Goal: Task Accomplishment & Management: Use online tool/utility

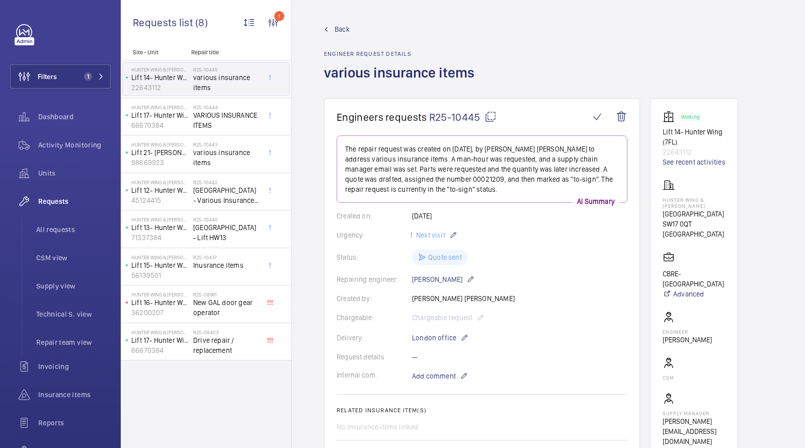
scroll to position [61, 0]
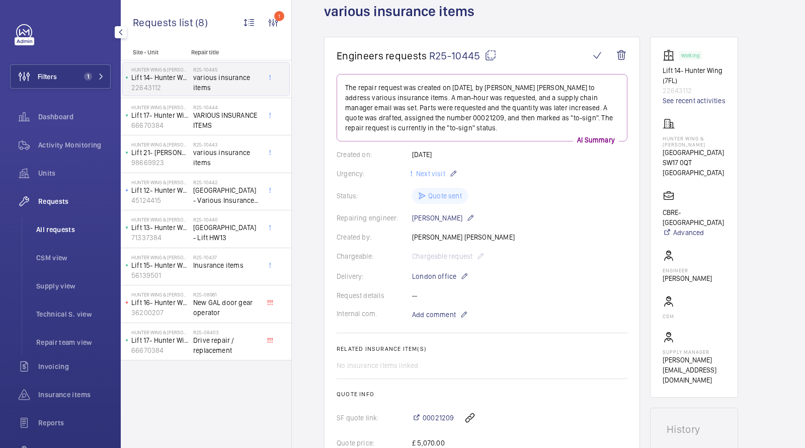
click at [64, 229] on span "All requests" at bounding box center [73, 229] width 74 height 10
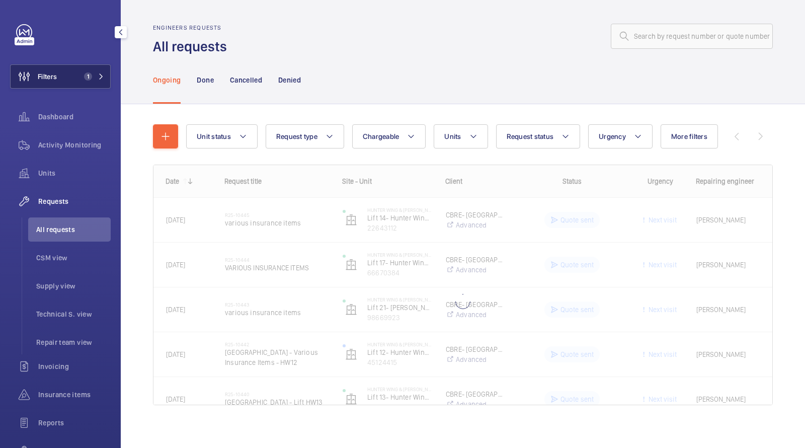
click at [80, 77] on span "1" at bounding box center [86, 76] width 12 height 8
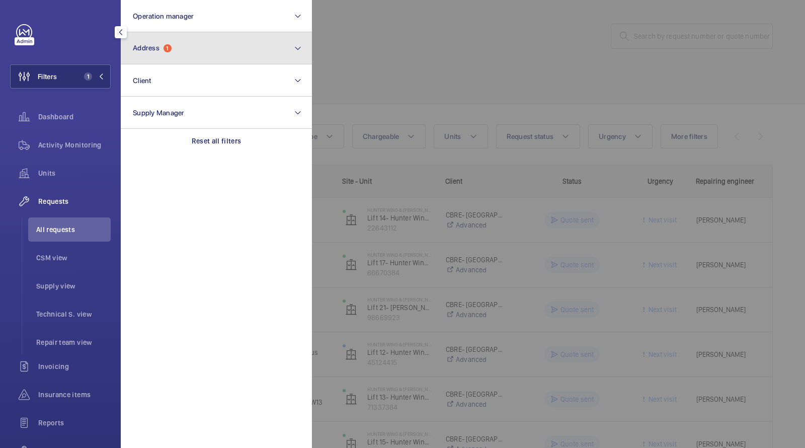
click at [184, 55] on button "Address 1" at bounding box center [216, 48] width 191 height 32
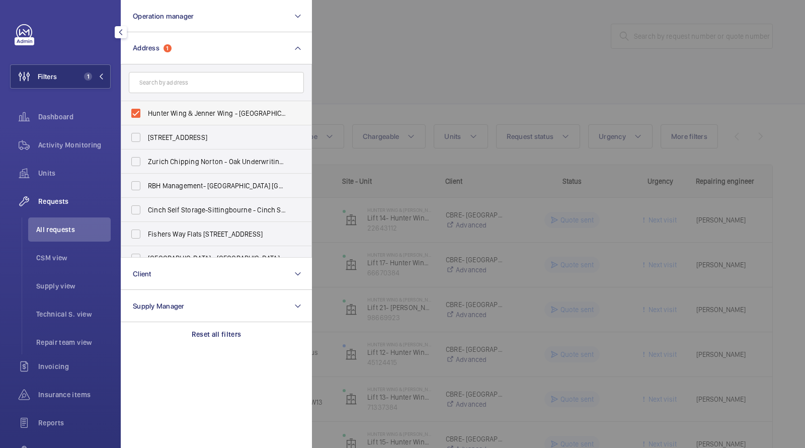
click at [180, 105] on label "Hunter Wing & Jenner Wing - [GEOGRAPHIC_DATA]" at bounding box center [208, 113] width 175 height 24
click at [146, 105] on input "Hunter Wing & Jenner Wing - [GEOGRAPHIC_DATA]" at bounding box center [136, 113] width 20 height 20
checkbox input "false"
click at [445, 25] on div at bounding box center [714, 224] width 805 height 448
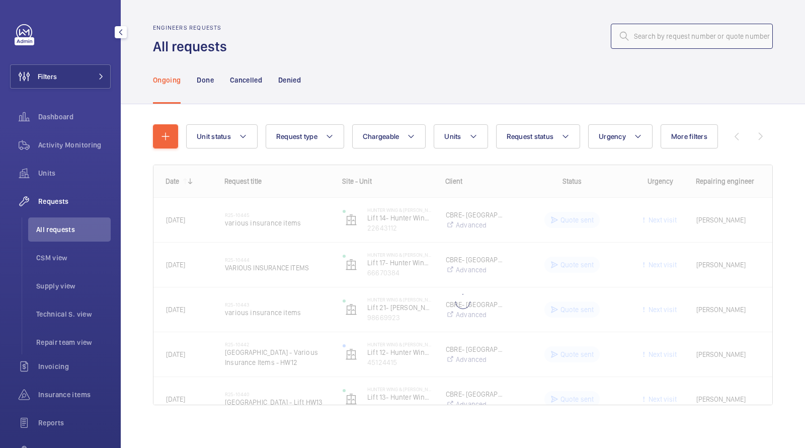
click at [676, 24] on input "text" at bounding box center [692, 36] width 162 height 25
paste input "25-10450"
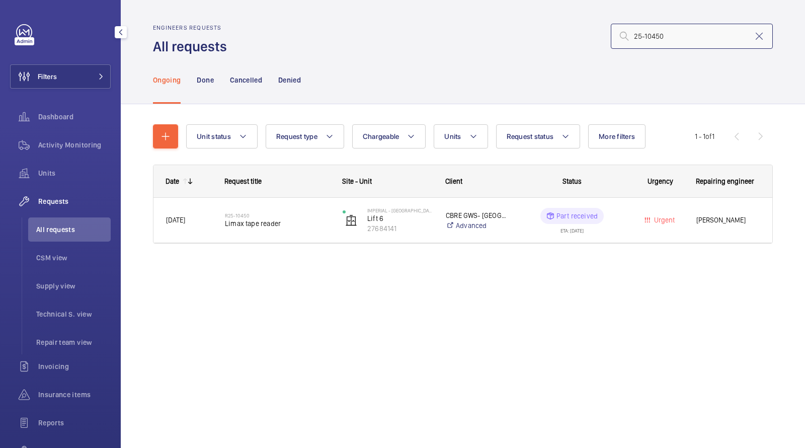
click at [631, 35] on input "25-10450" at bounding box center [692, 36] width 162 height 25
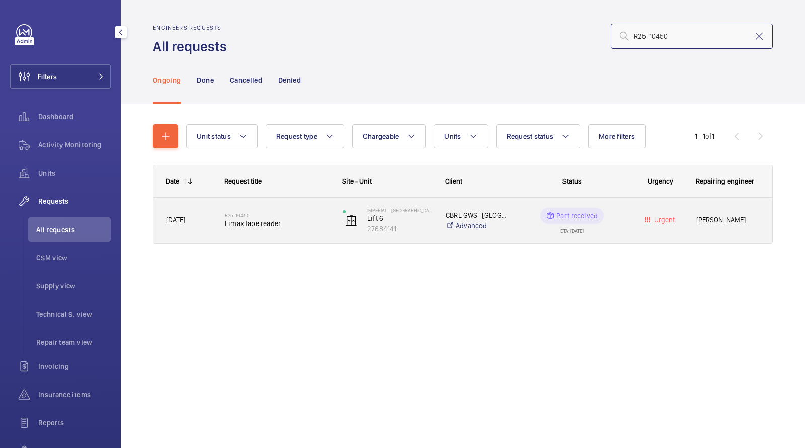
type input "R25-10450"
click at [312, 209] on div "R25-10450 Limax tape reader" at bounding box center [277, 220] width 105 height 29
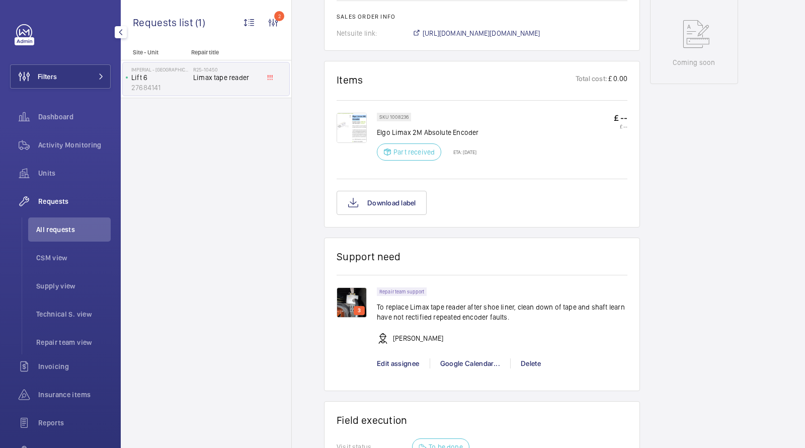
scroll to position [534, 0]
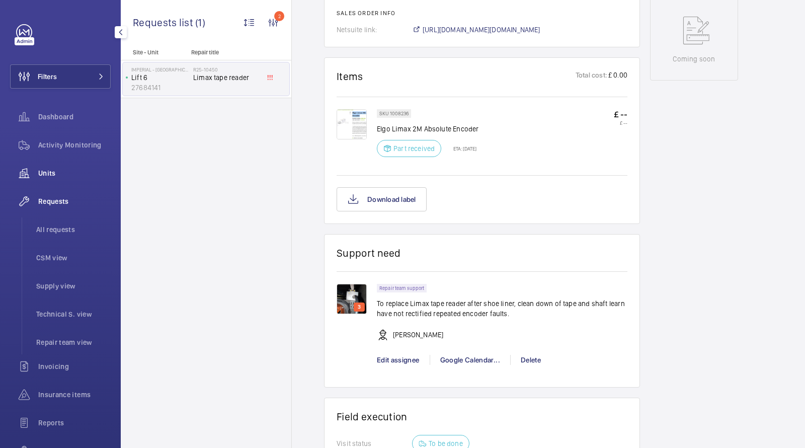
click at [61, 168] on span "Units" at bounding box center [74, 173] width 72 height 10
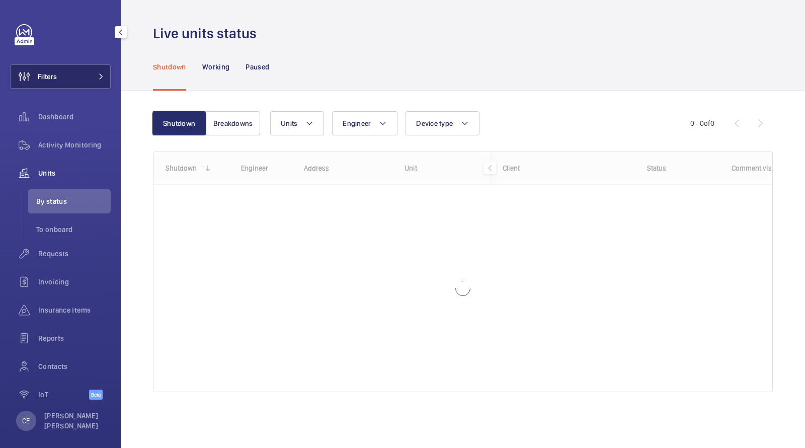
click at [78, 76] on button "Filters" at bounding box center [60, 76] width 101 height 24
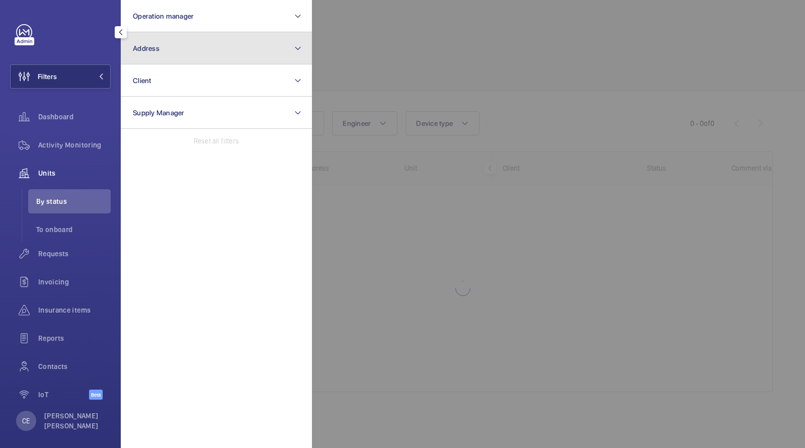
click at [132, 52] on button "Address" at bounding box center [216, 48] width 191 height 32
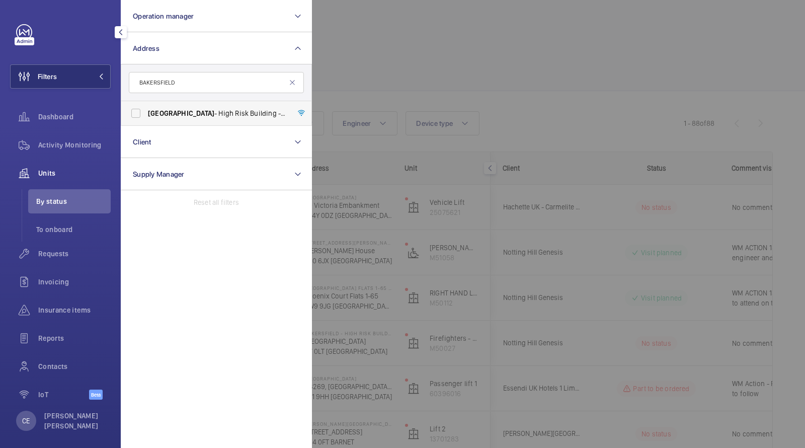
type input "BAKERSFIELD"
click at [194, 111] on span "[GEOGRAPHIC_DATA] - [GEOGRAPHIC_DATA]" at bounding box center [217, 113] width 138 height 10
click at [146, 111] on input "[GEOGRAPHIC_DATA] - [GEOGRAPHIC_DATA]" at bounding box center [136, 113] width 20 height 20
checkbox input "true"
click at [432, 58] on div at bounding box center [714, 224] width 805 height 448
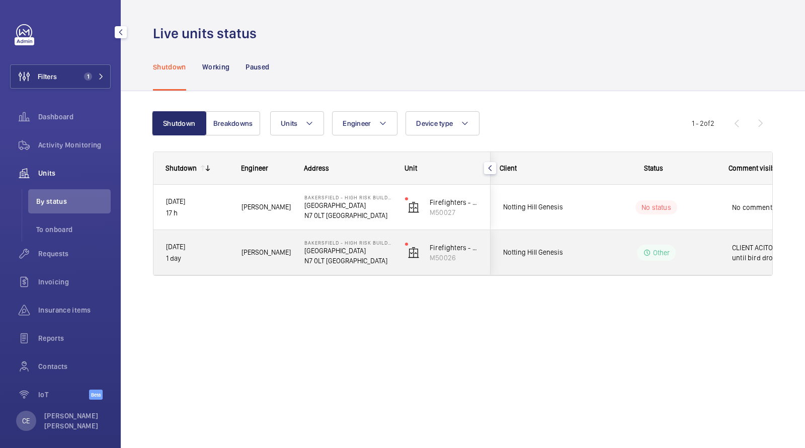
scroll to position [0, 181]
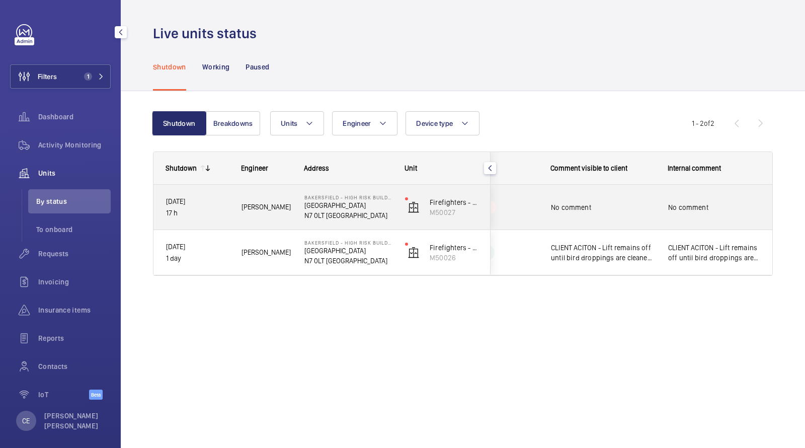
click at [634, 214] on div "No comment" at bounding box center [603, 207] width 104 height 23
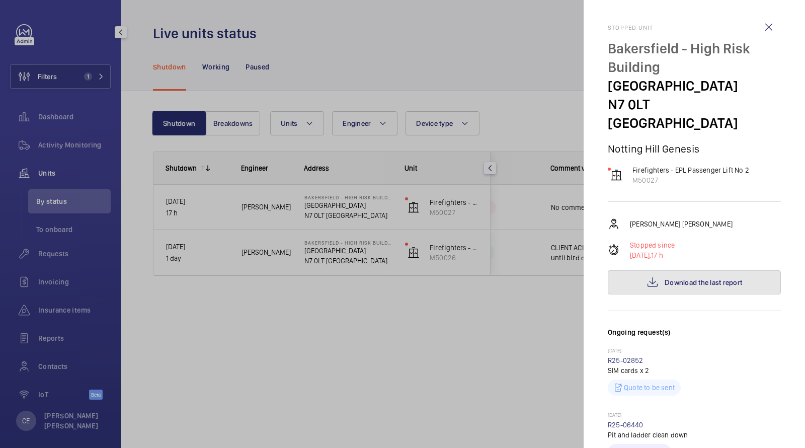
click at [656, 276] on mat-icon at bounding box center [652, 282] width 12 height 12
click at [774, 54] on p "Bakersfield - High Risk Building" at bounding box center [694, 57] width 173 height 37
click at [774, 21] on wm-front-icon-button at bounding box center [768, 27] width 24 height 24
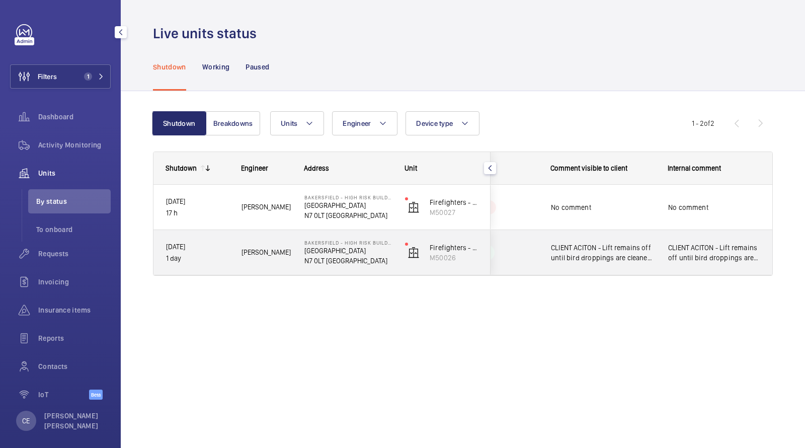
click at [754, 256] on span "CLIENT ACITON - Lift remains off until bird droppings are cleaned from ladder/m…" at bounding box center [714, 252] width 92 height 20
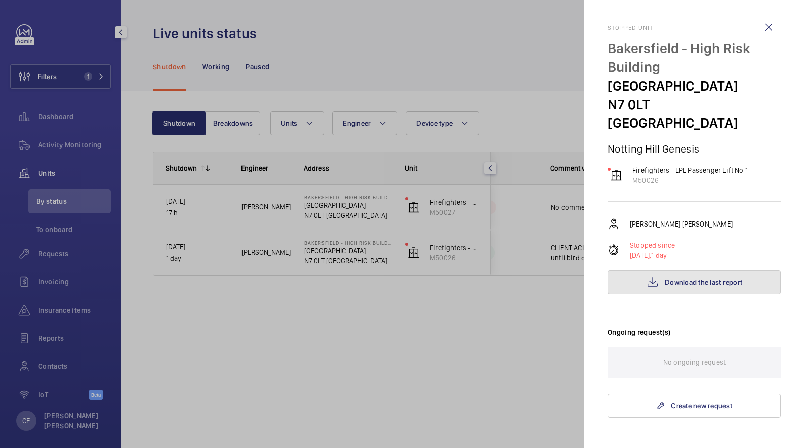
click at [710, 278] on span "Download the last report" at bounding box center [702, 282] width 77 height 8
click at [58, 247] on div at bounding box center [402, 224] width 805 height 448
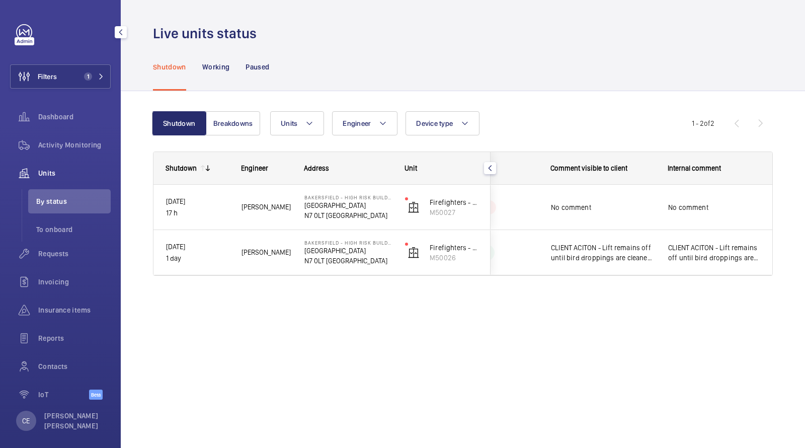
click at [56, 254] on div at bounding box center [402, 224] width 805 height 448
click at [56, 254] on span "Requests" at bounding box center [74, 253] width 72 height 10
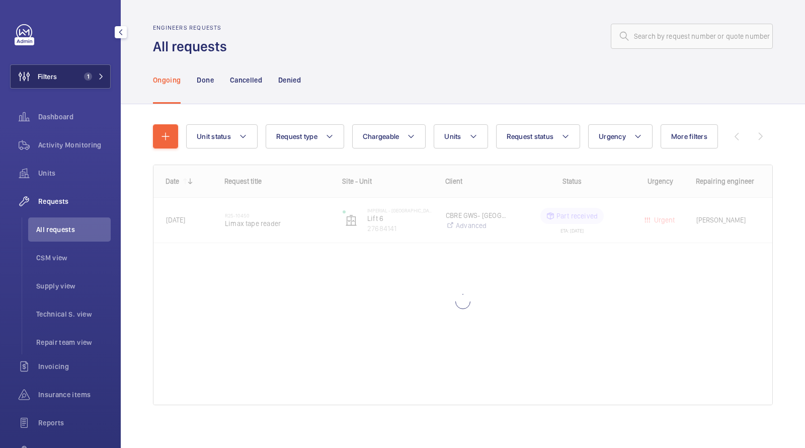
click at [81, 83] on button "Filters 1" at bounding box center [60, 76] width 101 height 24
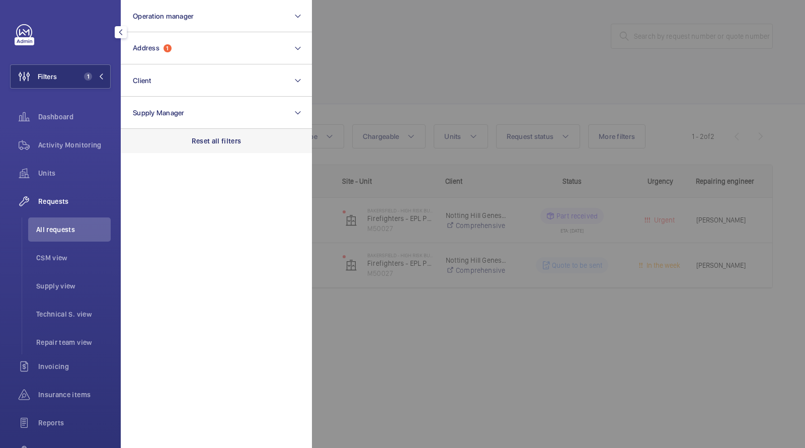
click at [205, 137] on p "Reset all filters" at bounding box center [217, 141] width 50 height 10
click at [382, 101] on div at bounding box center [714, 224] width 805 height 448
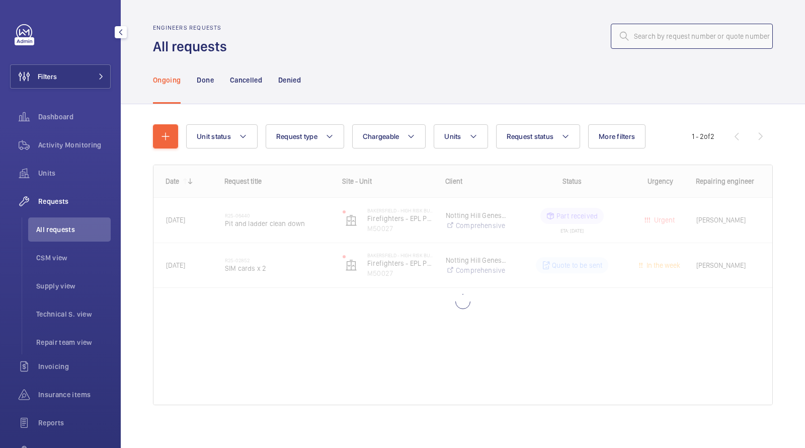
click at [663, 38] on input "text" at bounding box center [692, 36] width 162 height 25
paste input "R25-10870"
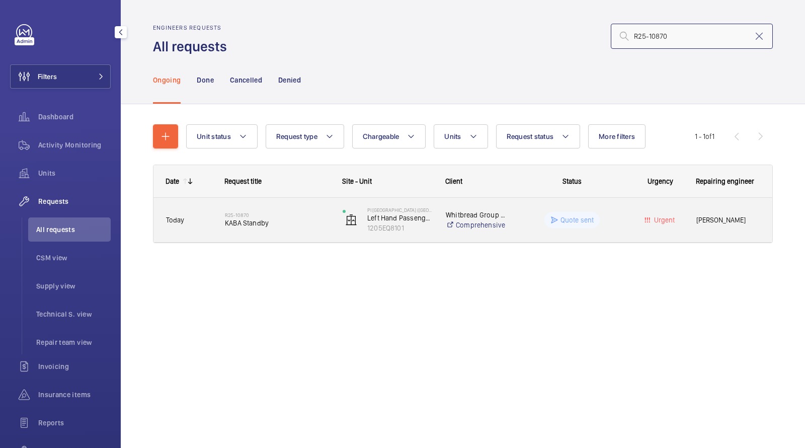
type input "R25-10870"
click at [275, 213] on h2 "R25-10870" at bounding box center [277, 215] width 105 height 6
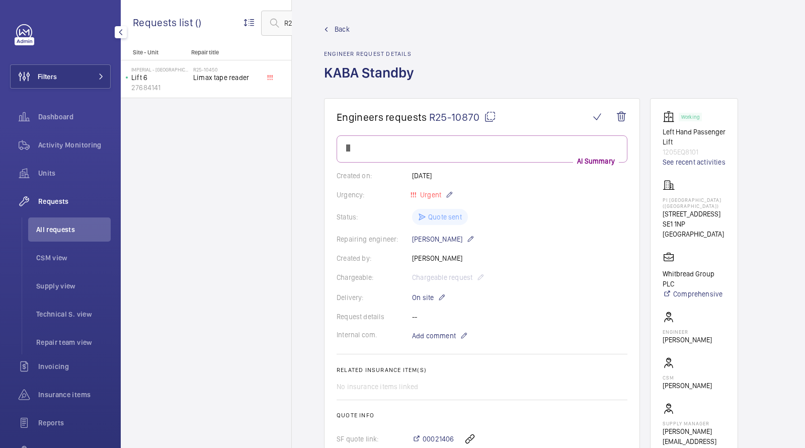
scroll to position [102, 0]
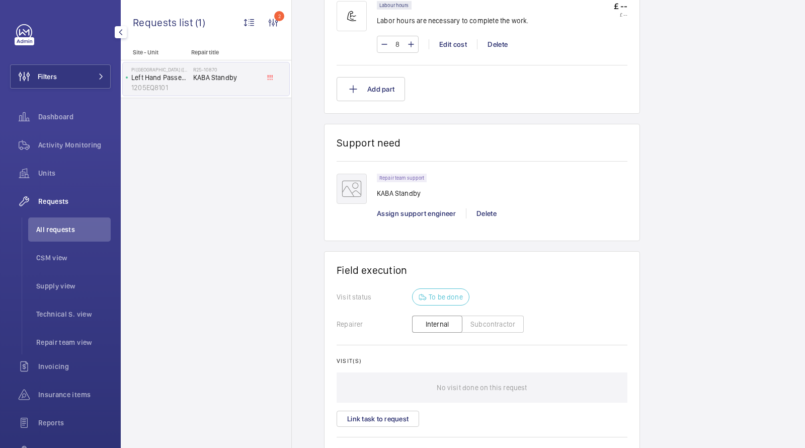
scroll to position [693, 0]
click at [413, 189] on p "KABA Standby" at bounding box center [405, 191] width 56 height 10
drag, startPoint x: 413, startPoint y: 189, endPoint x: 384, endPoint y: 189, distance: 28.7
click at [384, 189] on p "KABA Standby" at bounding box center [405, 191] width 56 height 10
copy p "KABA Standby"
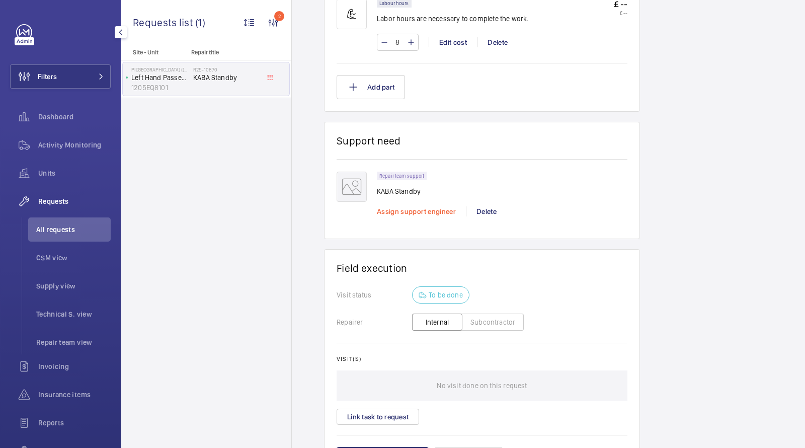
click at [421, 207] on span "Assign support engineer" at bounding box center [416, 211] width 79 height 8
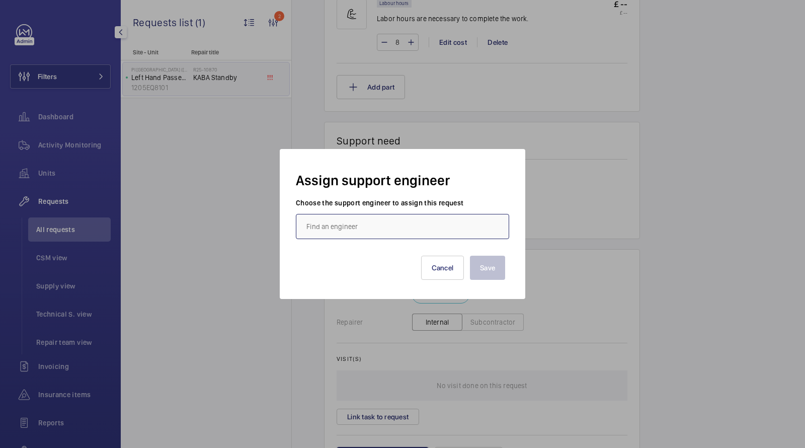
click at [393, 226] on input "text" at bounding box center [402, 226] width 213 height 25
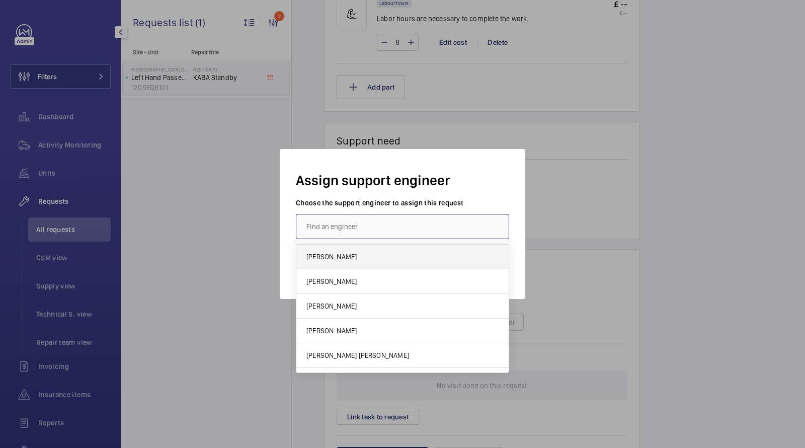
type input "s"
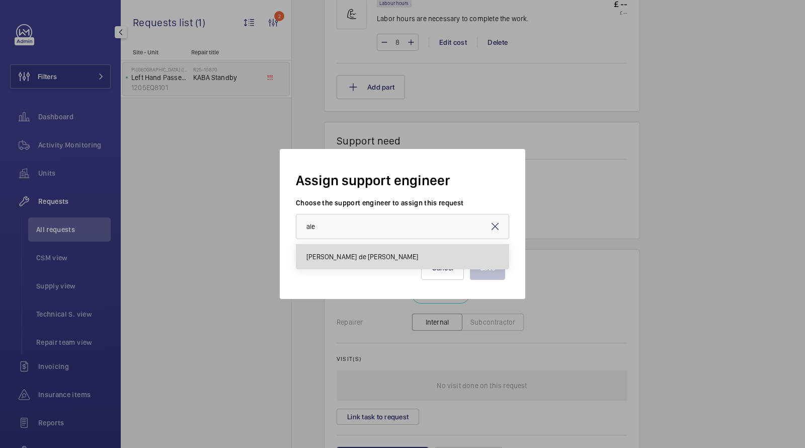
click at [376, 256] on span "[PERSON_NAME] de [PERSON_NAME]" at bounding box center [362, 256] width 112 height 10
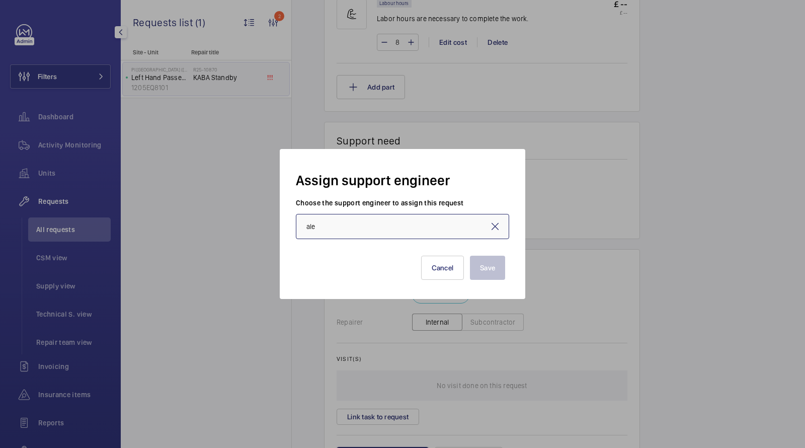
type input "[PERSON_NAME] de [PERSON_NAME]"
click at [481, 269] on button "Save" at bounding box center [487, 268] width 35 height 24
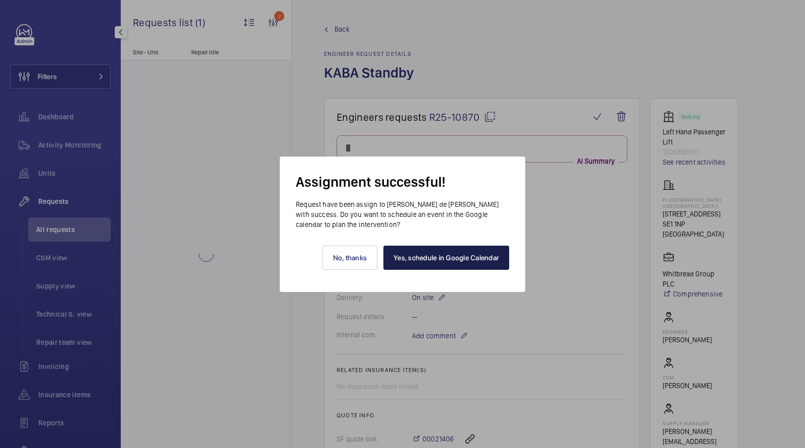
click at [444, 256] on link "Yes, schedule in Google Calendar" at bounding box center [446, 257] width 126 height 24
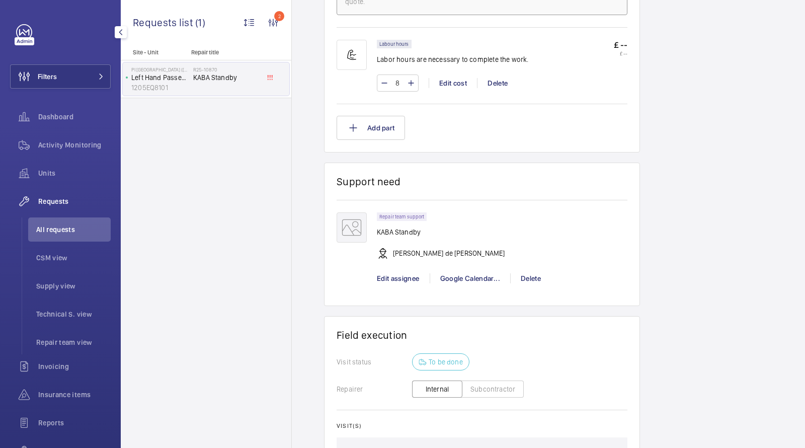
scroll to position [794, 0]
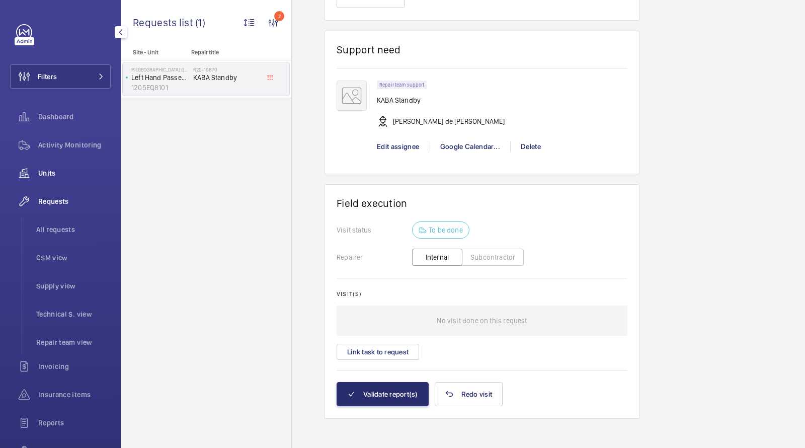
click at [58, 170] on span "Units" at bounding box center [74, 173] width 72 height 10
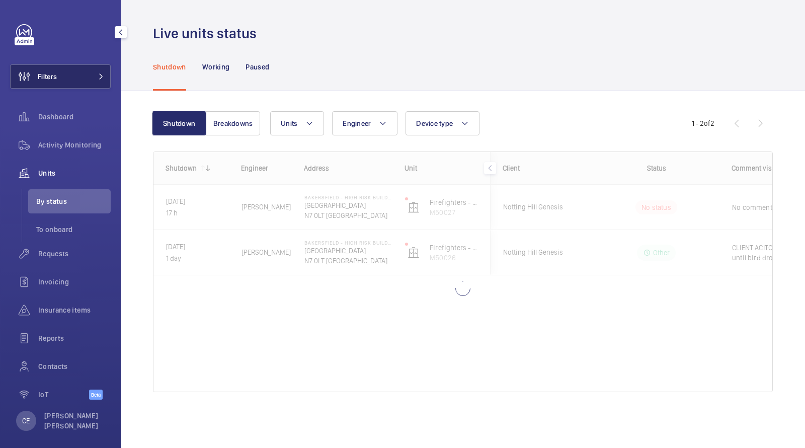
click at [96, 73] on button "Filters" at bounding box center [60, 76] width 101 height 24
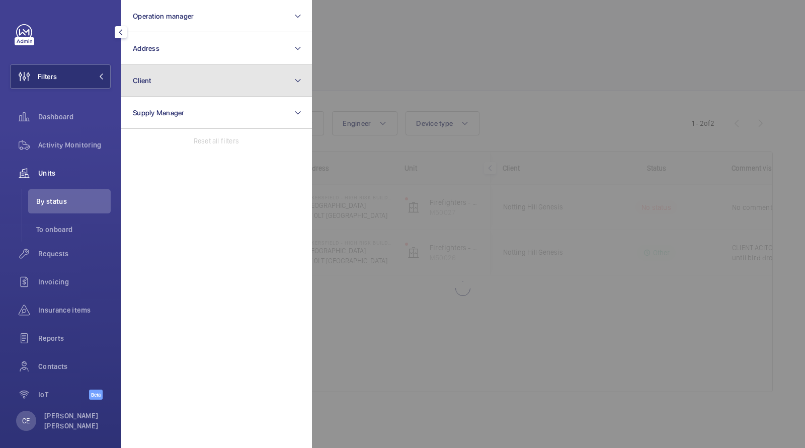
click at [165, 77] on button "Client" at bounding box center [216, 80] width 191 height 32
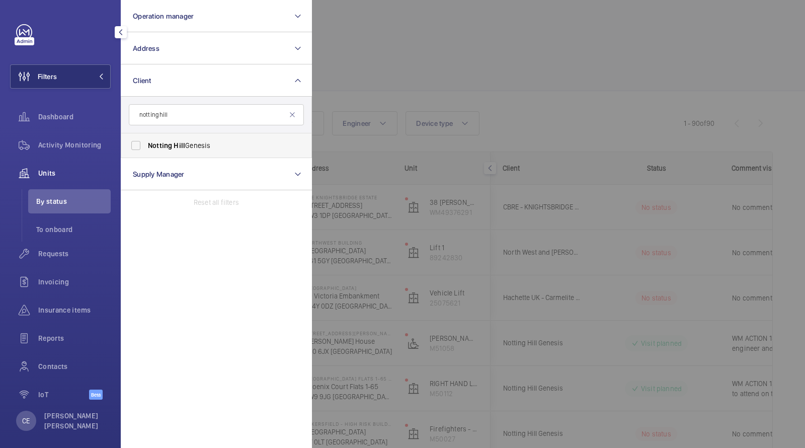
type input "notting hill"
click at [179, 149] on span "Notting Hill Genesis" at bounding box center [217, 145] width 138 height 10
click at [146, 149] on input "Notting Hill Genesis" at bounding box center [136, 145] width 20 height 20
checkbox input "true"
click at [463, 41] on div at bounding box center [714, 224] width 805 height 448
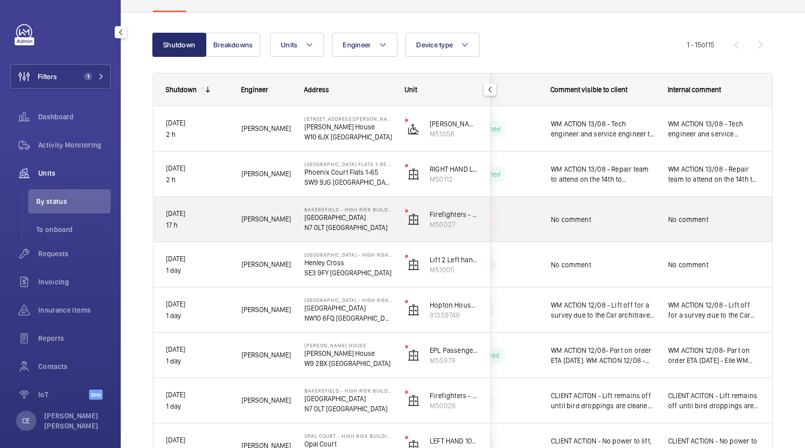
scroll to position [87, 0]
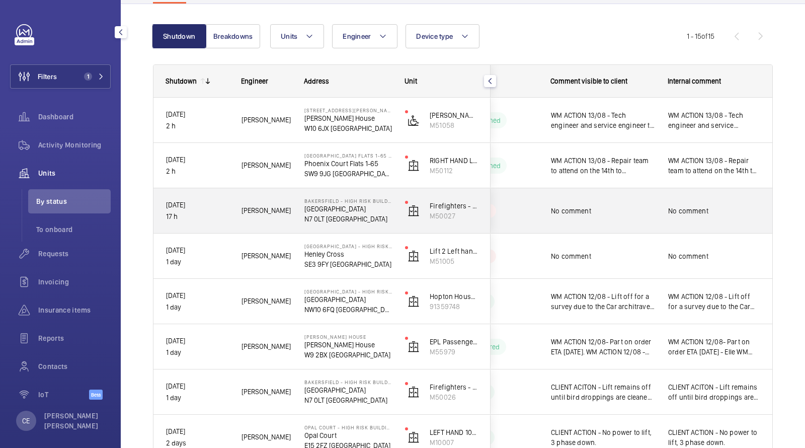
click at [579, 217] on div "No comment" at bounding box center [603, 210] width 104 height 23
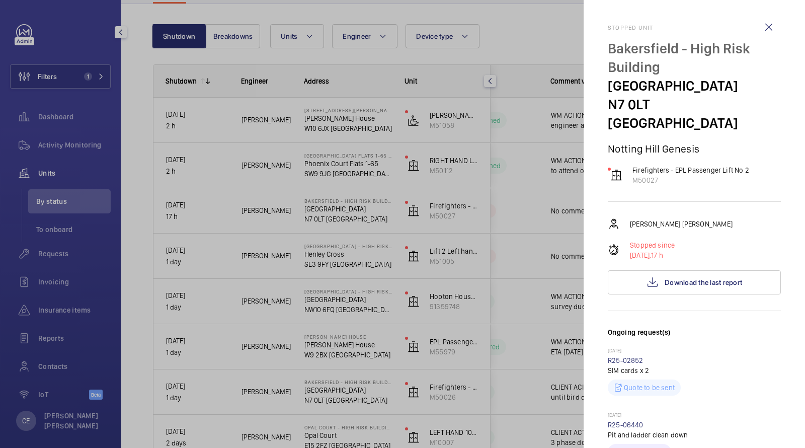
scroll to position [402, 0]
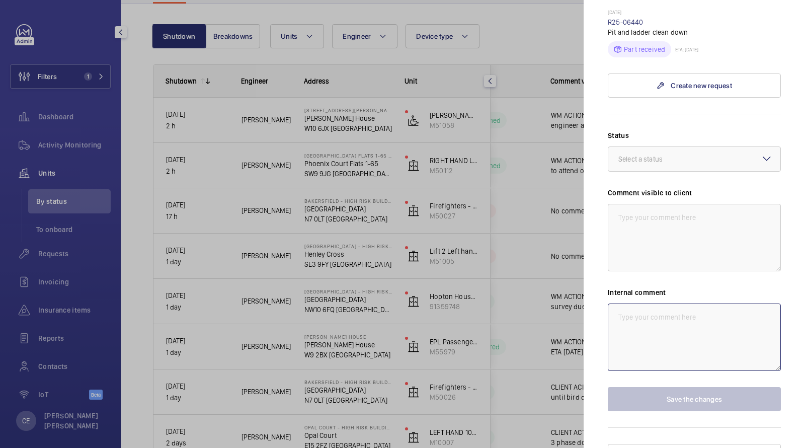
click at [626, 321] on textarea at bounding box center [694, 336] width 173 height 67
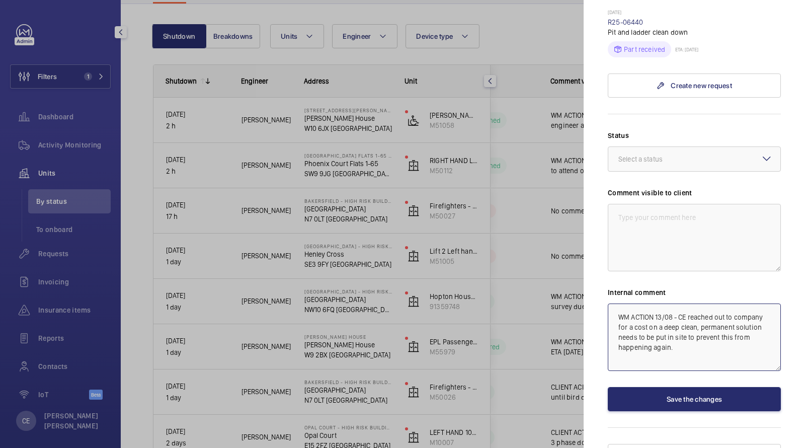
click at [675, 330] on textarea "WM ACTION 13/08 - CE reached out to company for a cost on a deep clean, permane…" at bounding box center [694, 336] width 173 height 67
drag, startPoint x: 688, startPoint y: 330, endPoint x: 520, endPoint y: 228, distance: 196.9
click at [523, 233] on mat-sidenav-container "Filters 1 Dashboard Activity Monitoring Units By status To onboard Requests Inv…" at bounding box center [402, 224] width 805 height 448
type textarea "WM ACTION 13/08 - CE reached out to company for a cost on a deep clean, permane…"
click at [637, 235] on textarea at bounding box center [694, 237] width 173 height 67
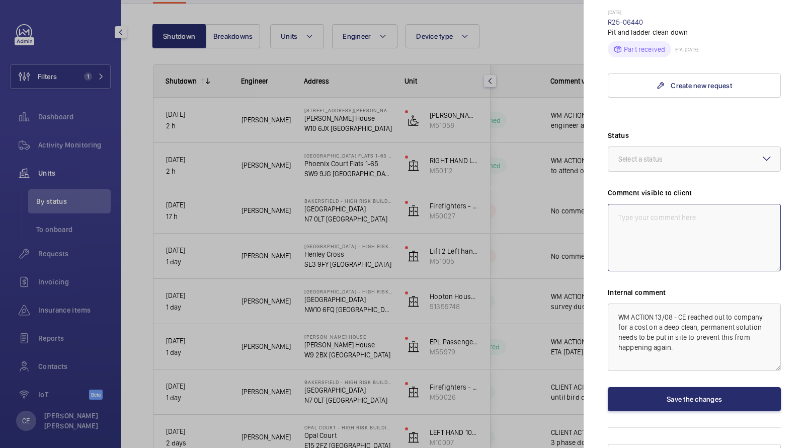
paste textarea "WM ACTION 13/08 - CE reached out to company for a cost on a deep clean, permane…"
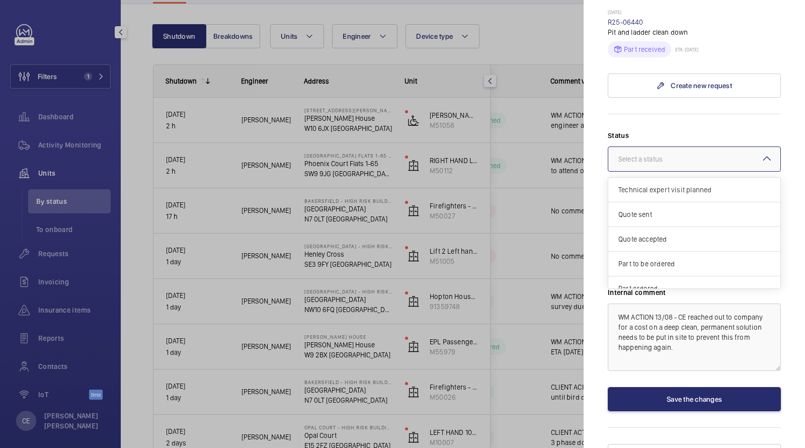
click at [650, 154] on div "Select a status" at bounding box center [652, 159] width 69 height 10
click at [633, 266] on div "Other" at bounding box center [694, 278] width 172 height 24
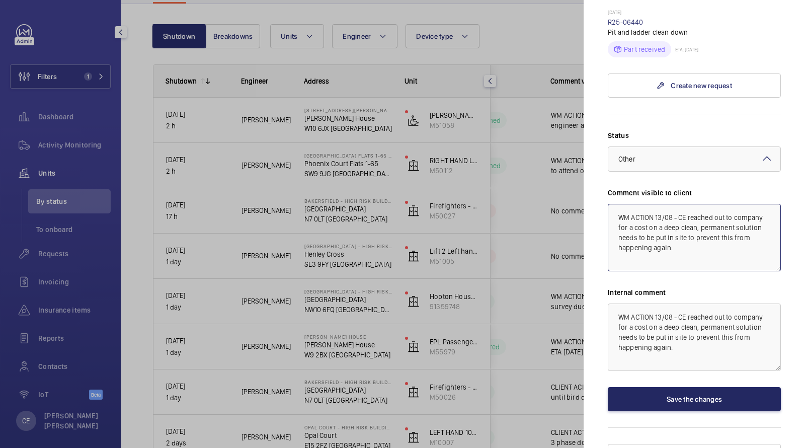
type textarea "WM ACTION 13/08 - CE reached out to company for a cost on a deep clean, permane…"
click at [696, 387] on button "Save the changes" at bounding box center [694, 399] width 173 height 24
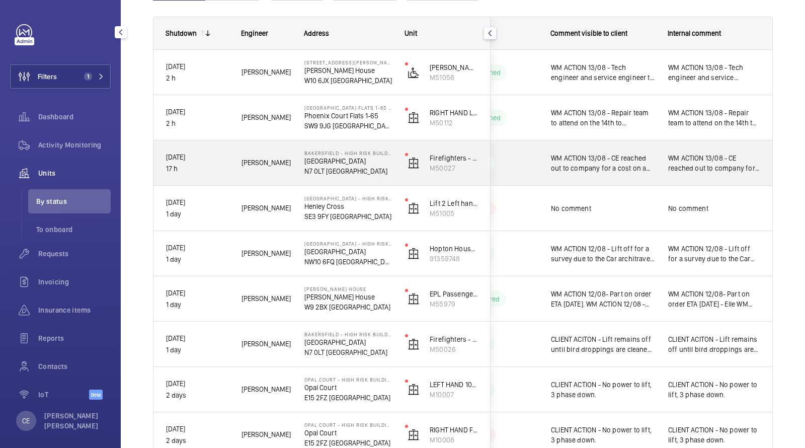
scroll to position [145, 0]
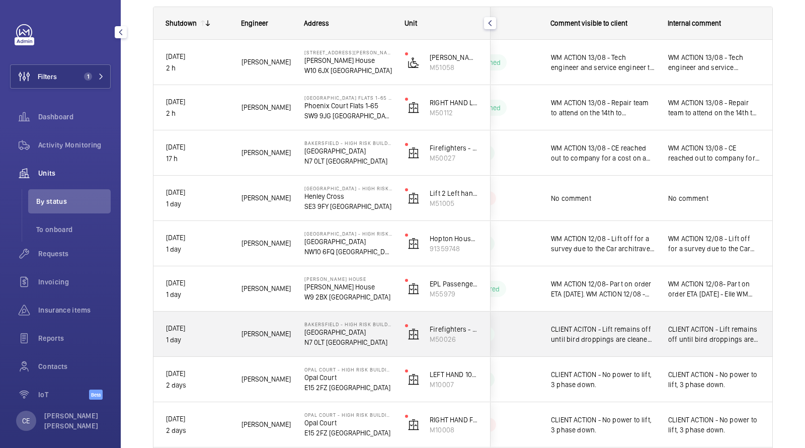
click at [654, 333] on span "CLIENT ACITON - Lift remains off until bird droppings are cleaned from ladder/m…" at bounding box center [603, 334] width 104 height 20
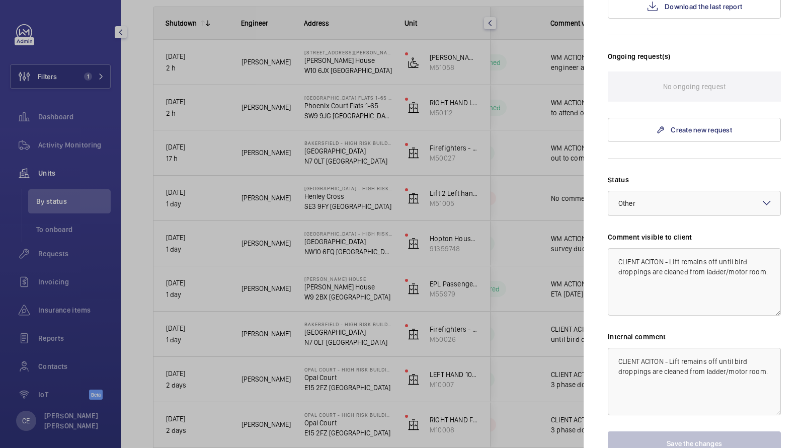
scroll to position [320, 0]
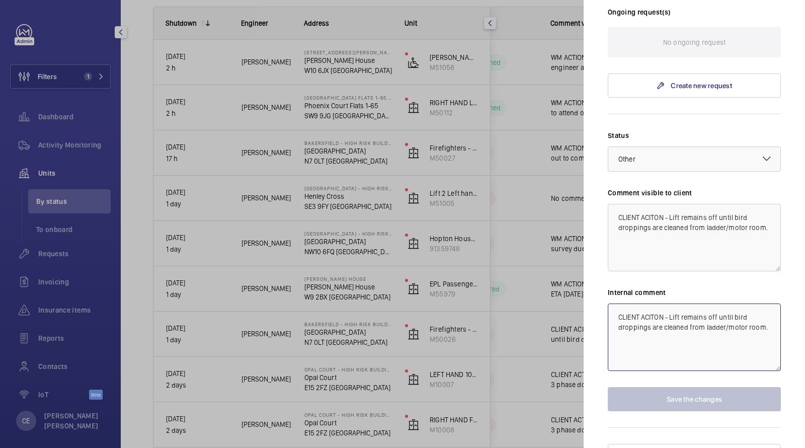
drag, startPoint x: 686, startPoint y: 325, endPoint x: 510, endPoint y: 205, distance: 212.9
click at [517, 214] on mat-sidenav-container "Filters 1 Dashboard Activity Monitoring Units By status To onboard Requests Inv…" at bounding box center [402, 224] width 805 height 448
paste textarea "WM ACTION 13/08 - CE reached out to company for a cost on a deep clean, permane…"
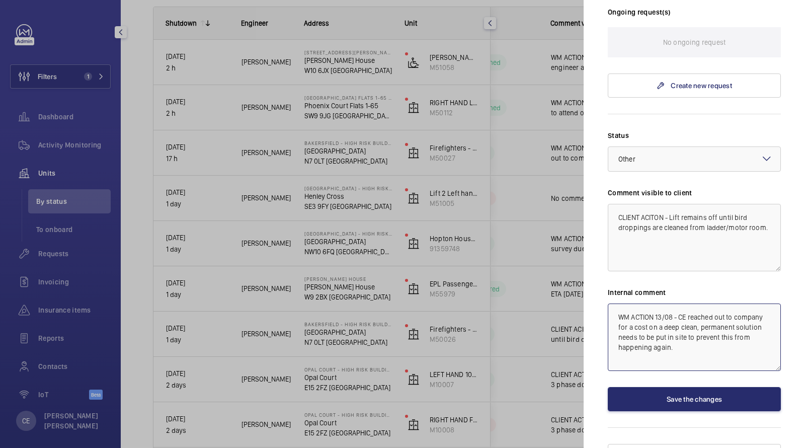
type textarea "WM ACTION 13/08 - CE reached out to company for a cost on a deep clean, permane…"
drag, startPoint x: 679, startPoint y: 244, endPoint x: 540, endPoint y: 119, distance: 186.6
click at [540, 125] on mat-sidenav-container "Filters 1 Dashboard Activity Monitoring Units By status To onboard Requests Inv…" at bounding box center [402, 224] width 805 height 448
paste textarea "WM ACTION 13/08 - CE reached out to company for a cost on a deep clean, permane…"
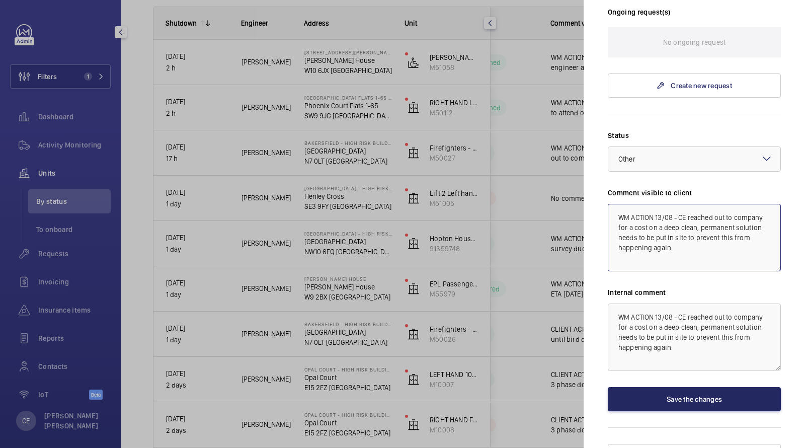
type textarea "WM ACTION 13/08 - CE reached out to company for a cost on a deep clean, permane…"
click at [644, 387] on button "Save the changes" at bounding box center [694, 399] width 173 height 24
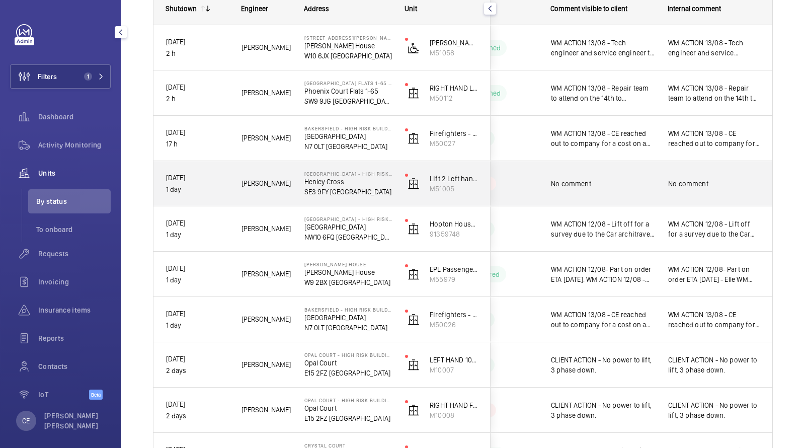
scroll to position [161, 0]
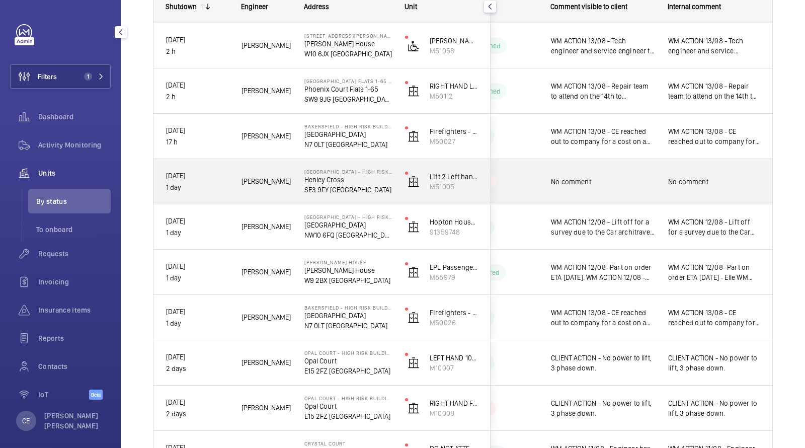
click at [600, 190] on div "No comment" at bounding box center [603, 181] width 104 height 23
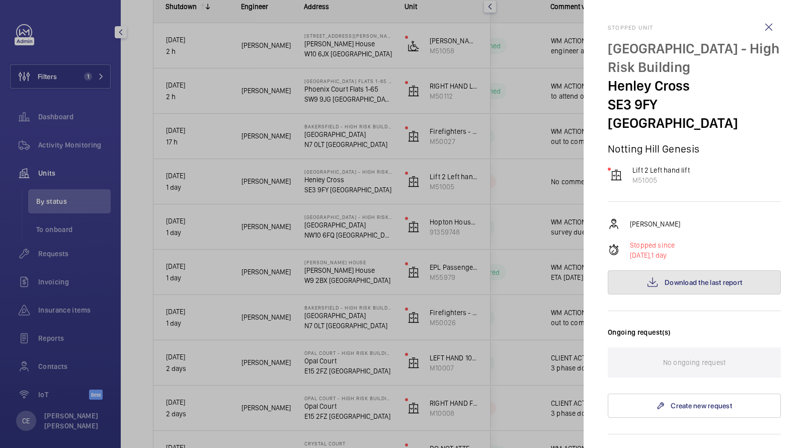
click at [653, 276] on mat-icon at bounding box center [652, 282] width 12 height 12
click at [648, 270] on button "Download the last report" at bounding box center [694, 282] width 173 height 24
click at [768, 29] on wm-front-icon-button at bounding box center [768, 27] width 24 height 24
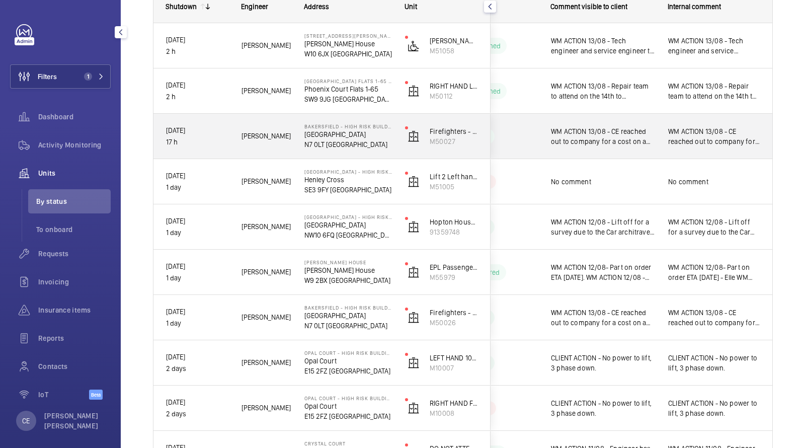
scroll to position [148, 0]
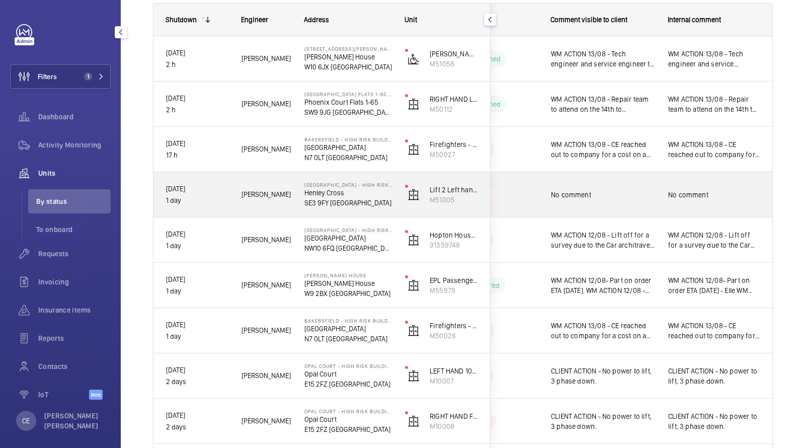
click at [606, 190] on span "No comment" at bounding box center [603, 195] width 104 height 10
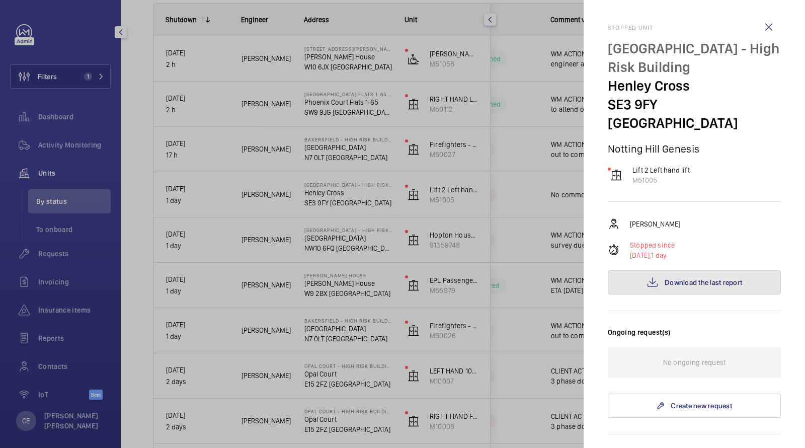
click at [670, 278] on span "Download the last report" at bounding box center [702, 282] width 77 height 8
click at [83, 83] on div at bounding box center [402, 224] width 805 height 448
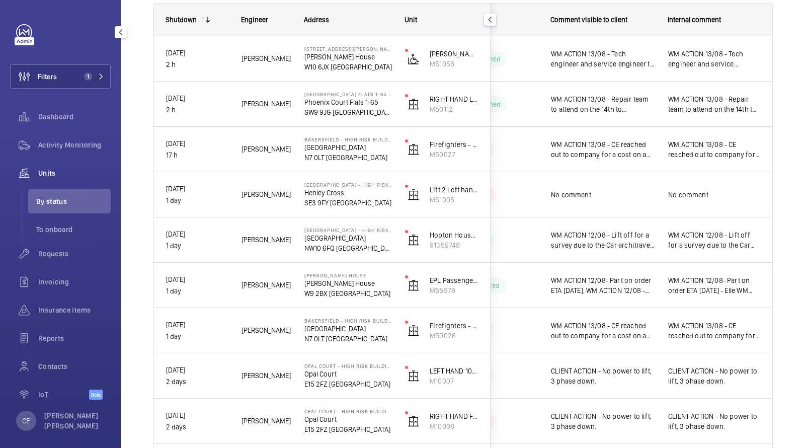
click at [88, 72] on div at bounding box center [402, 224] width 805 height 448
click at [88, 72] on span "1" at bounding box center [88, 76] width 8 height 8
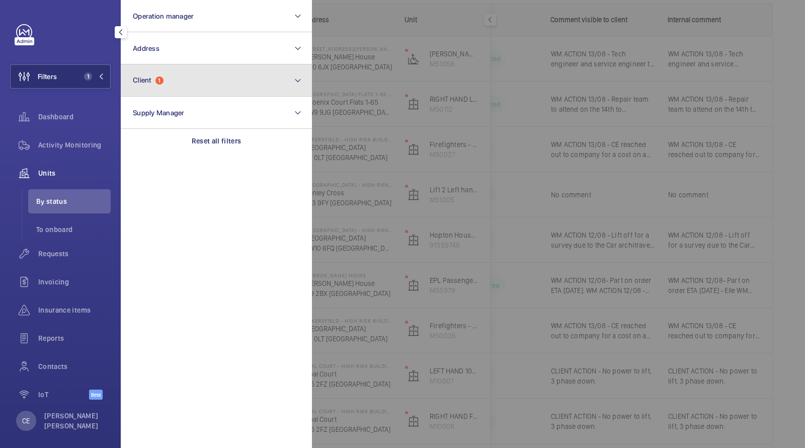
click at [162, 84] on span "1" at bounding box center [159, 80] width 8 height 8
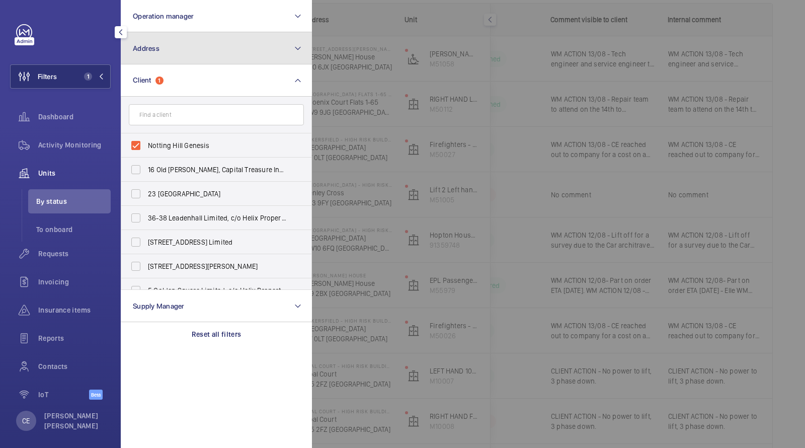
click at [177, 61] on button "Address" at bounding box center [216, 48] width 191 height 32
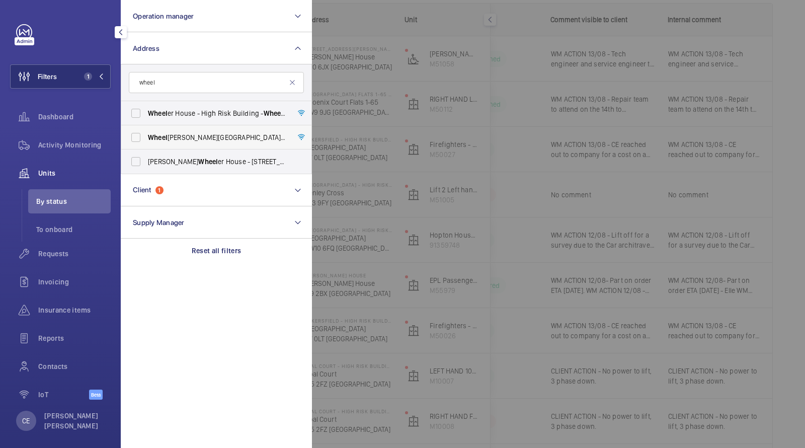
type input "wheel"
click at [183, 137] on span "Wheel [PERSON_NAME] House - [GEOGRAPHIC_DATA][PERSON_NAME][STREET_ADDRESS]" at bounding box center [217, 137] width 138 height 10
click at [146, 137] on input "Wheel [PERSON_NAME] House - [GEOGRAPHIC_DATA][PERSON_NAME][STREET_ADDRESS]" at bounding box center [136, 137] width 20 height 20
checkbox input "true"
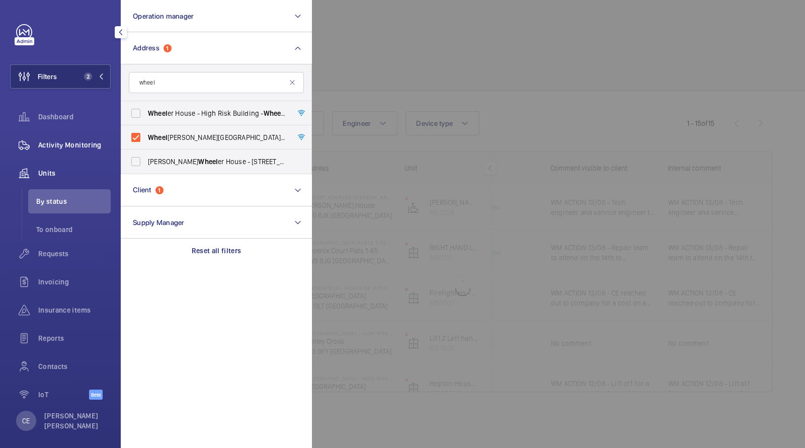
click at [63, 143] on span "Activity Monitoring" at bounding box center [74, 145] width 72 height 10
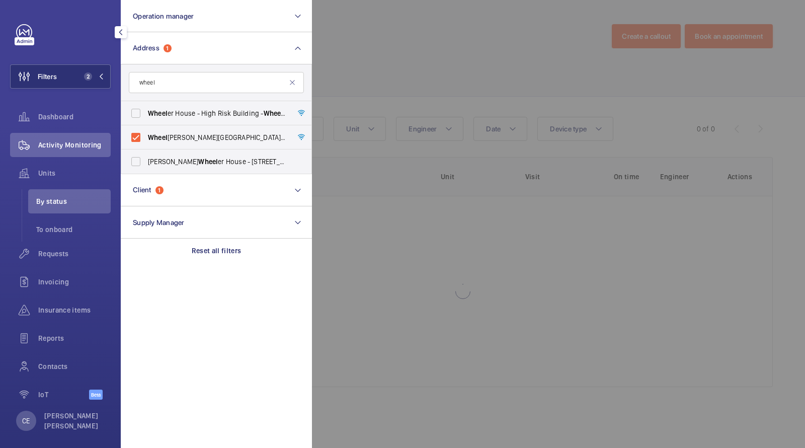
click at [456, 58] on div at bounding box center [714, 224] width 805 height 448
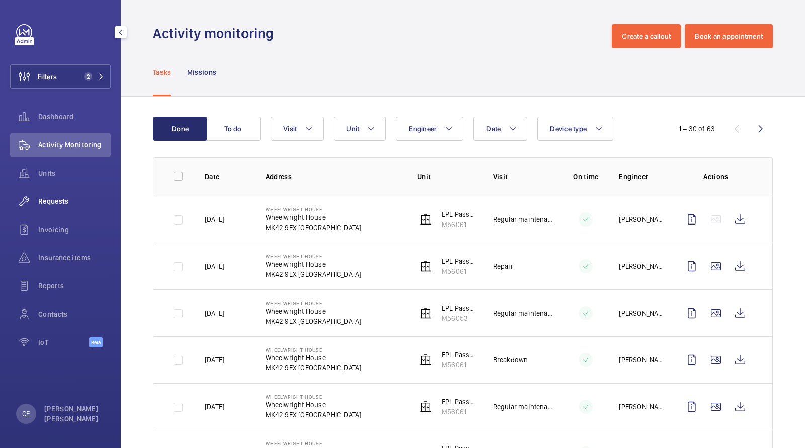
click at [57, 206] on div "Requests" at bounding box center [60, 201] width 101 height 24
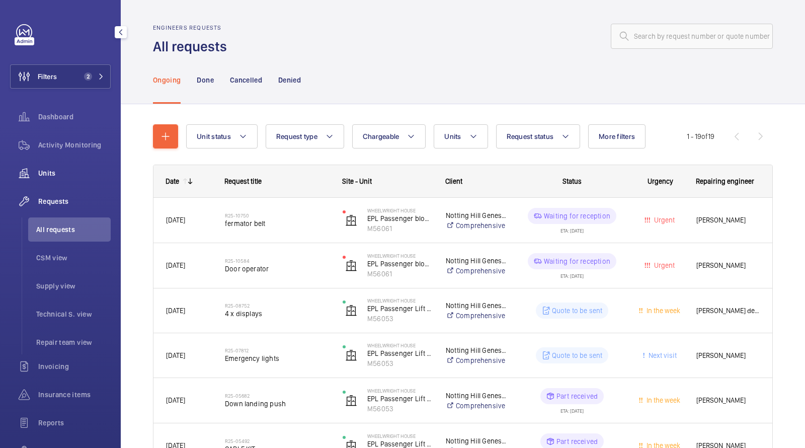
click at [56, 174] on span "Units" at bounding box center [74, 173] width 72 height 10
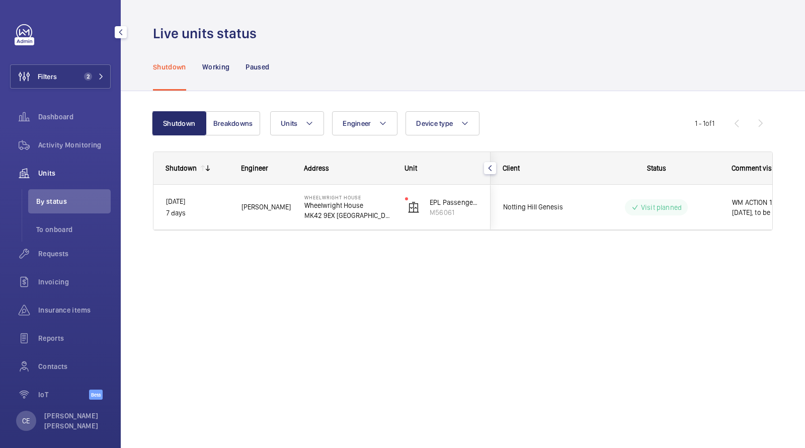
click at [59, 170] on span "Units" at bounding box center [74, 173] width 72 height 10
click at [84, 71] on button "Filters 2" at bounding box center [60, 76] width 101 height 24
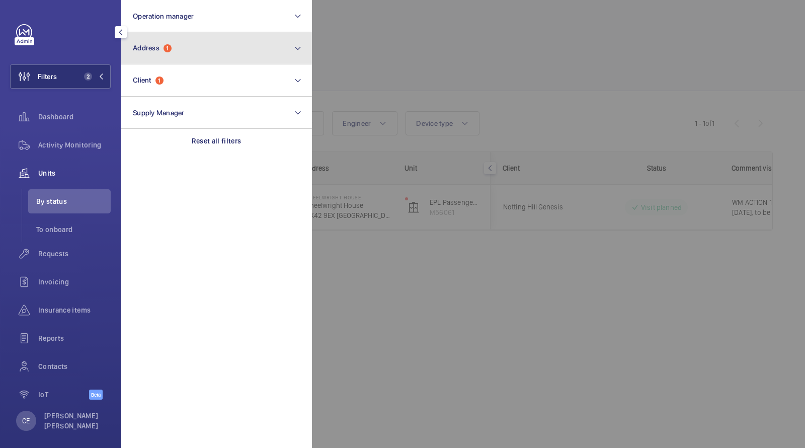
click at [148, 41] on button "Address 1" at bounding box center [216, 48] width 191 height 32
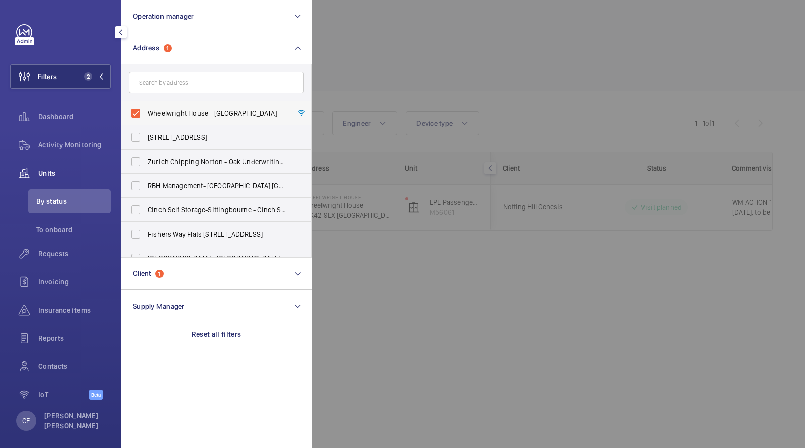
click at [158, 114] on span "Wheelwright House - [GEOGRAPHIC_DATA]" at bounding box center [217, 113] width 138 height 10
click at [146, 114] on input "Wheelwright House - [GEOGRAPHIC_DATA]" at bounding box center [136, 113] width 20 height 20
checkbox input "false"
click at [387, 45] on div at bounding box center [714, 224] width 805 height 448
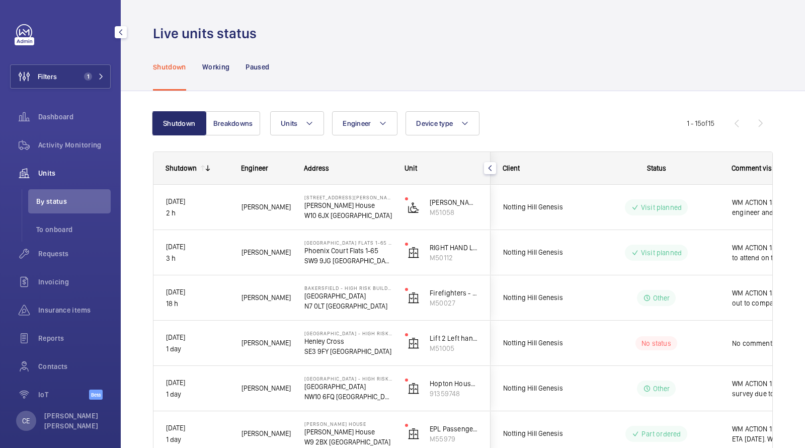
click at [54, 170] on span "Units" at bounding box center [74, 173] width 72 height 10
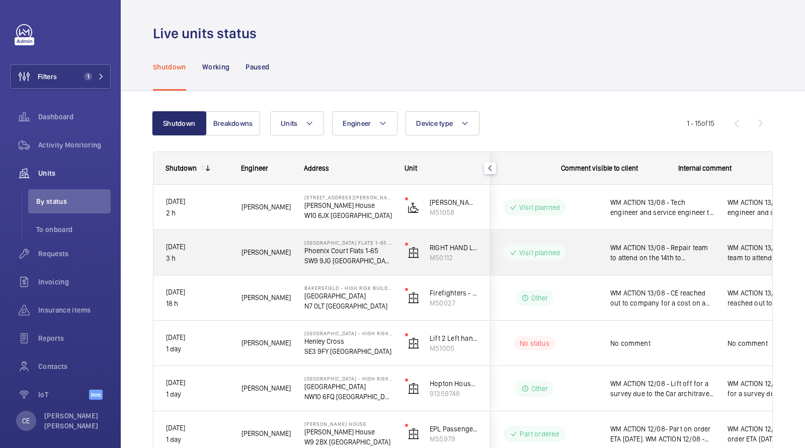
scroll to position [0, 181]
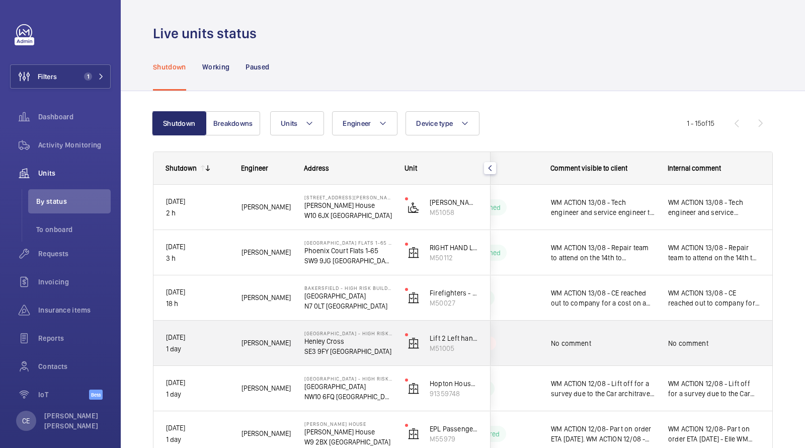
click at [608, 332] on div "No comment" at bounding box center [603, 342] width 104 height 23
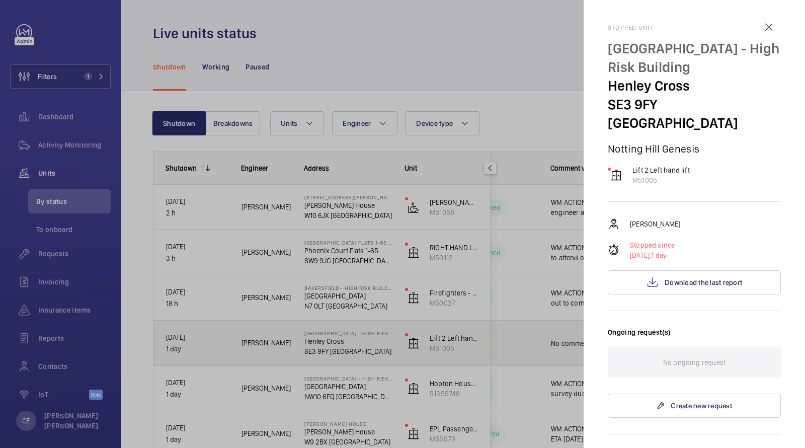
scroll to position [320, 0]
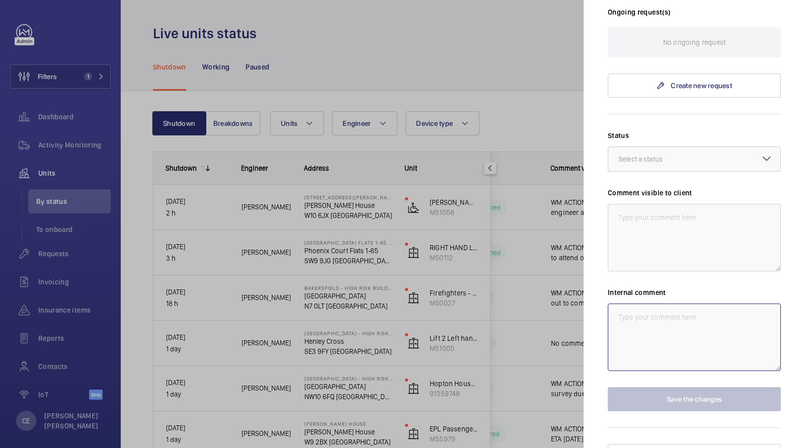
click at [643, 326] on textarea at bounding box center [694, 336] width 173 height 67
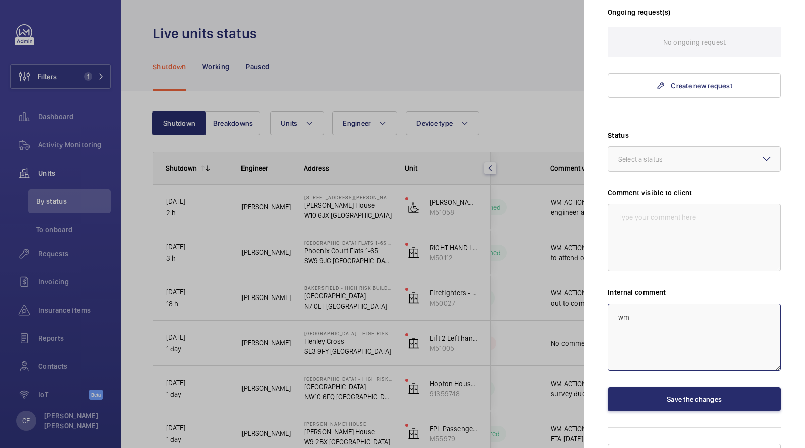
type textarea "w"
drag, startPoint x: 687, startPoint y: 339, endPoint x: 479, endPoint y: 171, distance: 266.8
click at [487, 176] on mat-sidenav-container "Filters 1 Dashboard Activity Monitoring Units By status To onboard Requests Inv…" at bounding box center [402, 224] width 805 height 448
type textarea "WM ACTION 13/08 - Following the power cut, a new COP board is required, quote t…"
click at [645, 204] on textarea at bounding box center [694, 237] width 173 height 67
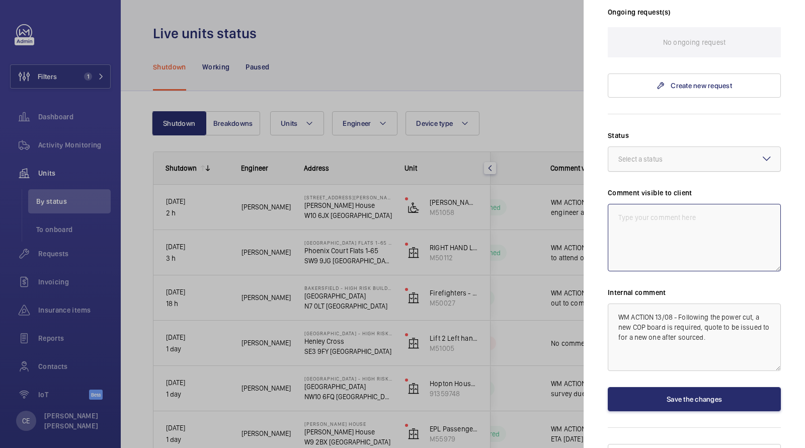
click at [642, 154] on div "Select a status" at bounding box center [652, 159] width 69 height 10
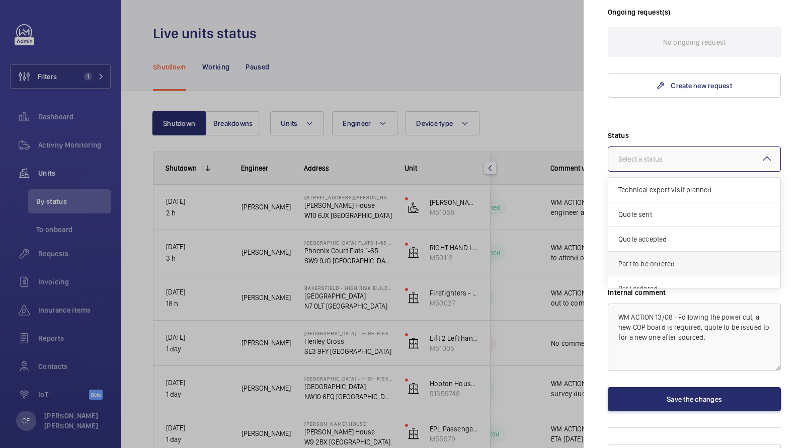
scroll to position [85, 0]
click at [634, 273] on span "Other" at bounding box center [694, 278] width 152 height 10
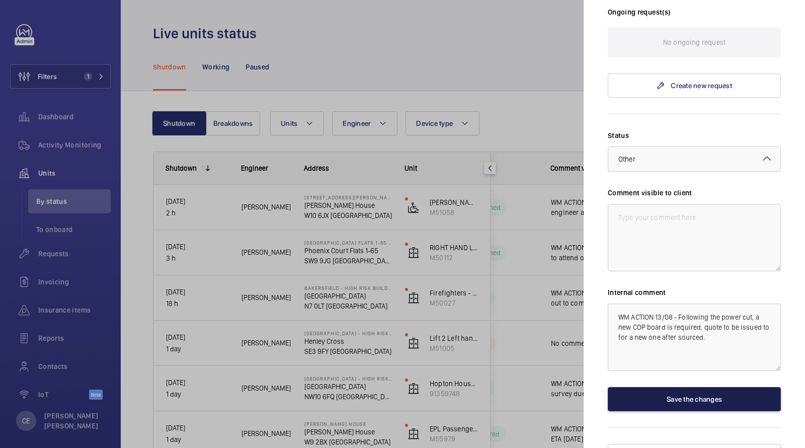
click at [643, 387] on button "Save the changes" at bounding box center [694, 399] width 173 height 24
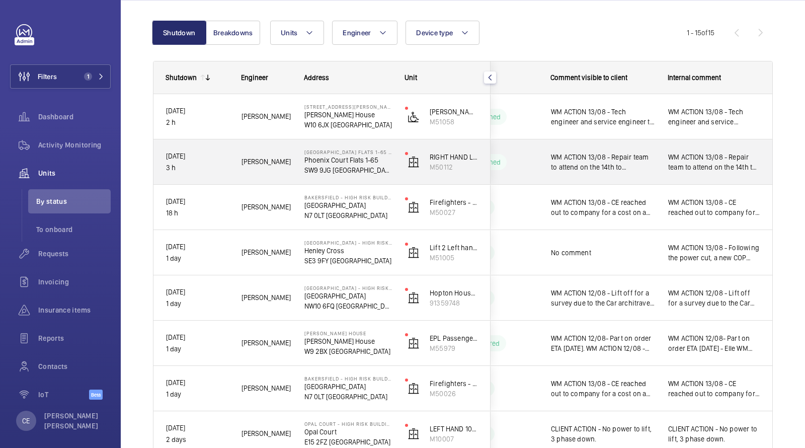
scroll to position [96, 0]
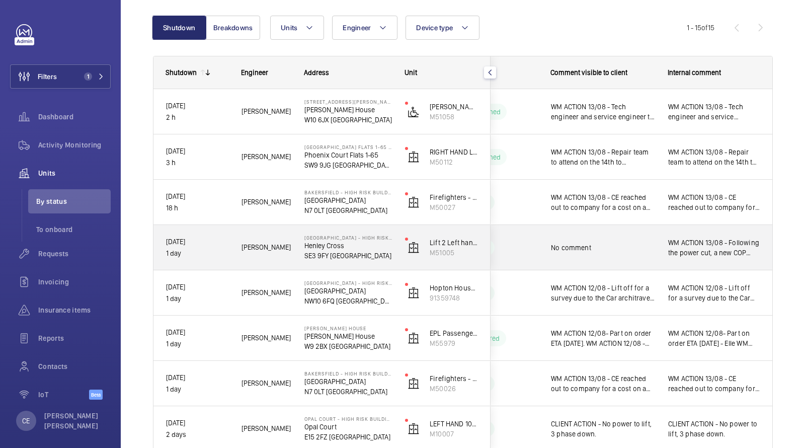
click at [647, 245] on span "No comment" at bounding box center [603, 247] width 104 height 10
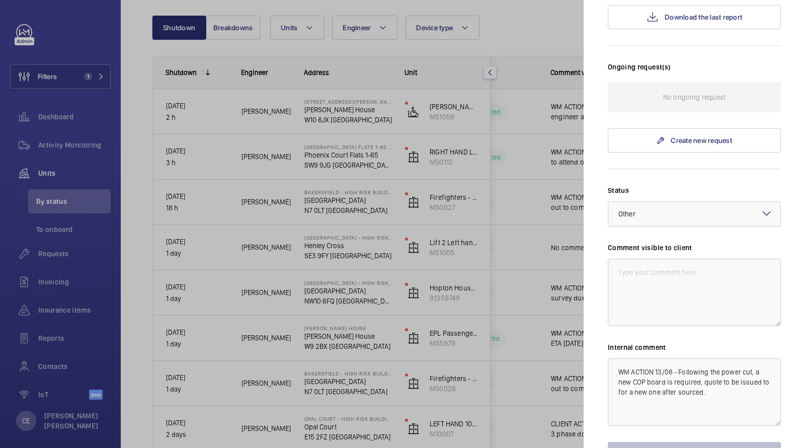
scroll to position [320, 0]
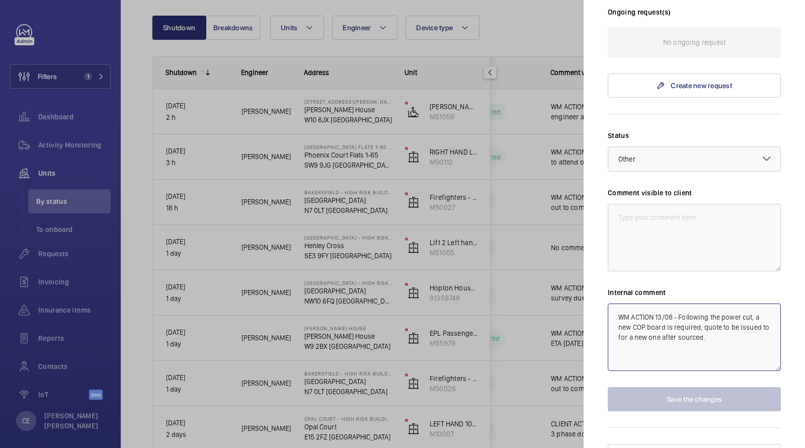
drag, startPoint x: 699, startPoint y: 334, endPoint x: 518, endPoint y: 210, distance: 219.3
click at [525, 215] on mat-sidenav-container "Filters 1 Dashboard Activity Monitoring Units By status To onboard Requests Inv…" at bounding box center [402, 224] width 805 height 448
click at [700, 204] on textarea at bounding box center [694, 237] width 173 height 67
paste textarea "WM ACTION 13/08 - Following the power cut, a new COP board is required, quote t…"
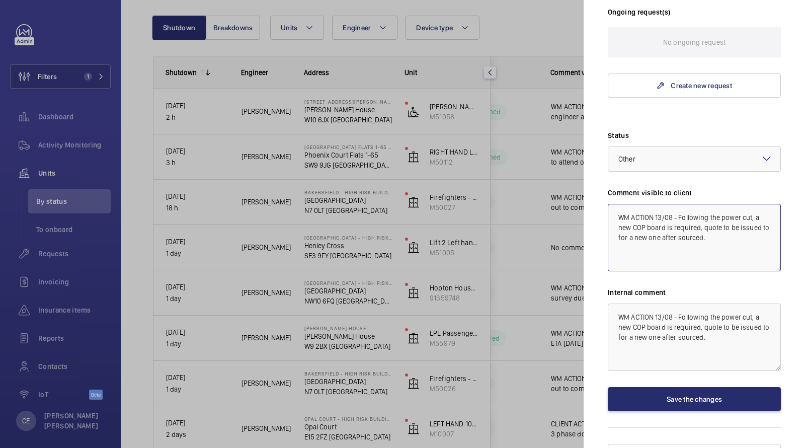
type textarea "WM ACTION 13/08 - Following the power cut, a new COP board is required, quote t…"
click at [671, 366] on div "Status Select a status × Other × Comment visible to client WM ACTION 13/08 - Fo…" at bounding box center [694, 270] width 173 height 281
click at [670, 387] on button "Save the changes" at bounding box center [694, 399] width 173 height 24
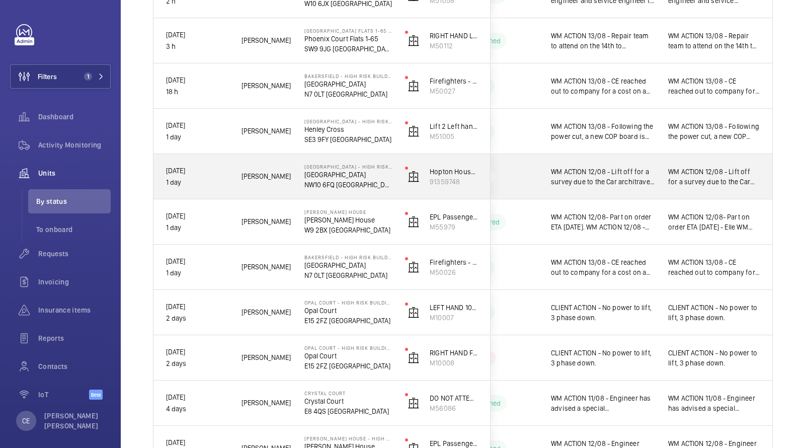
scroll to position [214, 0]
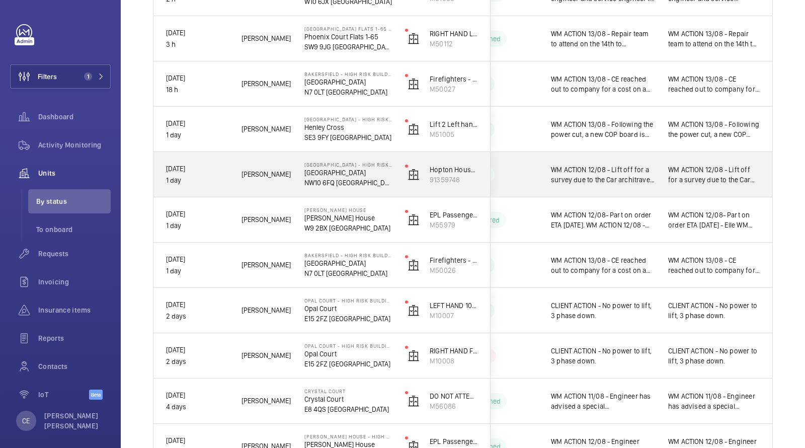
click at [635, 177] on span "WM ACTION 12/08 - Lift off for a survey due to the Car architrave which has bee…" at bounding box center [603, 174] width 104 height 20
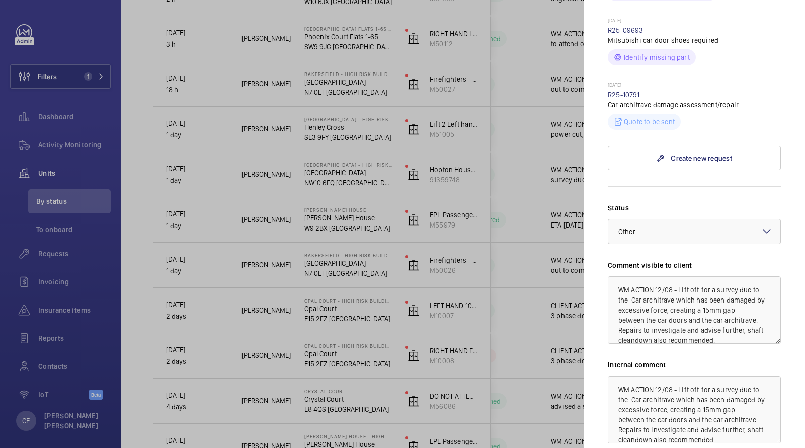
scroll to position [458, 0]
click at [634, 91] on link "R25-10791" at bounding box center [624, 95] width 32 height 8
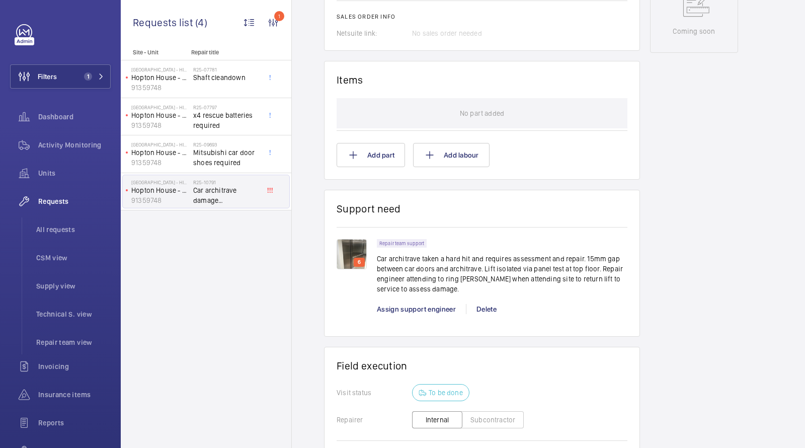
scroll to position [544, 0]
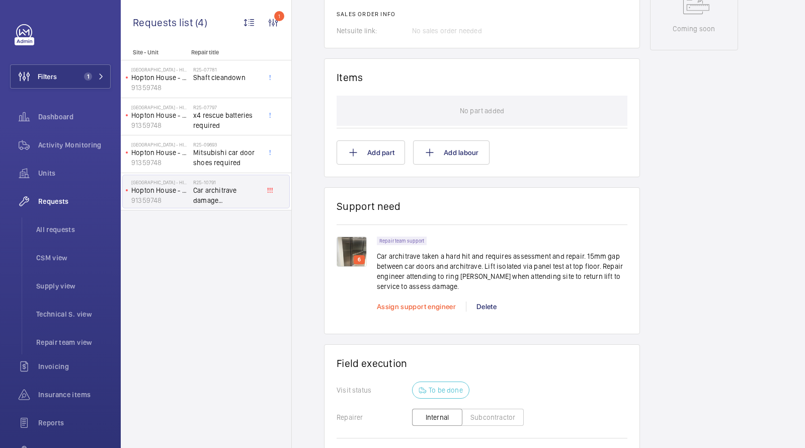
click at [416, 304] on span "Assign support engineer" at bounding box center [416, 306] width 79 height 8
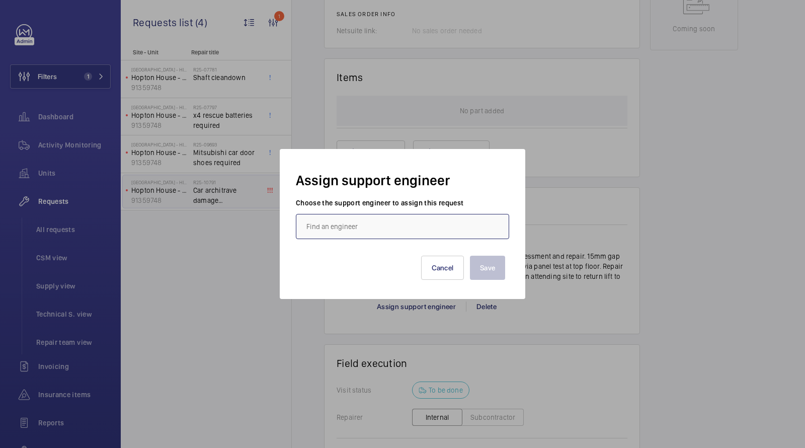
click at [396, 225] on input "text" at bounding box center [402, 226] width 213 height 25
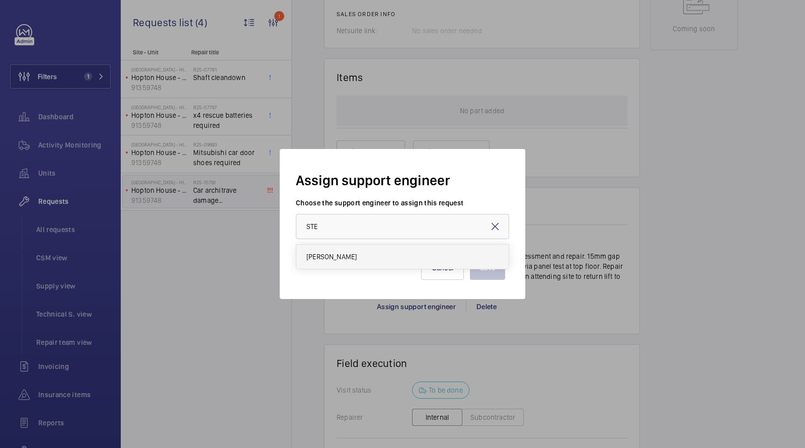
click at [337, 255] on span "[PERSON_NAME]" at bounding box center [331, 256] width 50 height 10
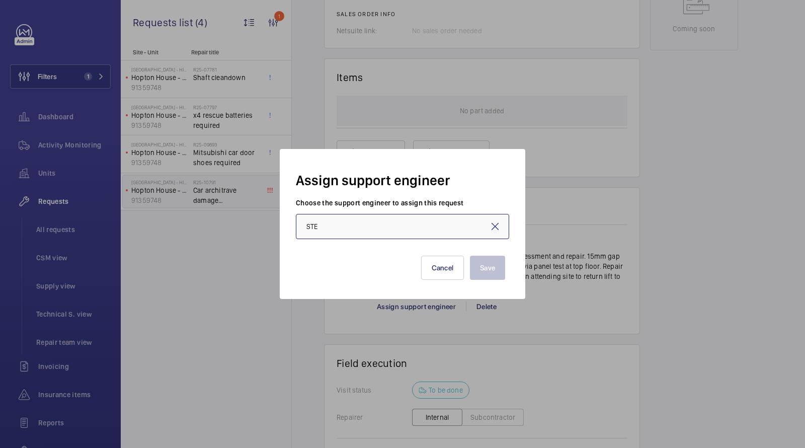
type input "[PERSON_NAME]"
click at [487, 264] on button "Save" at bounding box center [487, 268] width 35 height 24
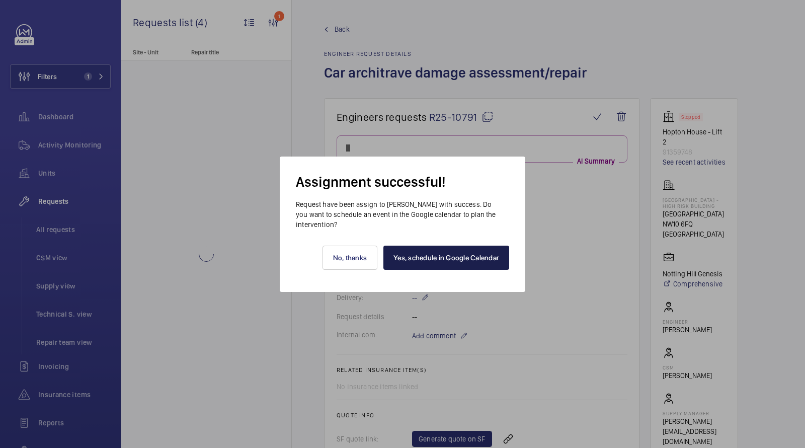
click at [460, 258] on link "Yes, schedule in Google Calendar" at bounding box center [446, 257] width 126 height 24
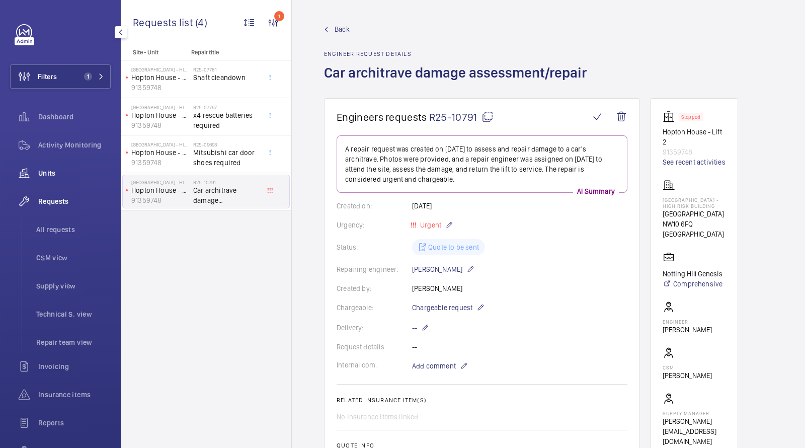
click at [67, 173] on span "Units" at bounding box center [74, 173] width 72 height 10
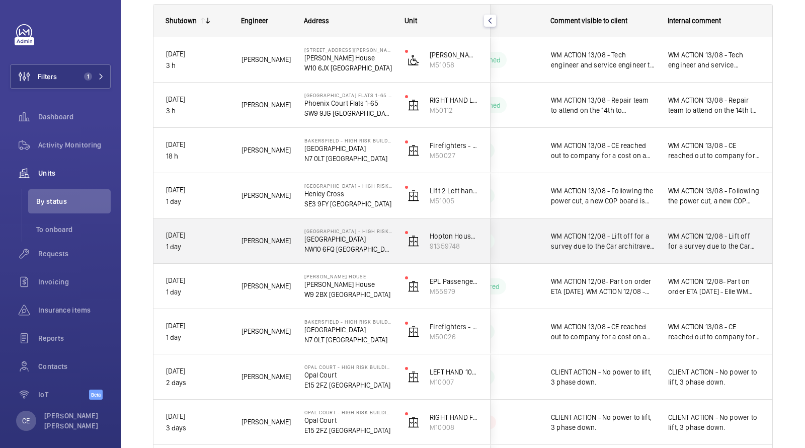
scroll to position [151, 0]
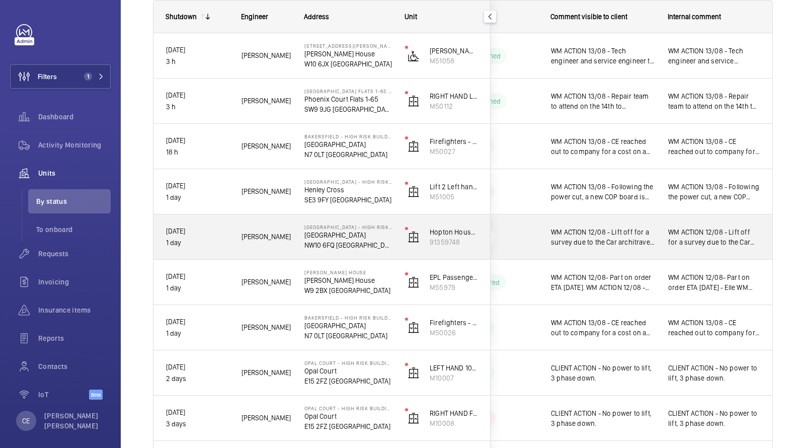
click at [628, 236] on span "WM ACTION 12/08 - Lift off for a survey due to the Car architrave which has bee…" at bounding box center [603, 237] width 104 height 20
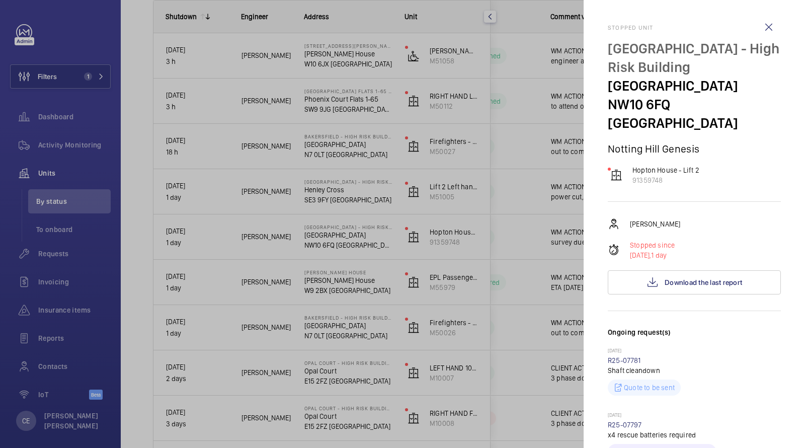
scroll to position [531, 0]
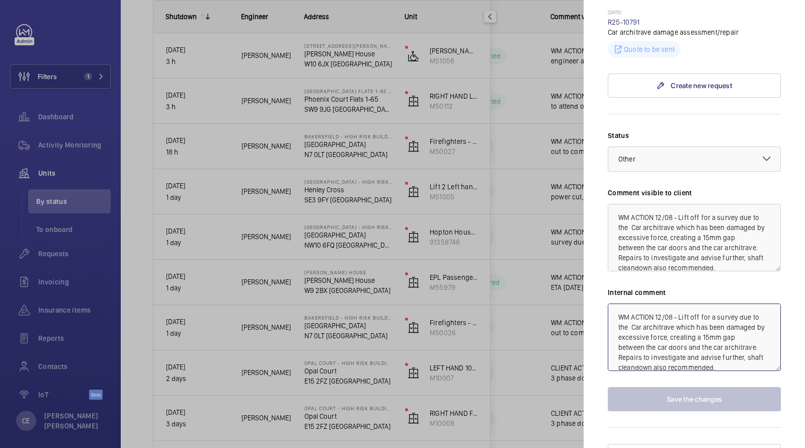
click at [613, 303] on textarea "WM ACTION 12/08 - Lift off for a survey due to the Car architrave which has bee…" at bounding box center [694, 336] width 173 height 67
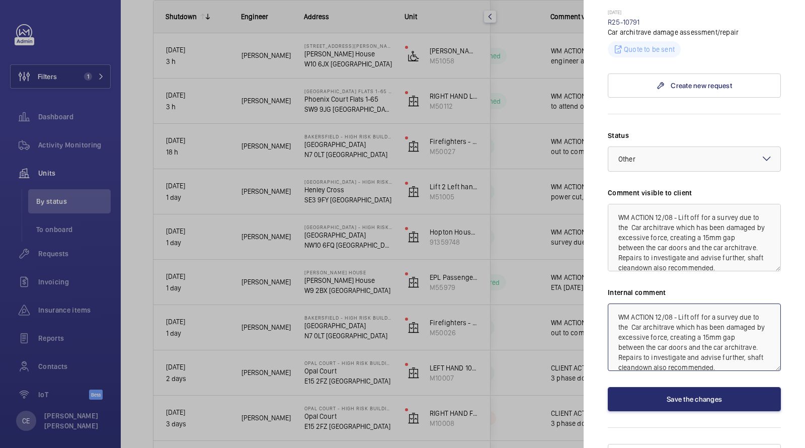
click at [612, 303] on textarea "WM ACTION 12/08 - Lift off for a survey due to the Car architrave which has bee…" at bounding box center [694, 336] width 173 height 67
drag, startPoint x: 770, startPoint y: 310, endPoint x: 592, endPoint y: 212, distance: 203.7
click at [598, 224] on mat-sidenav "Stopped unit [GEOGRAPHIC_DATA] - High Risk Building [GEOGRAPHIC_DATA] 6FQ [GEOG…" at bounding box center [693, 224] width 221 height 448
type textarea "WM ACTION 13/08 - Repair team to attend [DATE] 15th to carry out assessment of …"
click at [616, 204] on textarea "WM ACTION 12/08 - Lift off for a survey due to the Car architrave which has bee…" at bounding box center [694, 237] width 173 height 67
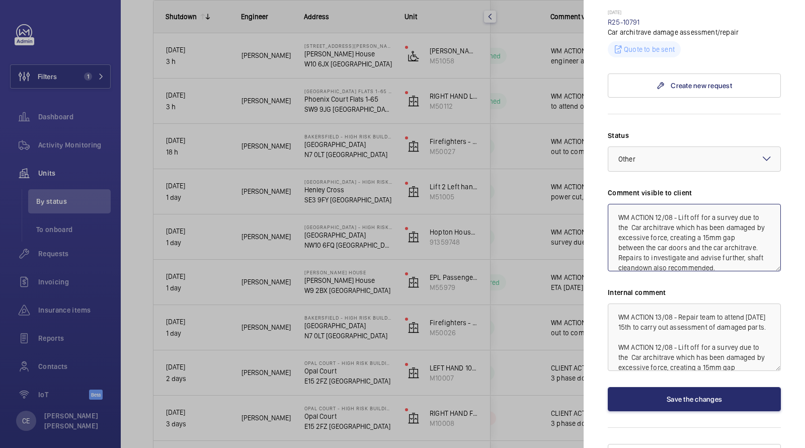
click at [612, 204] on textarea "WM ACTION 12/08 - Lift off for a survey due to the Car architrave which has bee…" at bounding box center [694, 237] width 173 height 67
paste textarea "WM ACTION 13/08 - Repair team to attend [DATE] 15th to carry out assessment of …"
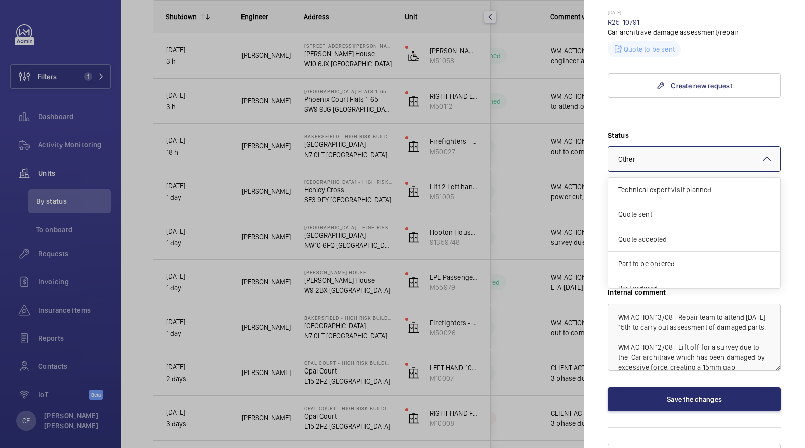
click at [634, 147] on div at bounding box center [694, 159] width 172 height 24
click at [634, 154] on div "× Other" at bounding box center [639, 159] width 42 height 10
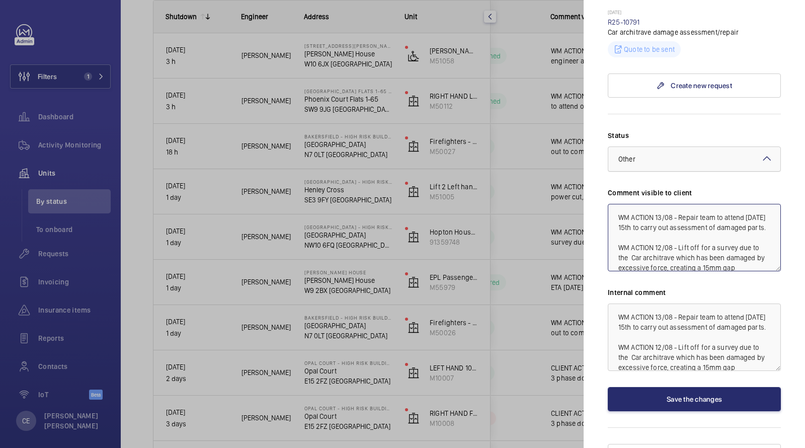
click at [637, 147] on div at bounding box center [694, 159] width 172 height 24
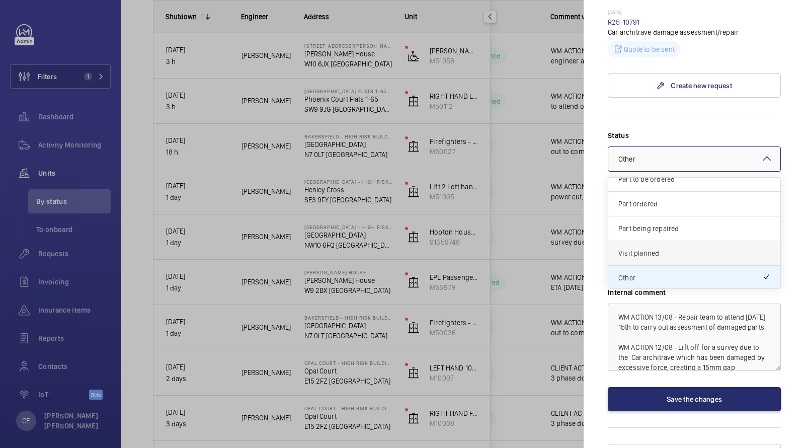
click at [627, 248] on span "Visit planned" at bounding box center [694, 253] width 152 height 10
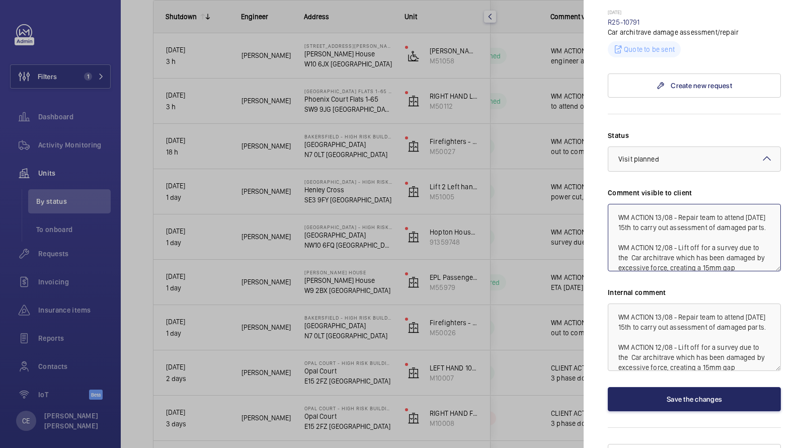
type textarea "WM ACTION 13/08 - Repair team to attend [DATE] 15th to carry out assessment of …"
click at [652, 387] on button "Save the changes" at bounding box center [694, 399] width 173 height 24
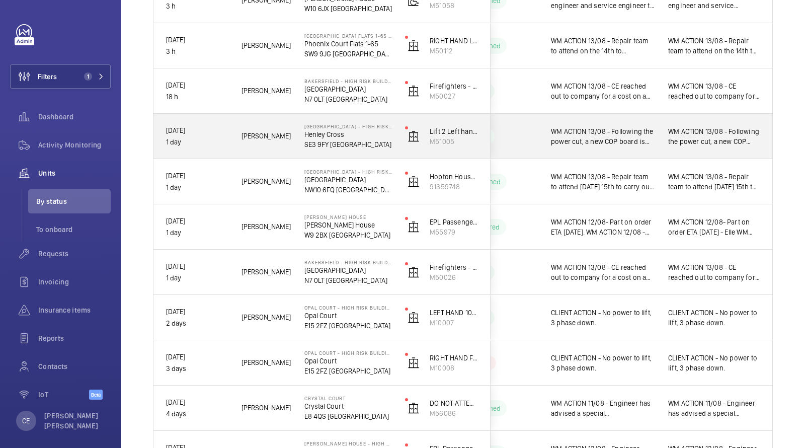
scroll to position [217, 0]
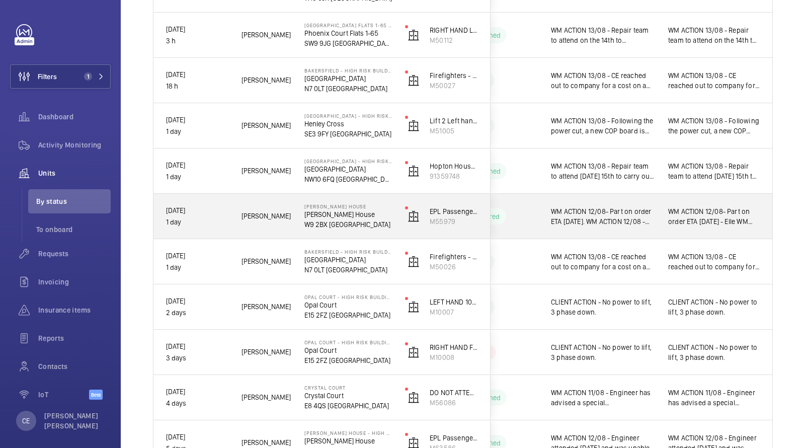
click at [620, 213] on span "WM ACTION 12/08- Part on order ETA [DATE]. WM ACTION 12/08 - Lift off for new d…" at bounding box center [603, 216] width 104 height 20
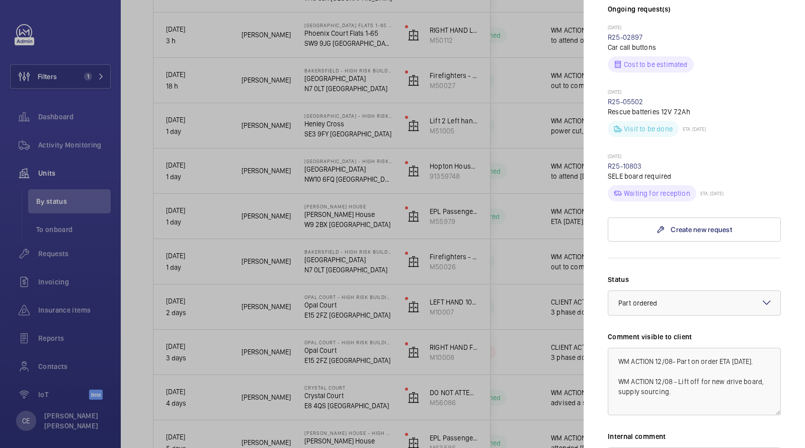
scroll to position [386, 0]
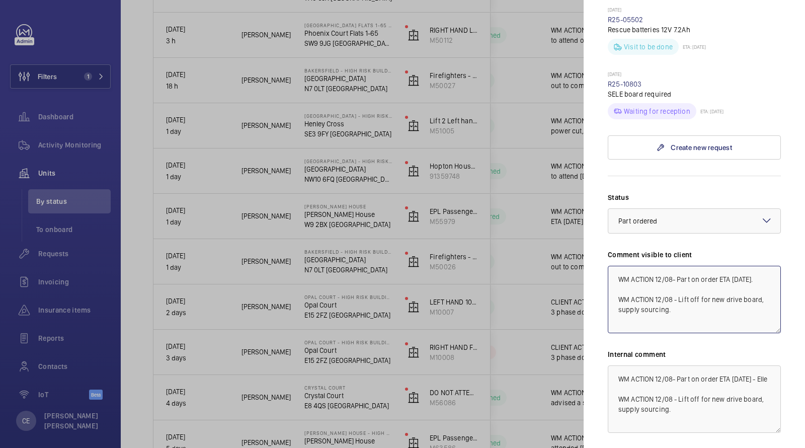
click at [662, 266] on textarea "WM ACTION 12/08- Part on order ETA [DATE]. WM ACTION 12/08 - Lift off for new d…" at bounding box center [694, 299] width 173 height 67
type textarea "WM ACTION 13/08- Part on order ETA [DATE]. WM ACTION 12/08 - Lift off for new d…"
click at [662, 365] on textarea "WM ACTION 12/08- Part on order ETA [DATE] - Elle WM ACTION 12/08 - Lift off for…" at bounding box center [694, 398] width 173 height 67
type textarea "WM ACTION 13/08- Part on order ETA [DATE] - Elle WM ACTION 12/08 - Lift off for…"
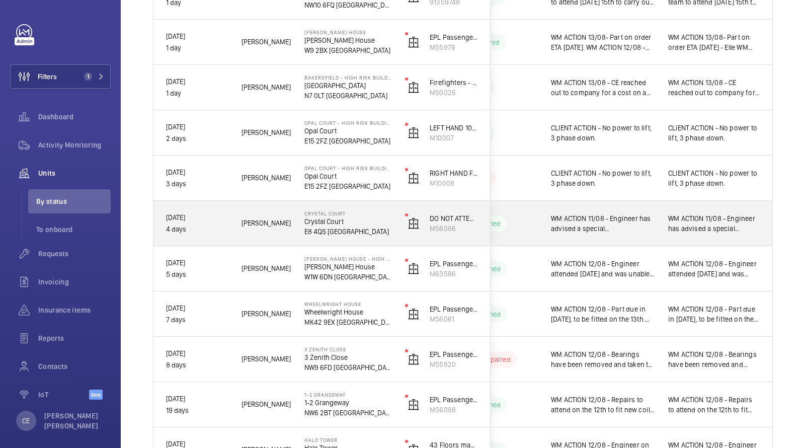
scroll to position [393, 0]
click at [651, 221] on span "WM ACTION 11/08 - Engineer has advised a special [PERSON_NAME] key is required …" at bounding box center [603, 222] width 104 height 20
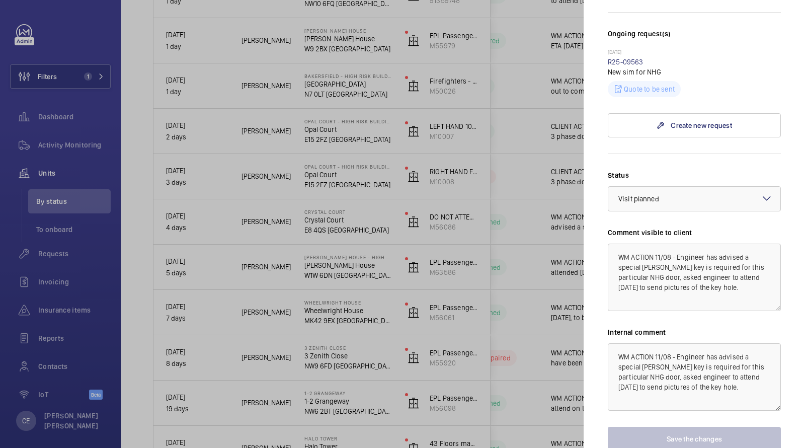
scroll to position [282, 0]
click at [619, 341] on textarea "WM ACTION 11/08 - Engineer has advised a special [PERSON_NAME] key is required …" at bounding box center [694, 374] width 173 height 67
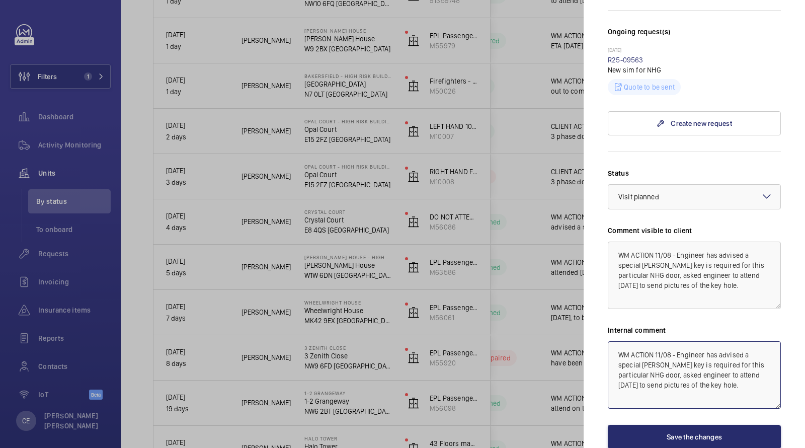
click at [617, 341] on textarea "WM ACTION 11/08 - Engineer has advised a special [PERSON_NAME] key is required …" at bounding box center [694, 374] width 173 height 67
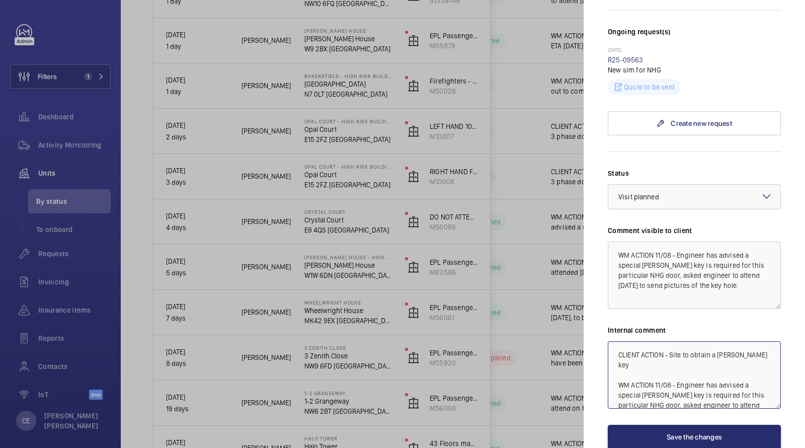
click at [669, 341] on textarea "CLIENT ACTION - Site to obtain a [PERSON_NAME] key WM ACTION 11/08 - Engineer h…" at bounding box center [694, 374] width 173 height 67
click at [752, 341] on textarea "CLIENT ACTION - Site to obtain a [PERSON_NAME] key WM ACTION 11/08 - Engineer h…" at bounding box center [694, 374] width 173 height 67
drag, startPoint x: 738, startPoint y: 351, endPoint x: 535, endPoint y: 298, distance: 210.1
click at [543, 303] on mat-sidenav-container "Filters 1 Dashboard Activity Monitoring Units By status To onboard Requests Inv…" at bounding box center [402, 224] width 805 height 448
drag, startPoint x: 618, startPoint y: 361, endPoint x: 711, endPoint y: 447, distance: 126.3
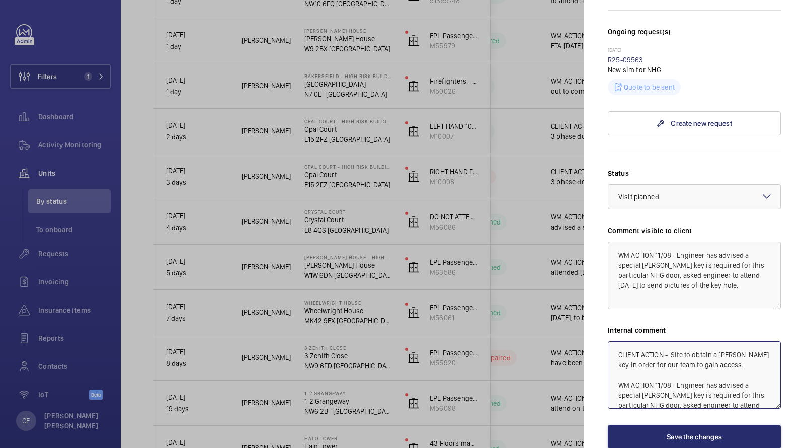
click at [708, 447] on div "Stopped unit Crystal Court Crystal Court E8 4QS LONDON Notting Hill Genesis DO …" at bounding box center [694, 123] width 173 height 763
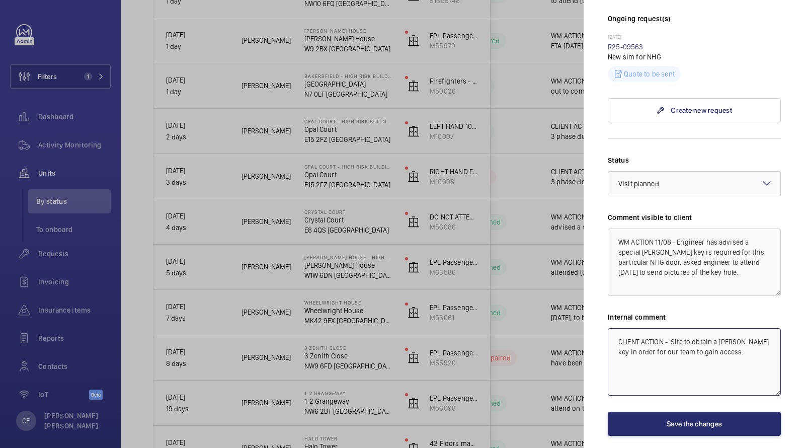
type textarea "CLIENT ACTION - Site to obtain a [PERSON_NAME] key in order for our team to gai…"
drag, startPoint x: 678, startPoint y: 271, endPoint x: 535, endPoint y: 126, distance: 203.4
click at [538, 136] on mat-sidenav-container "Filters 1 Dashboard Activity Monitoring Units By status To onboard Requests Inv…" at bounding box center [402, 224] width 805 height 448
paste textarea "CLIENT ACTION - Site to obtain a [PERSON_NAME] key in order for our team to gai…"
click at [654, 176] on div at bounding box center [694, 184] width 172 height 24
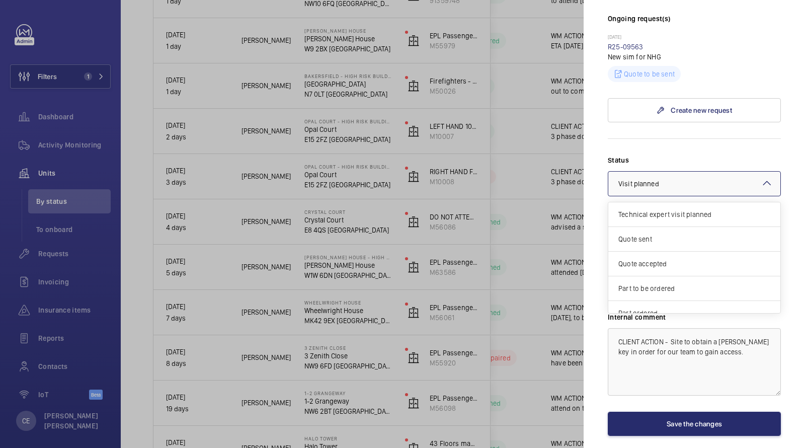
scroll to position [85, 0]
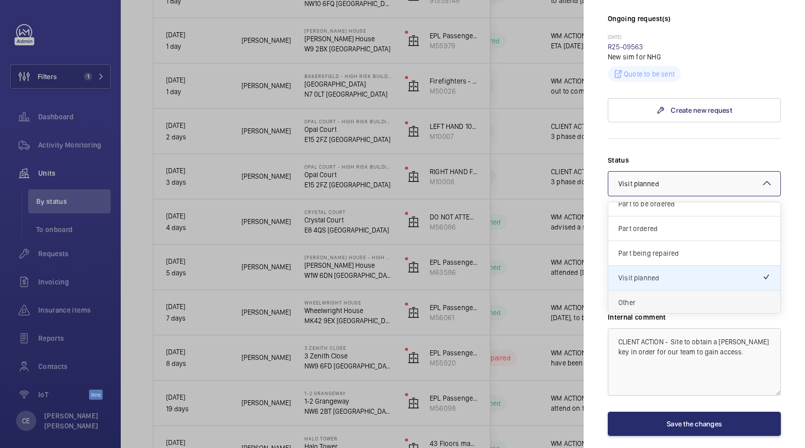
click at [632, 297] on span "Other" at bounding box center [694, 302] width 152 height 10
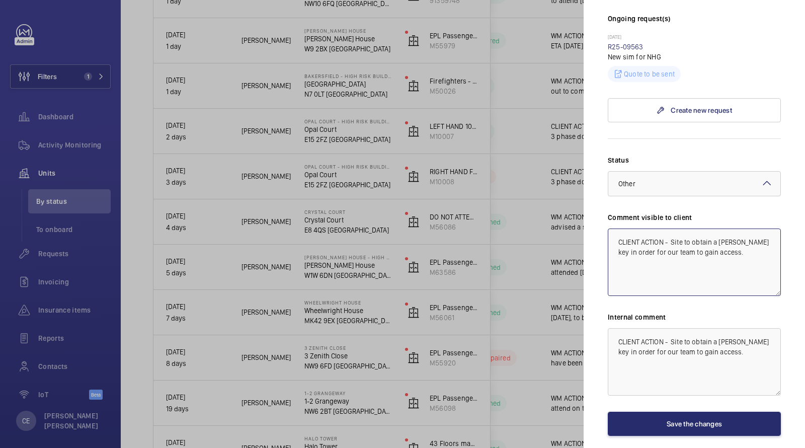
type textarea "CLIENT ACTION - Site to obtain a [PERSON_NAME] key in order for our team to gai…"
click at [639, 416] on div "Stopped unit Crystal Court Crystal Court E8 4QS LONDON Notting Hill Genesis DO …" at bounding box center [694, 110] width 173 height 763
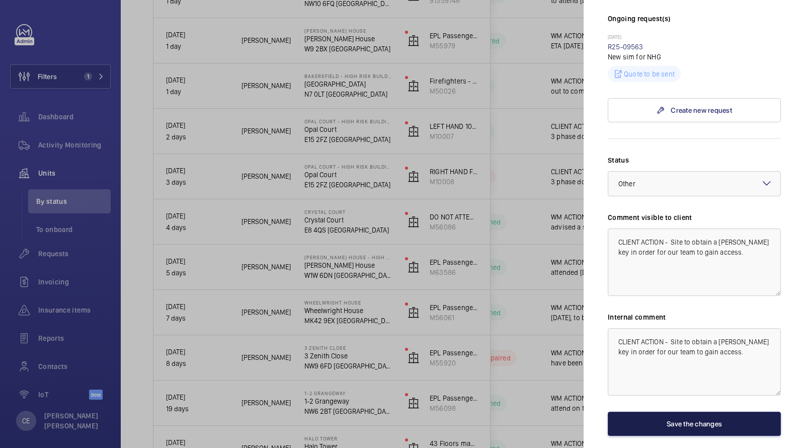
click at [640, 411] on button "Save the changes" at bounding box center [694, 423] width 173 height 24
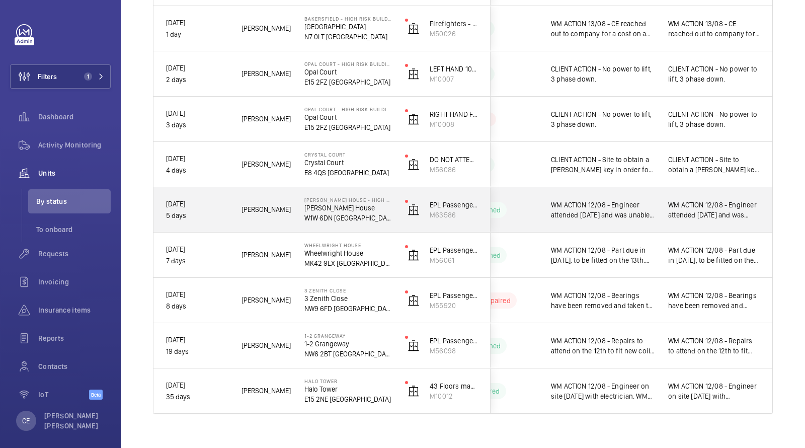
scroll to position [464, 0]
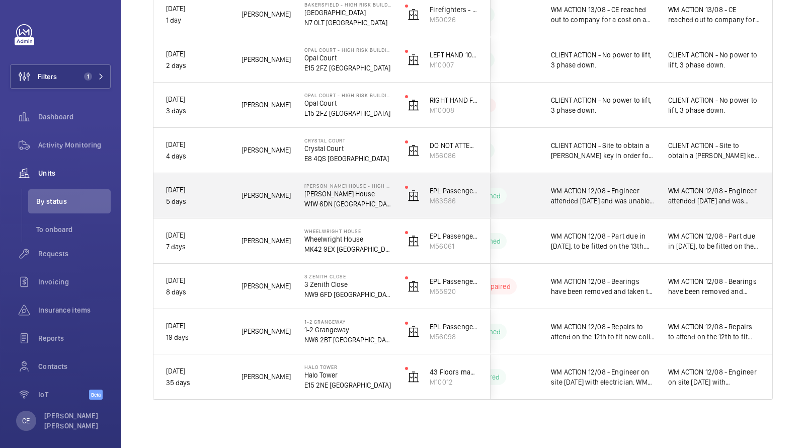
click at [628, 194] on span "WM ACTION 12/08 - Engineer attended [DATE] and was unable to get the lift runni…" at bounding box center [603, 196] width 104 height 20
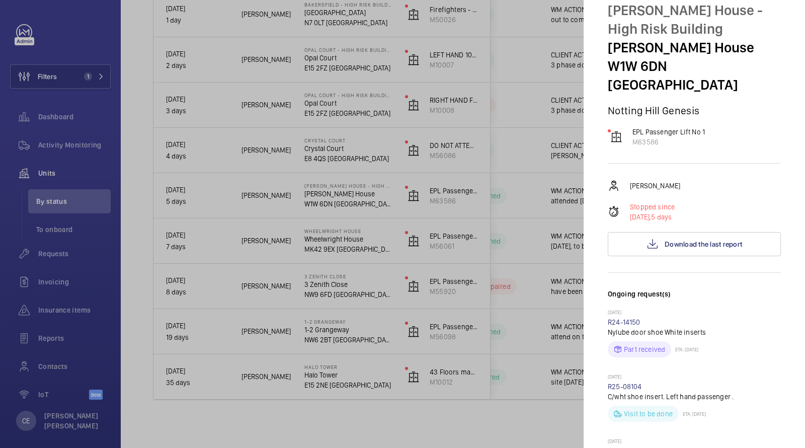
scroll to position [29, 0]
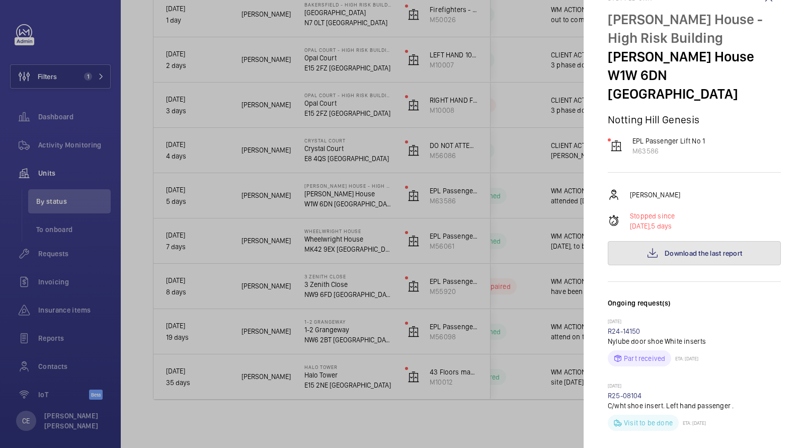
click at [680, 249] on span "Download the last report" at bounding box center [702, 253] width 77 height 8
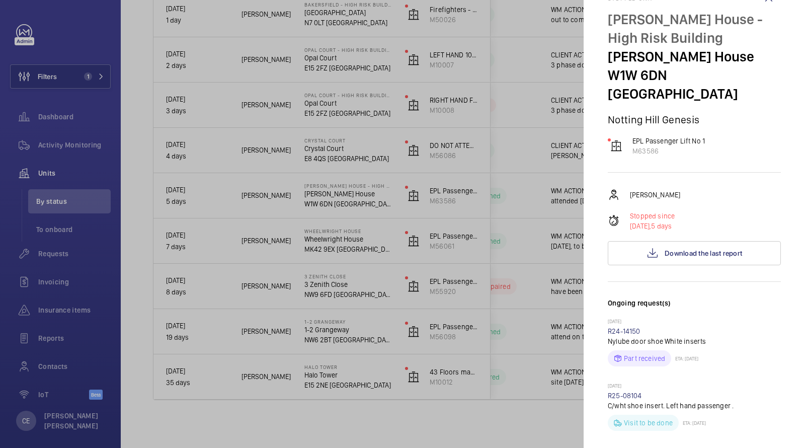
scroll to position [0, 0]
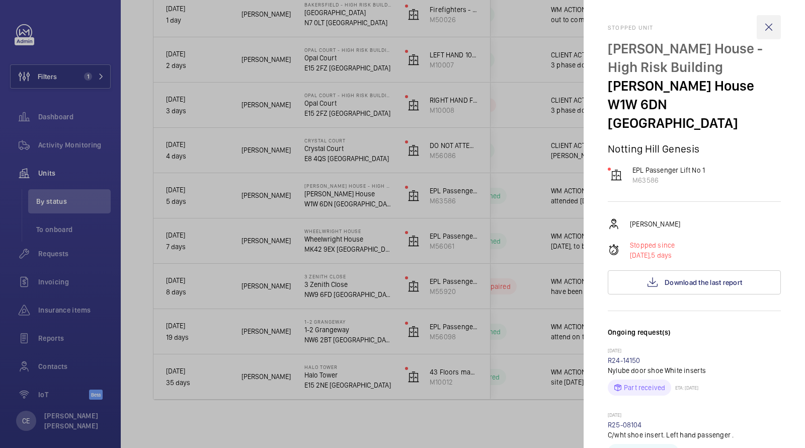
click at [769, 29] on wm-front-icon-button at bounding box center [768, 27] width 24 height 24
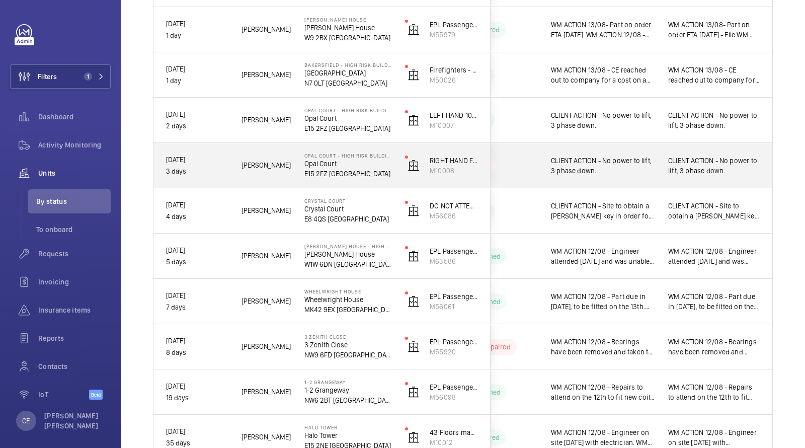
scroll to position [464, 0]
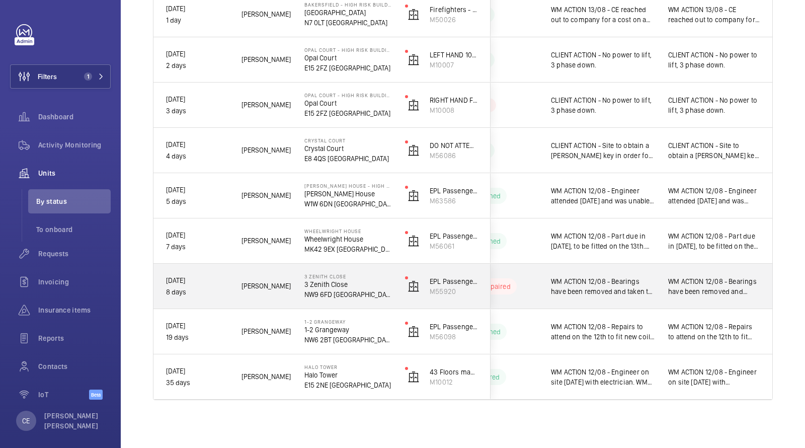
click at [644, 268] on div "WM ACTION 12/08 - Bearings have been removed and taken to brownings, have chase…" at bounding box center [597, 286] width 116 height 43
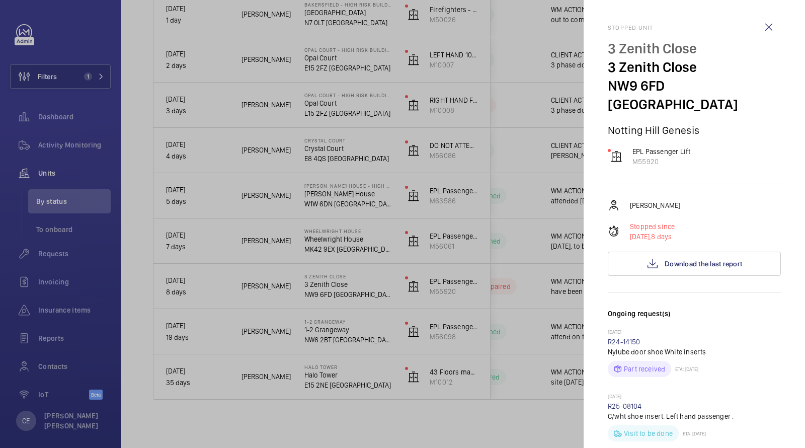
scroll to position [394, 0]
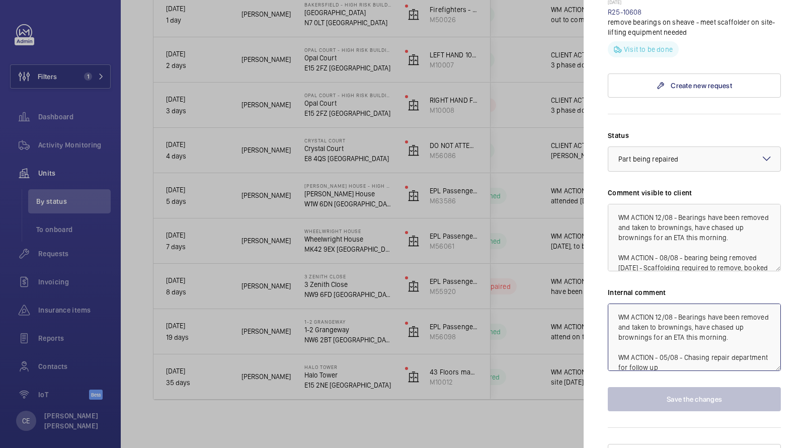
click at [619, 303] on textarea "WM ACTION 12/08 - Bearings have been removed and taken to brownings, have chase…" at bounding box center [694, 336] width 173 height 67
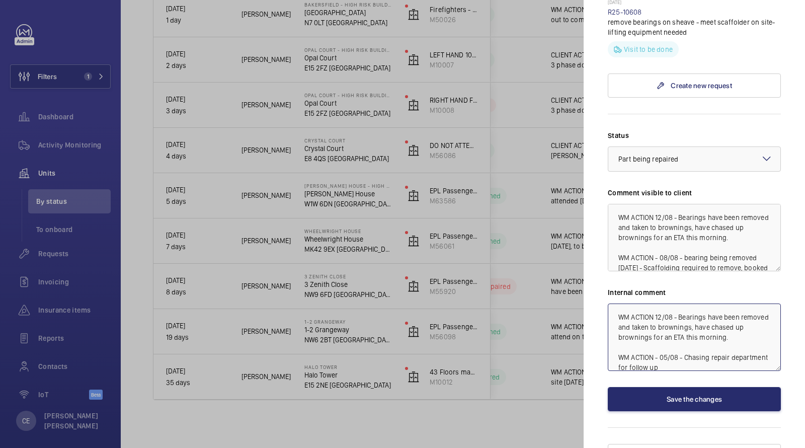
click at [615, 303] on textarea "WM ACTION 12/08 - Bearings have been removed and taken to brownings, have chase…" at bounding box center [694, 336] width 173 height 67
click at [649, 315] on textarea "WM ACTION 13/08 - Chased brownings on ETA of repair, will book in our repair te…" at bounding box center [694, 336] width 173 height 67
drag, startPoint x: 649, startPoint y: 316, endPoint x: 601, endPoint y: 277, distance: 61.9
click at [603, 279] on mat-sidenav "Stopped unit 3 Zenith Close 3 Zenith Close NW9 6FD [GEOGRAPHIC_DATA] Notting Hi…" at bounding box center [693, 224] width 221 height 448
type textarea "WM ACTION 13/08 - Chased brownings on ETA of repair, will book in our repair te…"
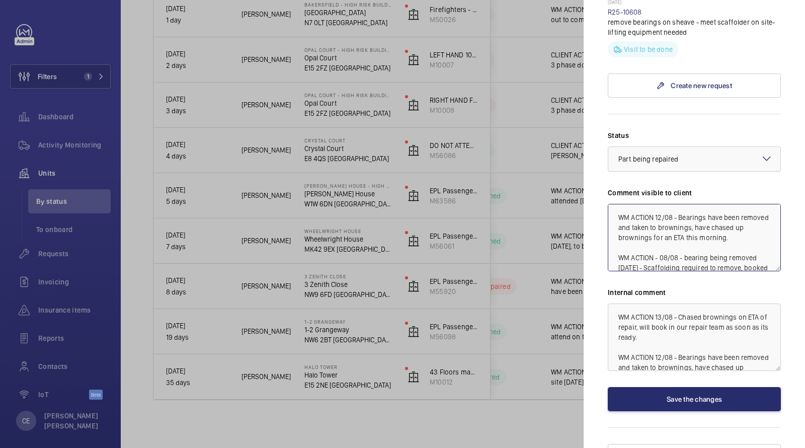
click at [614, 204] on textarea "WM ACTION 12/08 - Bearings have been removed and taken to brownings, have chase…" at bounding box center [694, 237] width 173 height 67
click at [611, 204] on textarea "WM ACTION 12/08 - Bearings have been removed and taken to brownings, have chase…" at bounding box center [694, 237] width 173 height 67
paste textarea "WM ACTION 13/08 - Chased brownings on ETA of repair, will book in our repair te…"
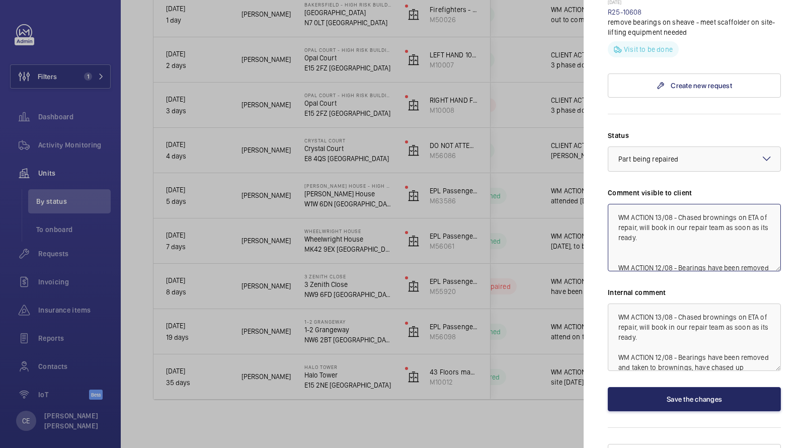
type textarea "WM ACTION 13/08 - Chased brownings on ETA of repair, will book in our repair te…"
click at [670, 387] on button "Save the changes" at bounding box center [694, 399] width 173 height 24
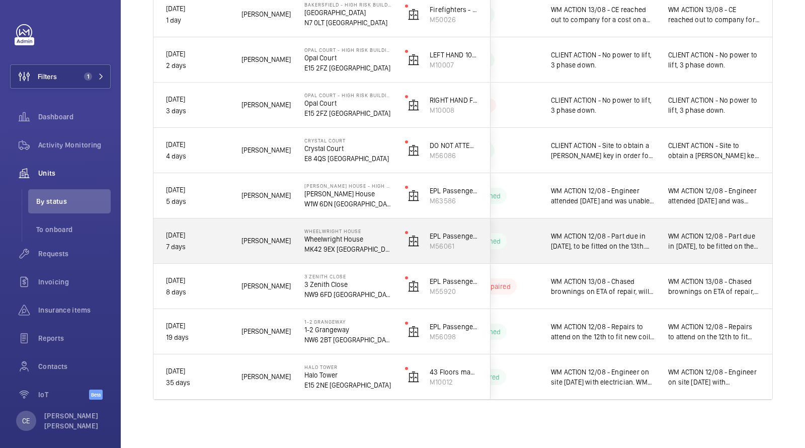
click at [645, 237] on span "WM ACTION 12/08 - Part due in [DATE], to be fitted on the 13th. WM ACTION 11/08…" at bounding box center [603, 241] width 104 height 20
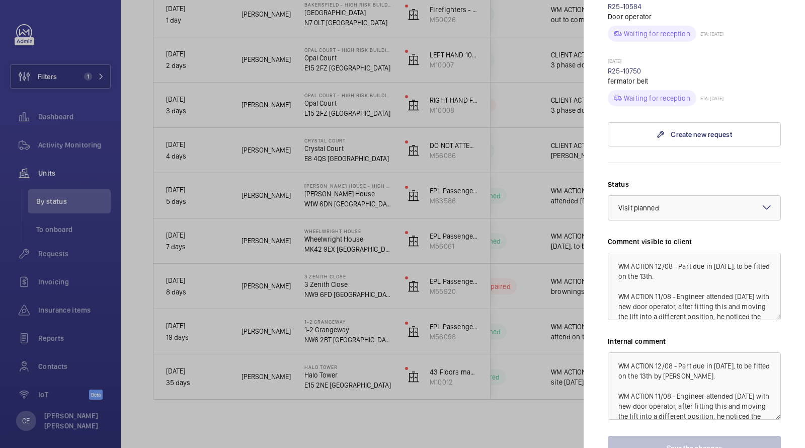
scroll to position [532, 0]
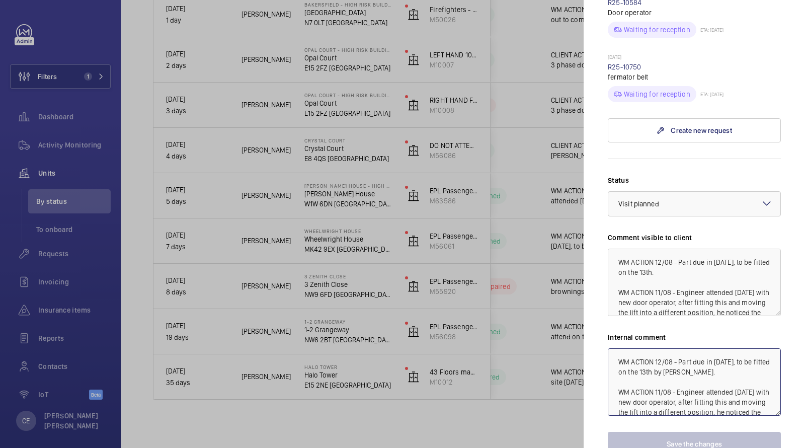
click at [617, 348] on textarea "WM ACTION 12/08 - Part due in [DATE], to be fitted on the 13th by [PERSON_NAME]…" at bounding box center [694, 381] width 173 height 67
click at [616, 348] on textarea "WM ACTION 12/08 - Part due in [DATE], to be fitted on the 13th by [PERSON_NAME]…" at bounding box center [694, 381] width 173 height 67
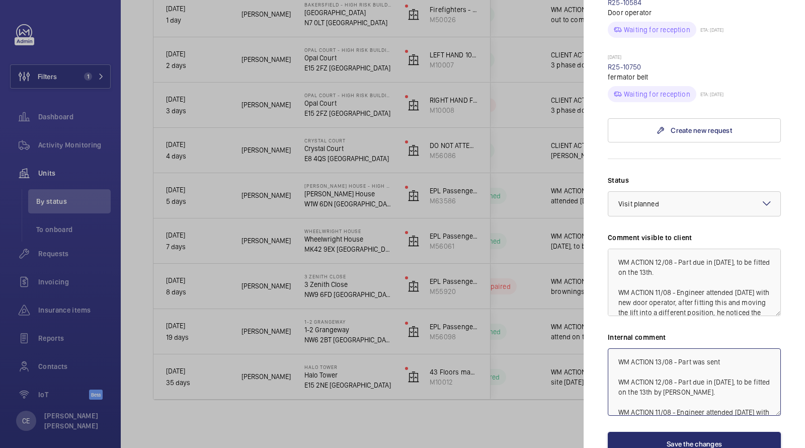
type textarea "WM ACTION 13/08 - Part was sent WM ACTION 12/08 - Part due in [DATE], to be fit…"
click at [706, 432] on button "Save the changes" at bounding box center [694, 444] width 173 height 24
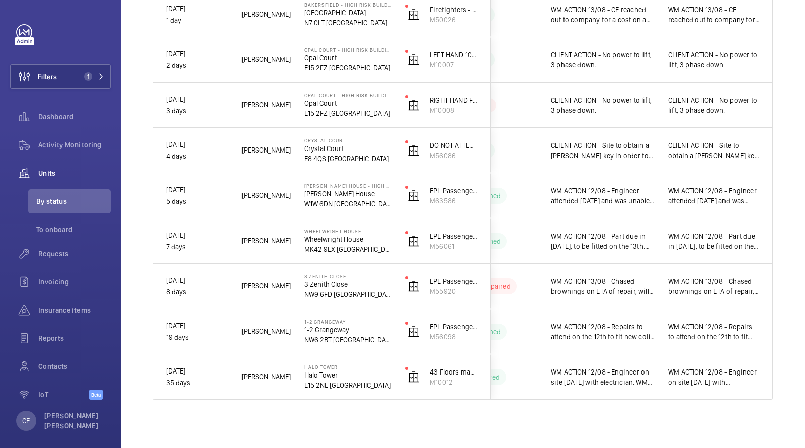
scroll to position [0, 0]
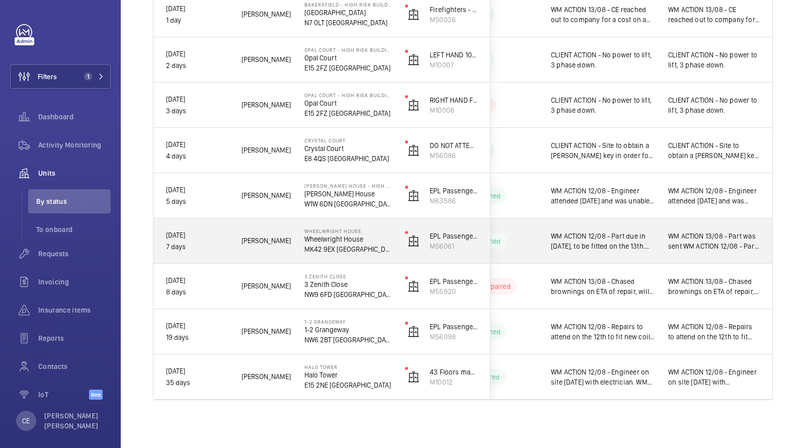
click at [658, 239] on div "WM ACTION 13/08 - Part was sent WM ACTION 12/08 - Part due in [DATE], to be fit…" at bounding box center [714, 240] width 116 height 43
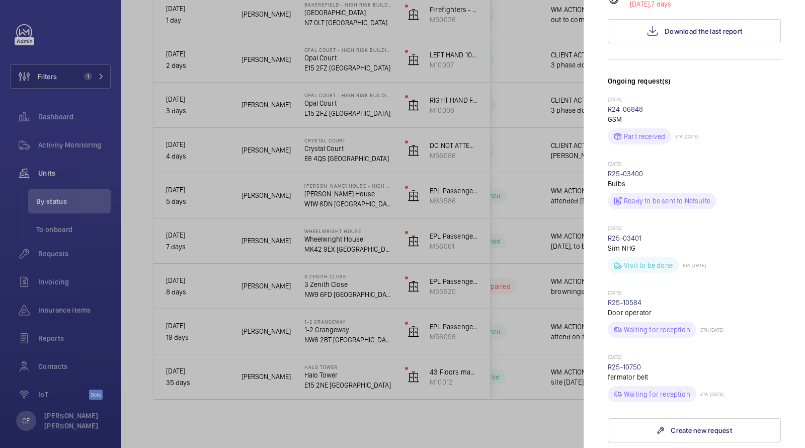
scroll to position [284, 0]
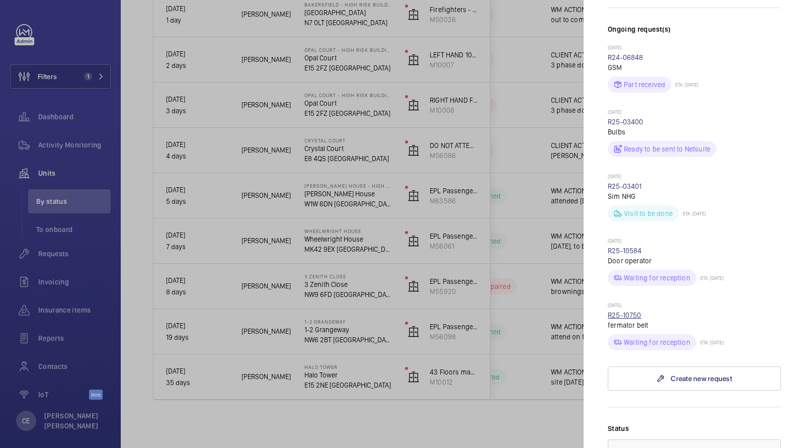
click at [628, 311] on link "R25-10750" at bounding box center [625, 315] width 34 height 8
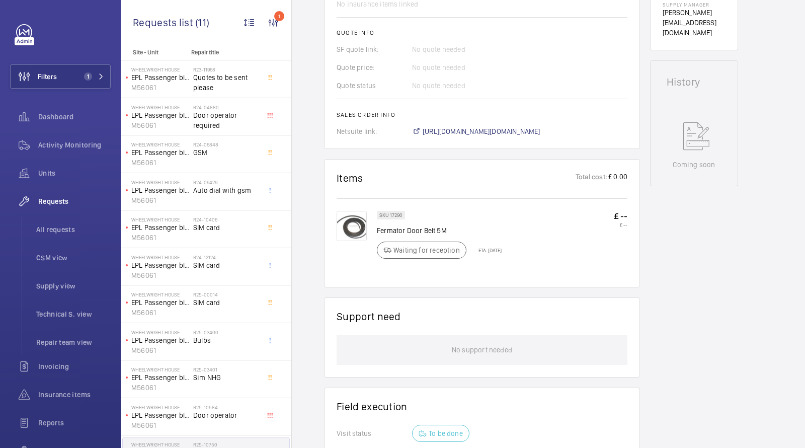
scroll to position [405, 0]
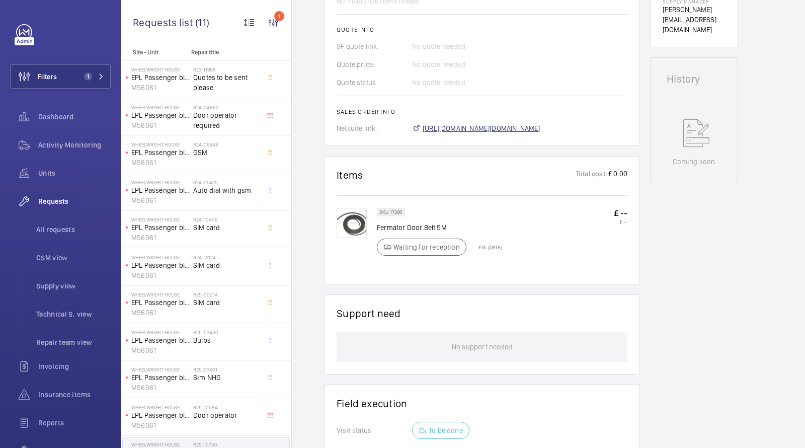
click at [449, 126] on span "[URL][DOMAIN_NAME][DOMAIN_NAME]" at bounding box center [482, 128] width 118 height 10
click at [52, 174] on span "Units" at bounding box center [74, 173] width 72 height 10
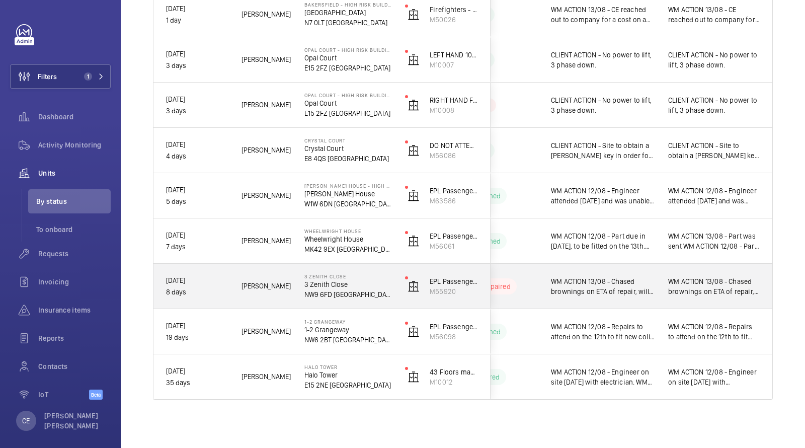
scroll to position [0, 181]
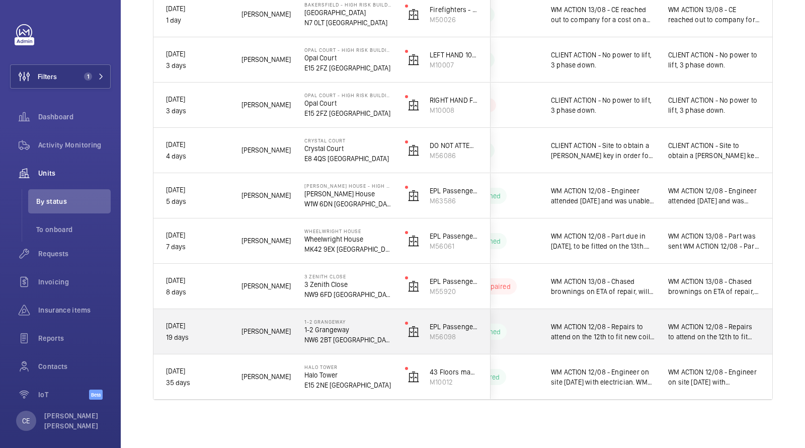
click at [618, 320] on div "WM ACTION 12/08 - Repairs to attend on the 12th to fit new coil. WM ACTION 08/0…" at bounding box center [603, 331] width 104 height 23
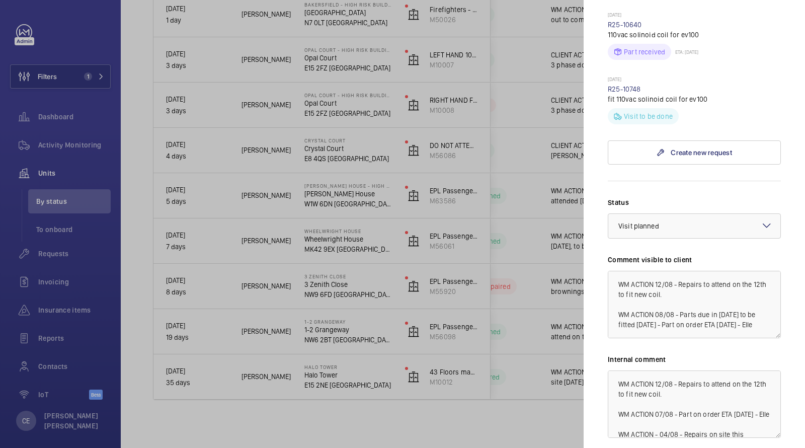
scroll to position [730, 0]
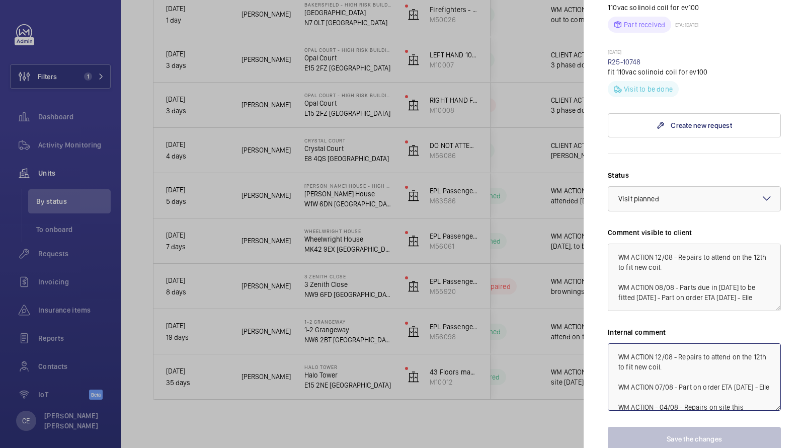
click at [613, 343] on textarea "WM ACTION 12/08 - Repairs to attend on the 12th to fit new coil. WM ACTION 07/0…" at bounding box center [694, 376] width 173 height 67
click at [608, 343] on textarea "WM ACTION 12/08 - Repairs to attend on the 12th to fit new coil. WM ACTION 07/0…" at bounding box center [694, 376] width 173 height 67
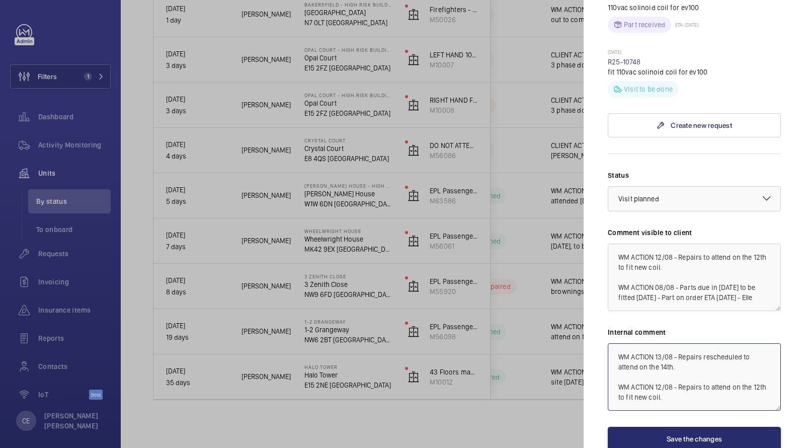
drag, startPoint x: 668, startPoint y: 347, endPoint x: 558, endPoint y: 264, distance: 138.0
click at [560, 269] on mat-sidenav-container "Filters 1 Dashboard Activity Monitoring Units By status To onboard Requests Inv…" at bounding box center [402, 224] width 805 height 448
type textarea "WM ACTION 13/08 - Repairs rescheduled to attend on the 14th. WM ACTION 12/08 - …"
click at [613, 227] on div "Comment visible to client WM ACTION 12/08 - Repairs to attend on the 12th to fi…" at bounding box center [694, 268] width 173 height 83
click at [613, 243] on textarea "WM ACTION 12/08 - Repairs to attend on the 12th to fit new coil. WM ACTION 08/0…" at bounding box center [694, 276] width 173 height 67
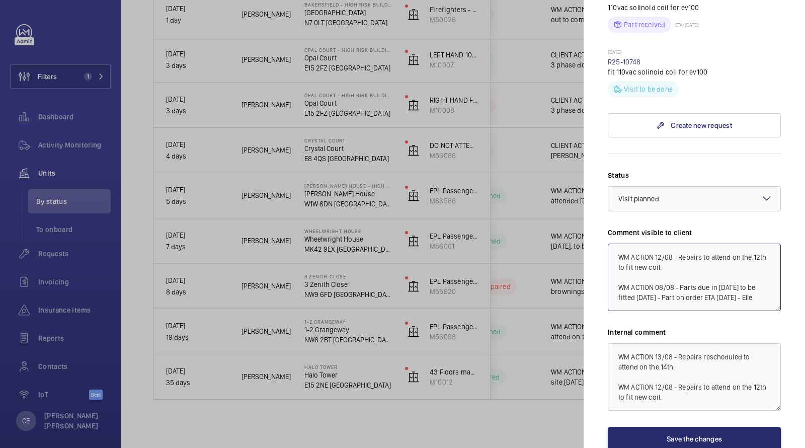
click at [612, 243] on textarea "WM ACTION 12/08 - Repairs to attend on the 12th to fit new coil. WM ACTION 08/0…" at bounding box center [694, 276] width 173 height 67
paste textarea "WM ACTION 13/08 - Repairs rescheduled to attend on the 14th."
type textarea "WM ACTION 13/08 - Repairs rescheduled to attend on the 14th. WM ACTION 12/08 - …"
click at [661, 402] on div "Status Select a status × Visit planned × Comment visible to client WM ACTION 13…" at bounding box center [694, 310] width 173 height 281
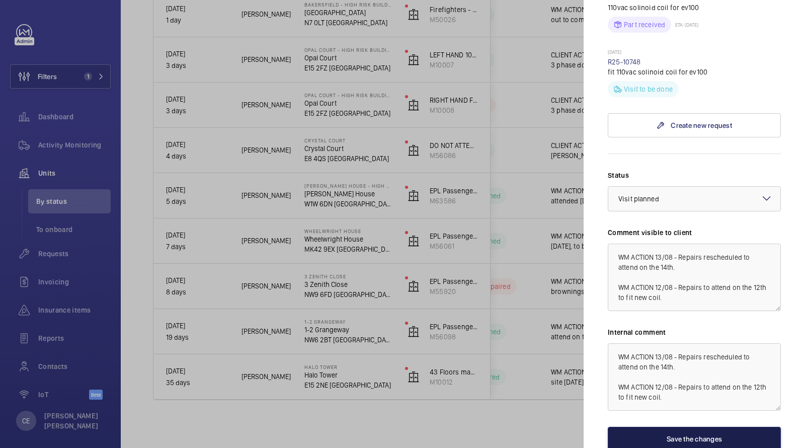
click at [655, 427] on button "Save the changes" at bounding box center [694, 439] width 173 height 24
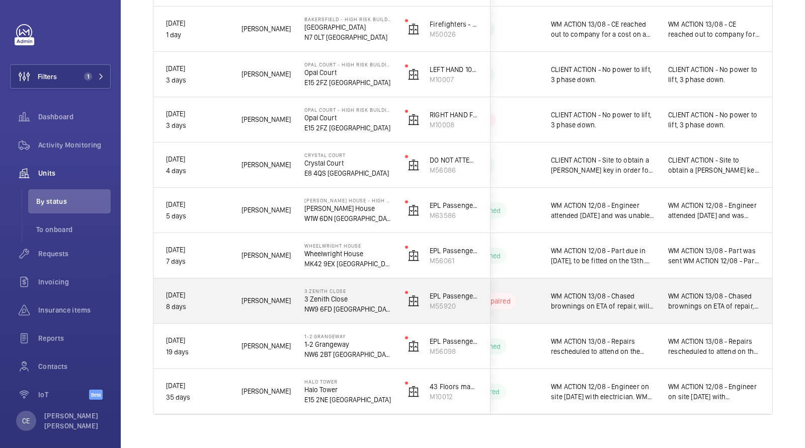
scroll to position [454, 0]
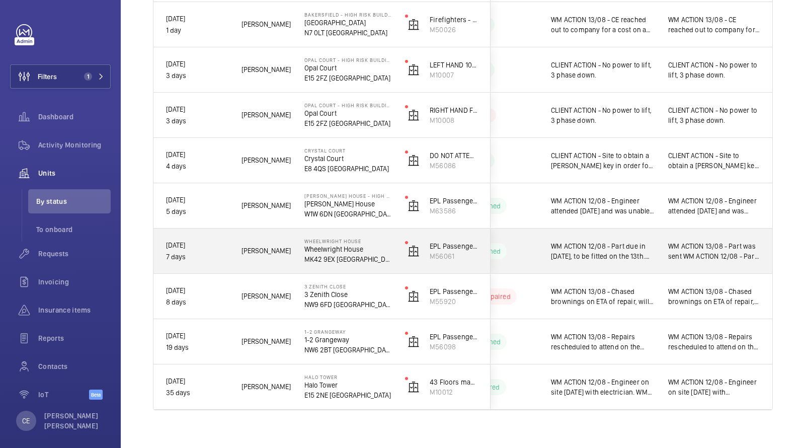
click at [647, 254] on span "WM ACTION 12/08 - Part due in [DATE], to be fitted on the 13th. WM ACTION 11/08…" at bounding box center [603, 251] width 104 height 20
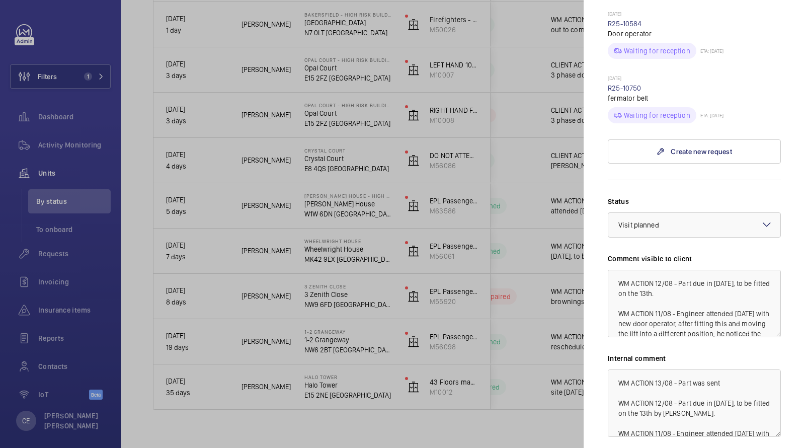
scroll to position [8, 0]
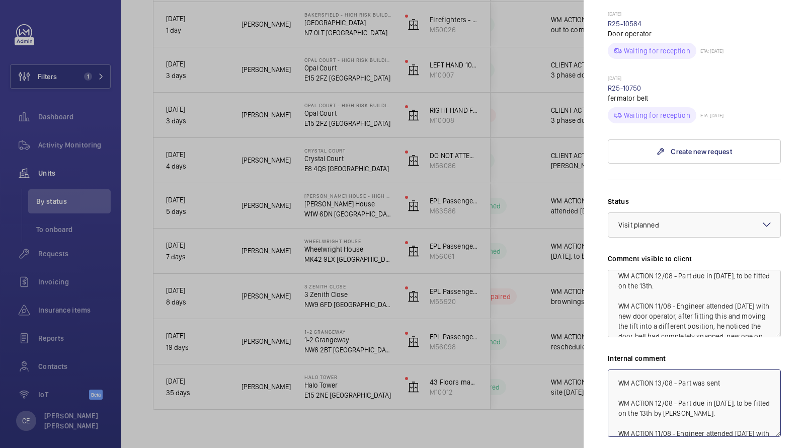
click at [722, 369] on textarea "WM ACTION 13/08 - Part was sent WM ACTION 12/08 - Part due in [DATE], to be fit…" at bounding box center [694, 402] width 173 height 67
drag, startPoint x: 711, startPoint y: 393, endPoint x: 585, endPoint y: 314, distance: 148.8
click at [589, 317] on mat-sidenav "Stopped unit Wheelwright House Wheelwright House MK42 9EX [GEOGRAPHIC_DATA] Not…" at bounding box center [693, 224] width 221 height 448
type textarea "WM ACTION 13/08 - Supplier missed the order, called them up and asked for it to…"
click at [613, 270] on textarea "WM ACTION 12/08 - Part due in [DATE], to be fitted on the 13th. WM ACTION 11/08…" at bounding box center [694, 303] width 173 height 67
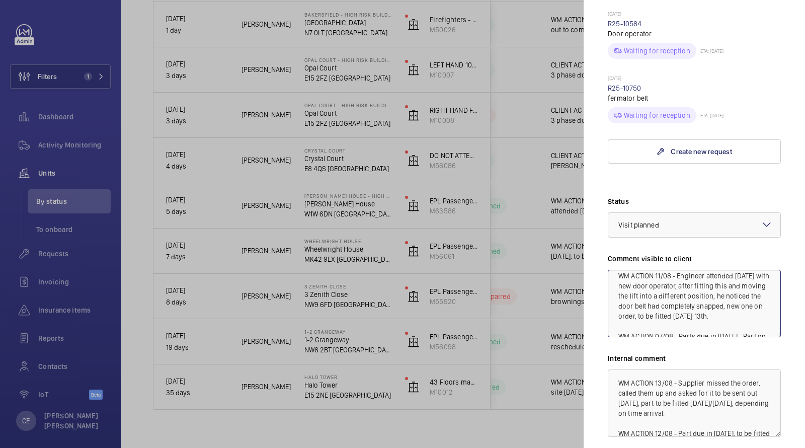
scroll to position [48, 0]
type textarea "WM ACTION 12/08 - Part due in [DATE], to be fitted on the 13th. WM ACTION 11/08…"
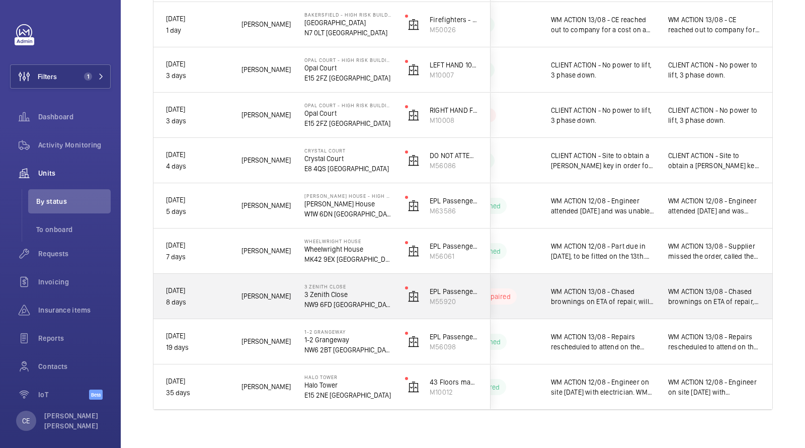
click at [654, 296] on span "WM ACTION 13/08 - Chased brownings on ETA of repair, will book in our repair te…" at bounding box center [603, 296] width 104 height 20
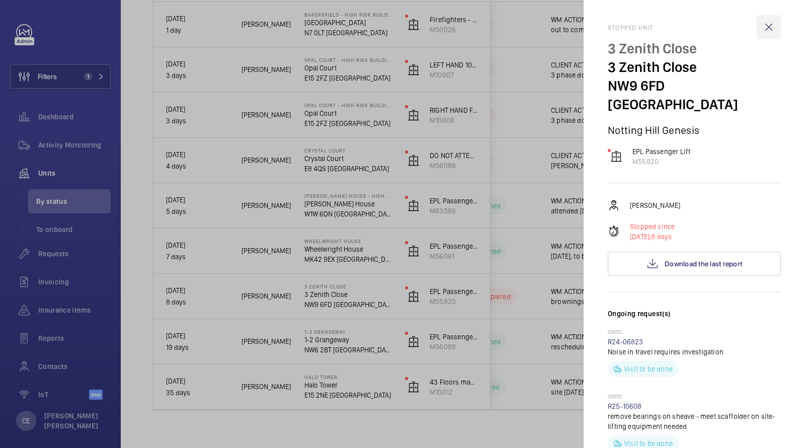
click at [772, 24] on wm-front-icon-button at bounding box center [768, 27] width 24 height 24
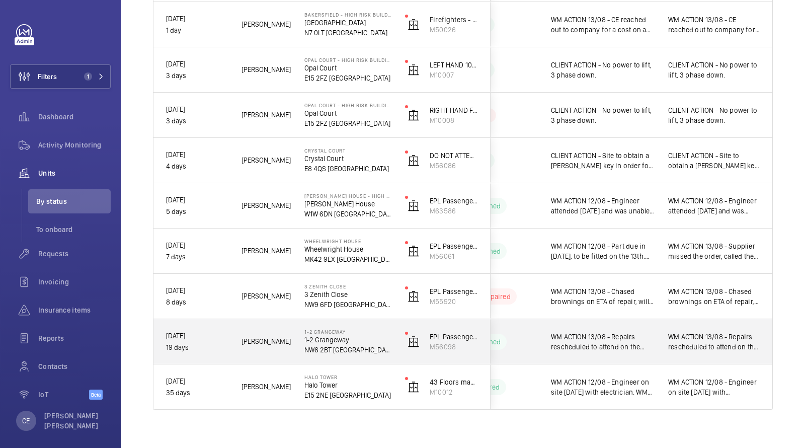
click at [642, 340] on span "WM ACTION 13/08 - Repairs rescheduled to attend on the 14th. WM ACTION 12/08 - …" at bounding box center [603, 341] width 104 height 20
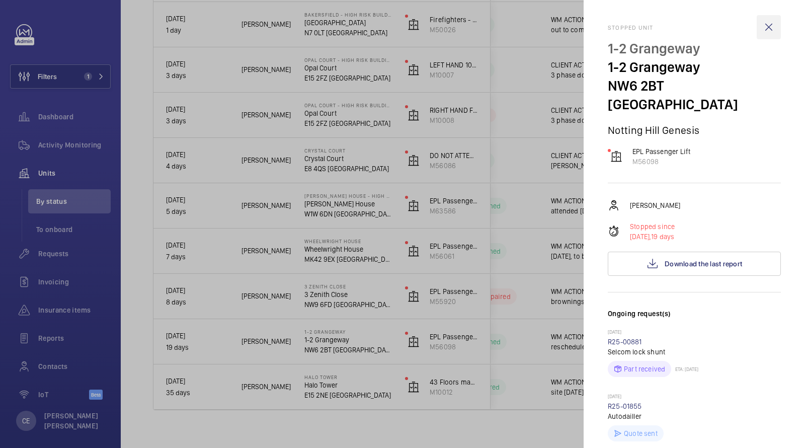
click at [771, 31] on wm-front-icon-button at bounding box center [768, 27] width 24 height 24
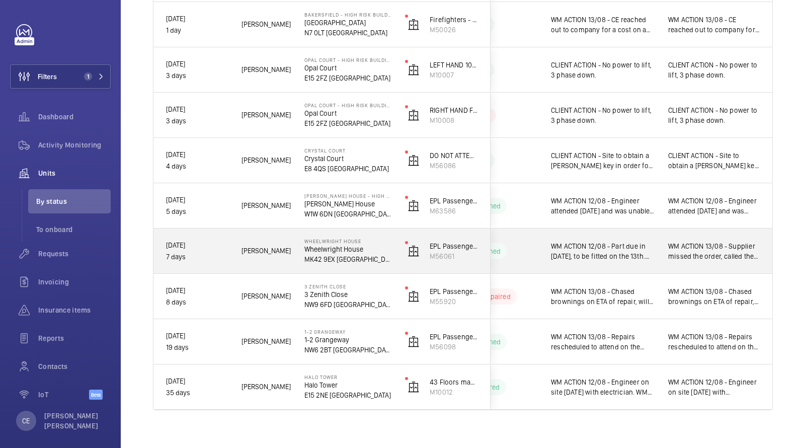
click at [596, 243] on span "WM ACTION 12/08 - Part due in [DATE], to be fitted on the 13th. WM ACTION 11/08…" at bounding box center [603, 251] width 104 height 20
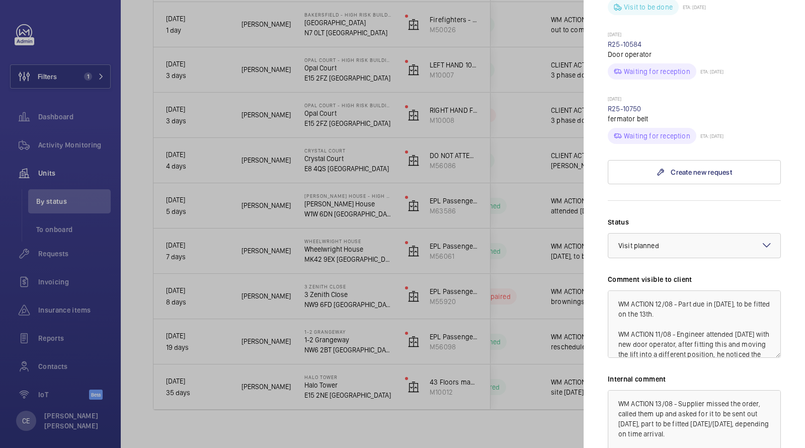
scroll to position [576, 0]
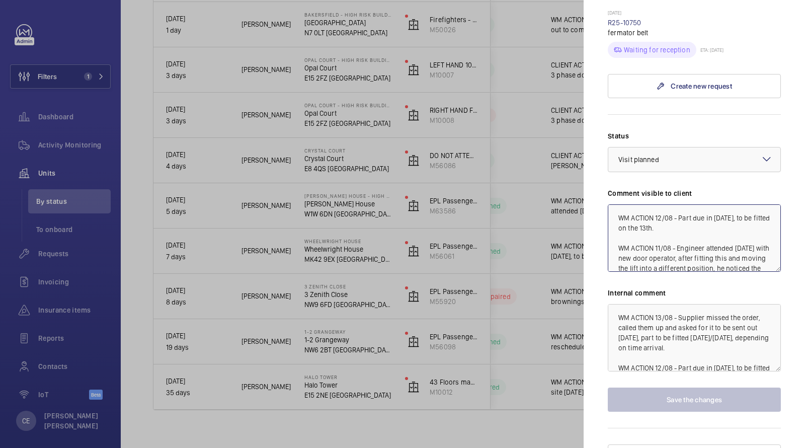
click at [637, 204] on textarea "WM ACTION 12/08 - Part due in [DATE], to be fitted on the 13th. WM ACTION 11/08…" at bounding box center [694, 237] width 173 height 67
paste textarea "WM ACTION 13/08 - Supplier missed the order, called them up and asked for it to…"
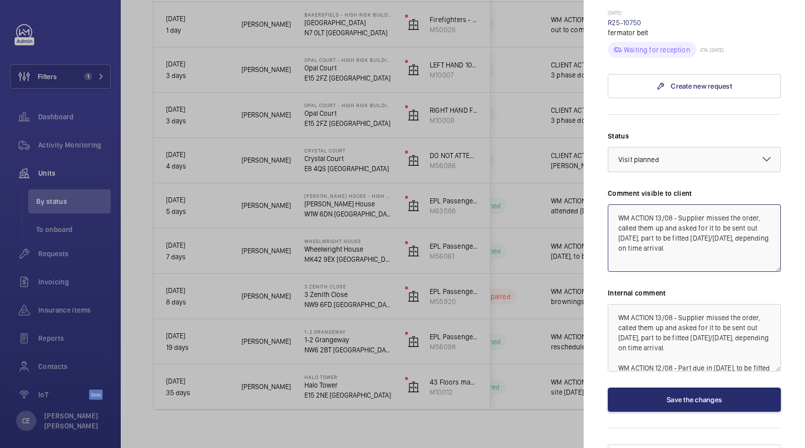
scroll to position [570, 0]
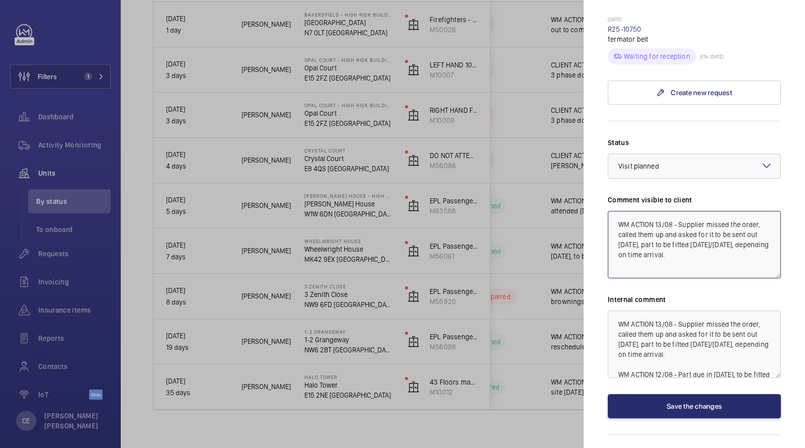
drag, startPoint x: 616, startPoint y: 238, endPoint x: 616, endPoint y: 212, distance: 26.2
click at [616, 212] on textarea "WM ACTION 13/08 - Supplier missed the order, called them up and asked for it to…" at bounding box center [694, 244] width 173 height 67
drag, startPoint x: 616, startPoint y: 245, endPoint x: 625, endPoint y: 263, distance: 19.6
click at [625, 263] on div "Status Select a status × Visit planned × Comment visible to client WM ACTION 13…" at bounding box center [694, 277] width 173 height 281
type textarea "WM ACTION 13/08 - Supplier missed the order, called them up and asked for it to…"
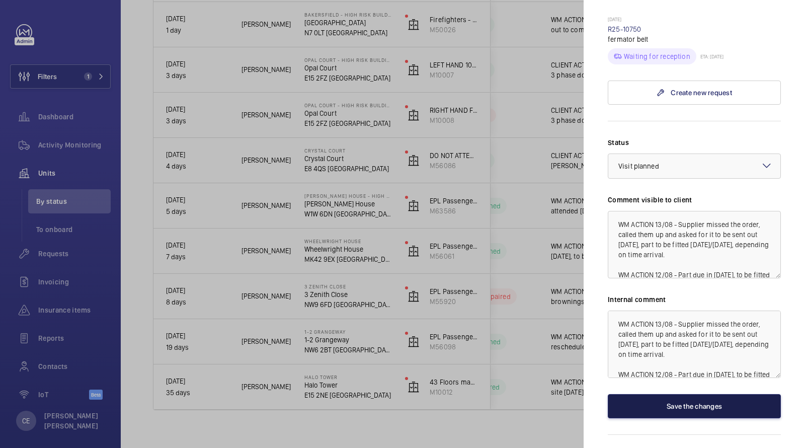
click at [650, 394] on button "Save the changes" at bounding box center [694, 406] width 173 height 24
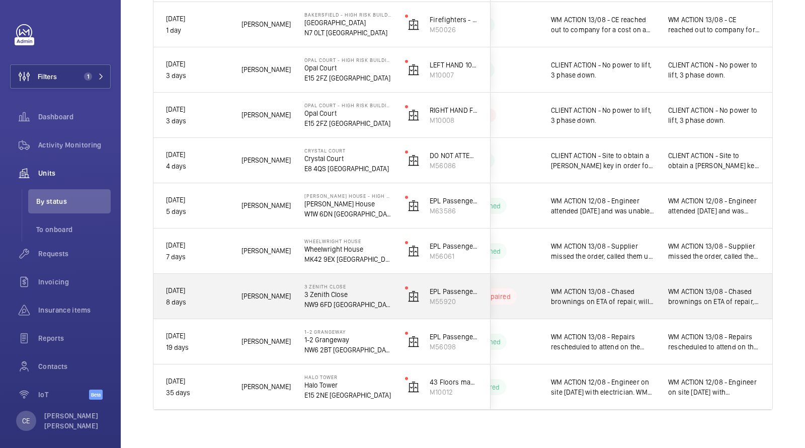
scroll to position [460, 0]
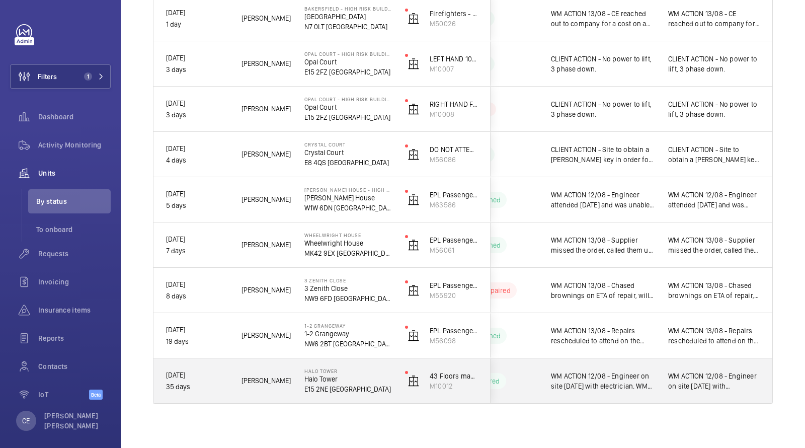
click at [637, 383] on span "WM ACTION 12/08 - Engineer on site [DATE] with electrician. WM ACTION 11/08 - B…" at bounding box center [603, 381] width 104 height 20
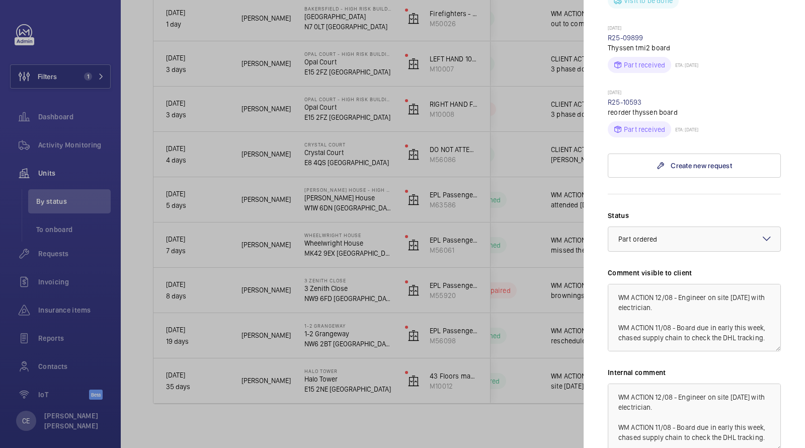
scroll to position [576, 0]
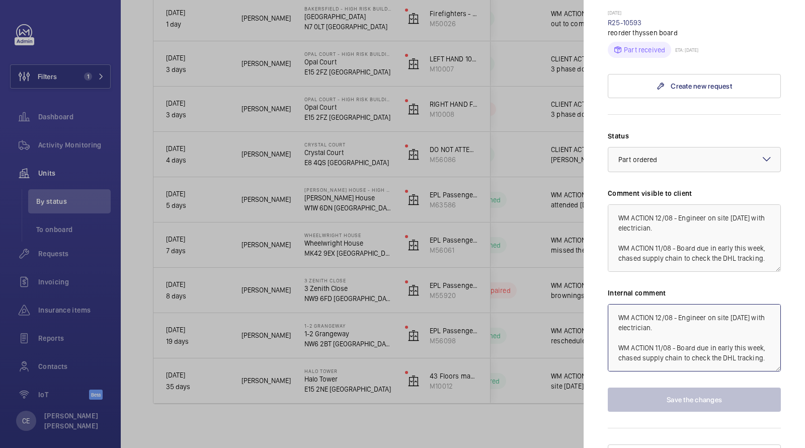
click at [615, 304] on textarea "WM ACTION 12/08 - Engineer on site [DATE] with electrician. WM ACTION 11/08 - B…" at bounding box center [694, 337] width 173 height 67
click at [614, 304] on textarea "WM ACTION 12/08 - Engineer on site [DATE] with electrician. WM ACTION 11/08 - B…" at bounding box center [694, 337] width 173 height 67
click at [627, 304] on textarea "WM ACTION 12/08 - Engineer on site [DATE] with electrician. WM ACTION 11/08 - B…" at bounding box center [694, 337] width 173 height 67
click at [615, 304] on textarea "WM ACTION 12/08 - Engineer on site [DATE] with electrician. WM ACTION 11/08 - B…" at bounding box center [694, 337] width 173 height 67
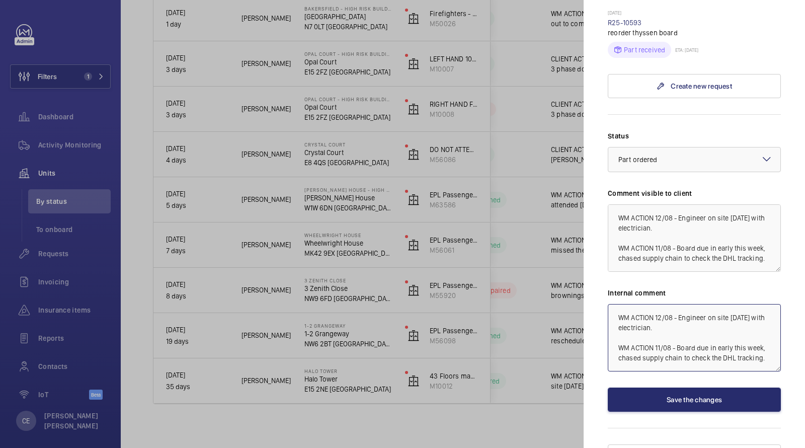
click at [614, 304] on textarea "WM ACTION 12/08 - Engineer on site [DATE] with electrician. WM ACTION 11/08 - B…" at bounding box center [694, 337] width 173 height 67
drag, startPoint x: 688, startPoint y: 308, endPoint x: 578, endPoint y: 257, distance: 120.6
click at [579, 257] on mat-sidenav-container "Filters 1 Dashboard Activity Monitoring Units By status To onboard Requests Inv…" at bounding box center [402, 224] width 805 height 448
type textarea "CLIENT ACTION - New contactor to be fitted by electrician on the 13th. WM ACTIO…"
click at [613, 204] on textarea "WM ACTION 12/08 - Engineer on site [DATE] with electrician. WM ACTION 11/08 - B…" at bounding box center [694, 237] width 173 height 67
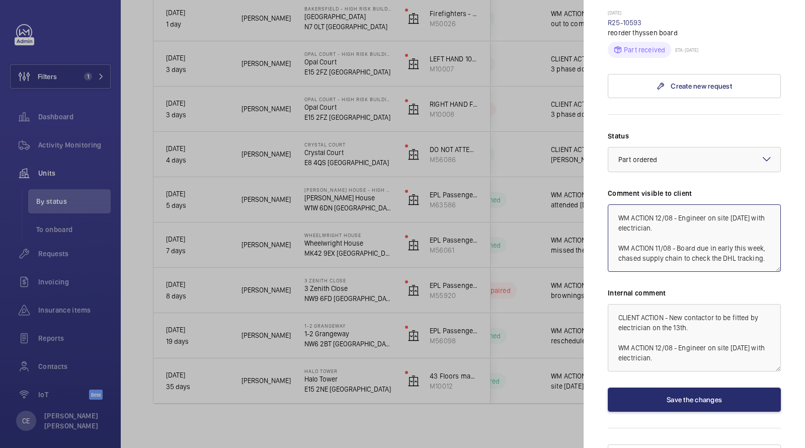
click at [614, 204] on textarea "WM ACTION 12/08 - Engineer on site [DATE] with electrician. WM ACTION 11/08 - B…" at bounding box center [694, 237] width 173 height 67
paste textarea "CLIENT ACTION - New contactor to be fitted by electrician on the 13th."
click at [644, 155] on span "Part ordered" at bounding box center [637, 159] width 39 height 8
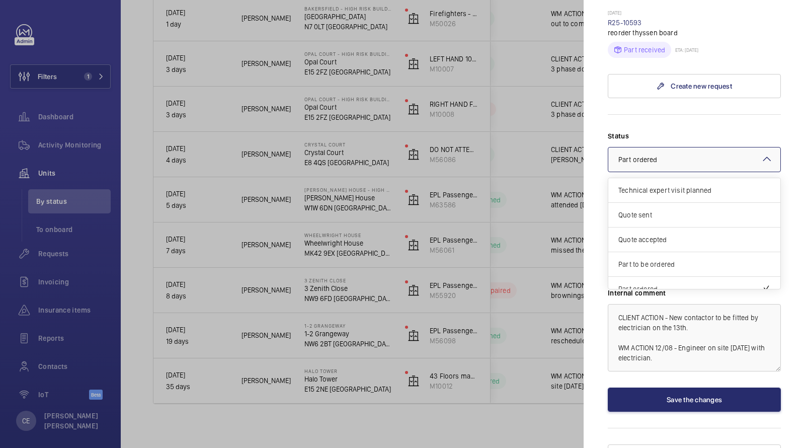
scroll to position [85, 0]
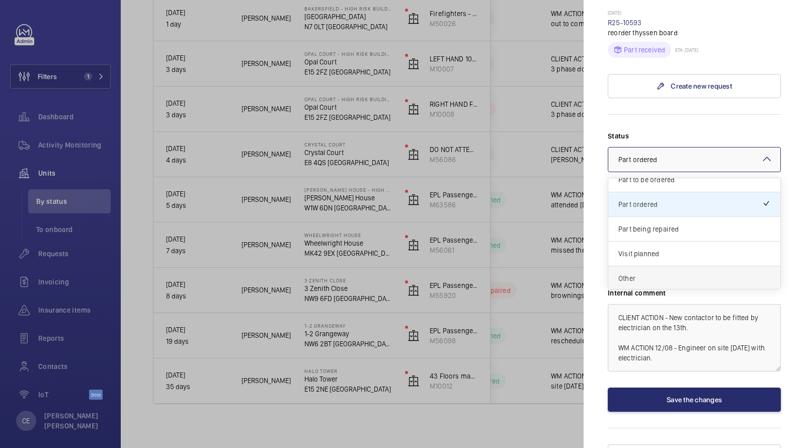
click at [631, 273] on span "Other" at bounding box center [694, 278] width 152 height 10
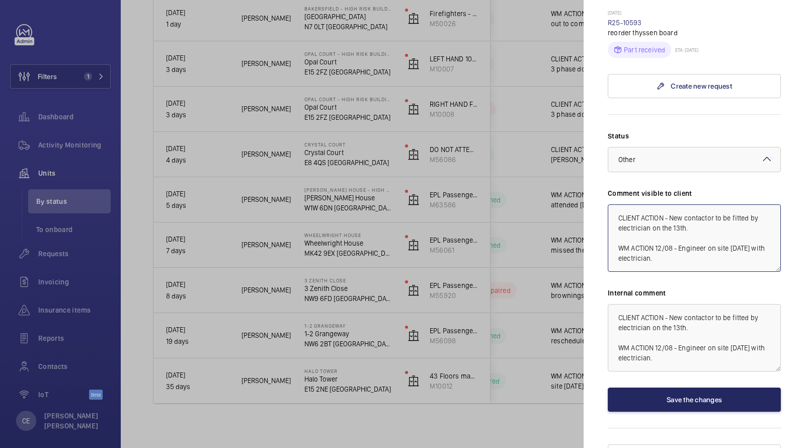
type textarea "CLIENT ACTION - New contactor to be fitted by electrician on the 13th. WM ACTIO…"
click at [653, 387] on button "Save the changes" at bounding box center [694, 399] width 173 height 24
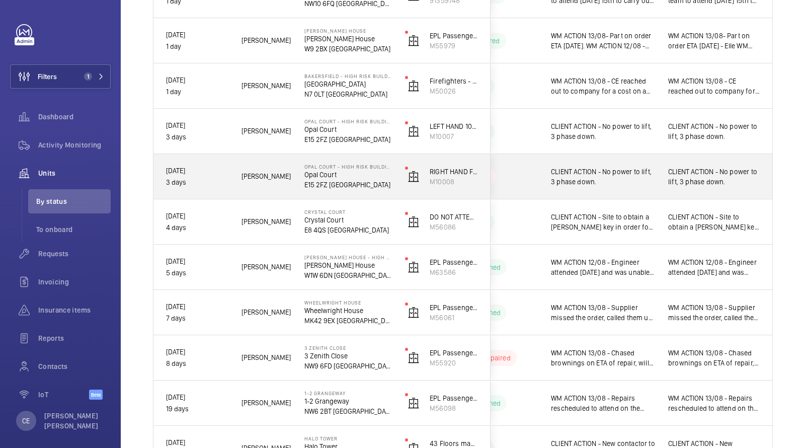
scroll to position [396, 0]
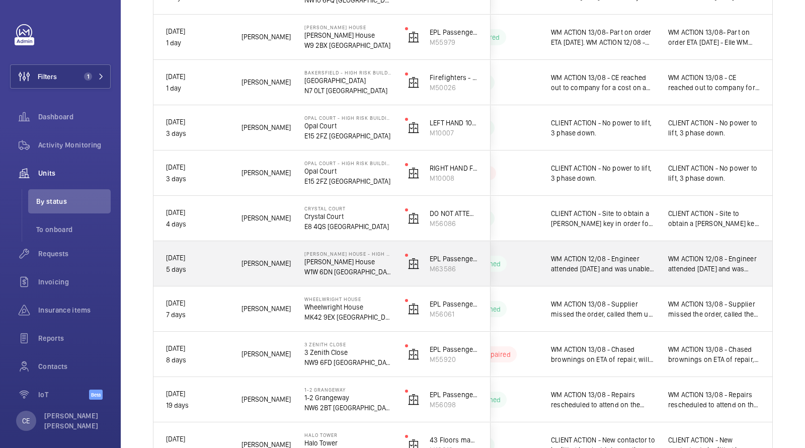
click at [649, 263] on span "WM ACTION 12/08 - Engineer attended [DATE] and was unable to get the lift runni…" at bounding box center [603, 264] width 104 height 20
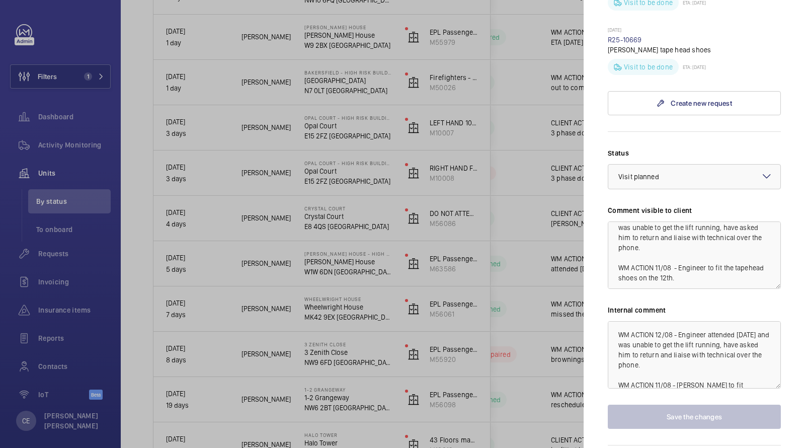
scroll to position [452, 0]
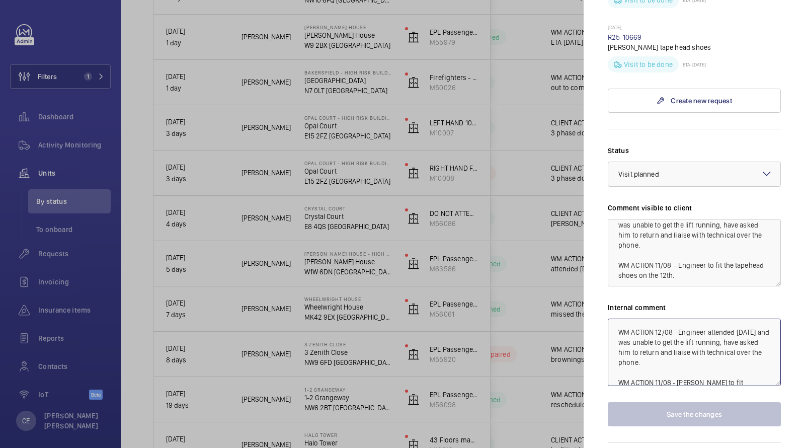
click at [615, 318] on textarea "WM ACTION 12/08 - Engineer attended [DATE] and was unable to get the lift runni…" at bounding box center [694, 351] width 173 height 67
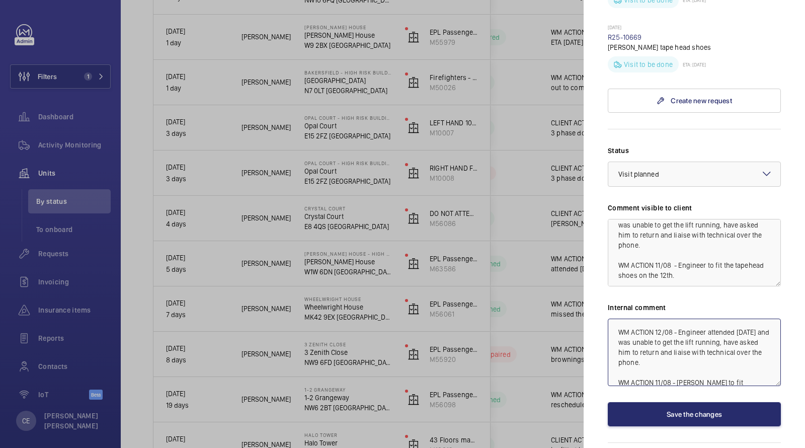
click at [612, 318] on textarea "WM ACTION 12/08 - Engineer attended [DATE] and was unable to get the lift runni…" at bounding box center [694, 351] width 173 height 67
drag, startPoint x: 699, startPoint y: 330, endPoint x: 586, endPoint y: 249, distance: 139.2
click at [590, 253] on mat-sidenav "Stopped unit [PERSON_NAME] House - High Risk Building [PERSON_NAME][GEOGRAPHIC_…" at bounding box center [693, 224] width 221 height 448
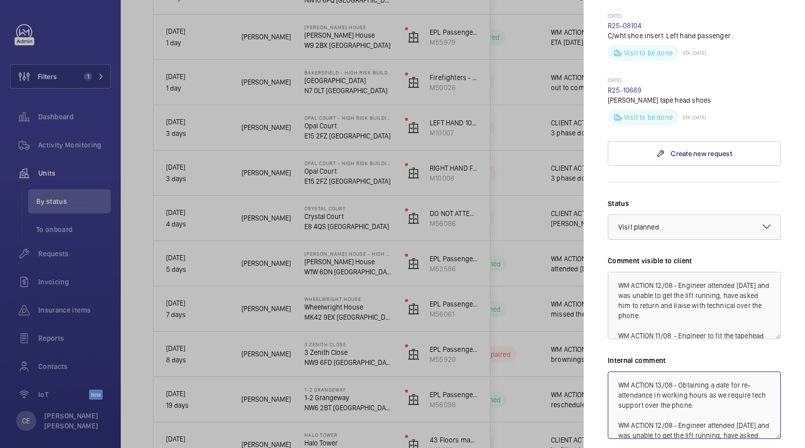
scroll to position [393, 0]
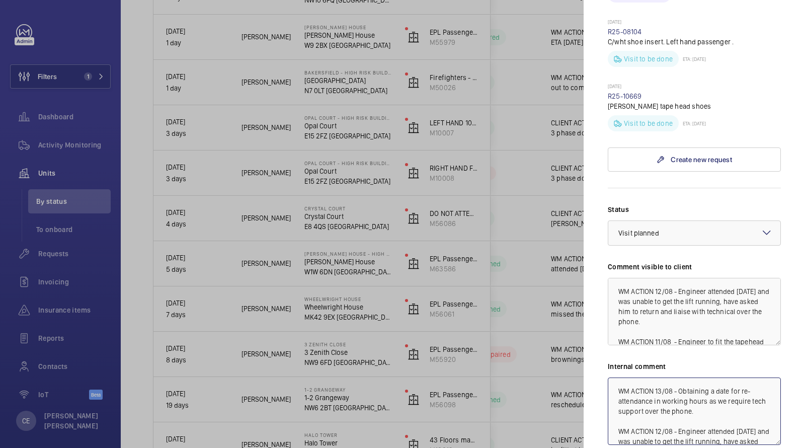
type textarea "WM ACTION 13/08 - Obtaining a date for re-attendance in working hours as we req…"
click at [616, 278] on textarea "WM ACTION 12/08 - Engineer attended [DATE] and was unable to get the lift runni…" at bounding box center [694, 311] width 173 height 67
click at [618, 278] on textarea "WM ACTION 12/08 - Engineer attended [DATE] and was unable to get the lift runni…" at bounding box center [694, 311] width 173 height 67
paste textarea "WM ACTION 13/08 - Obtaining a date for re-attendance in working hours as we req…"
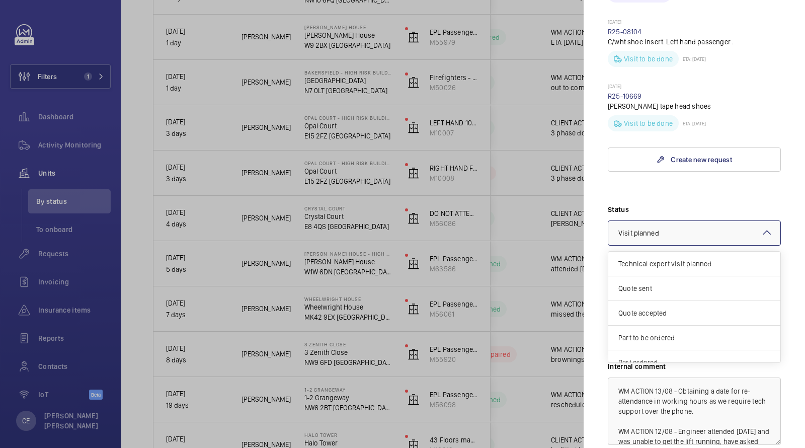
click at [652, 229] on span "Visit planned" at bounding box center [638, 233] width 41 height 8
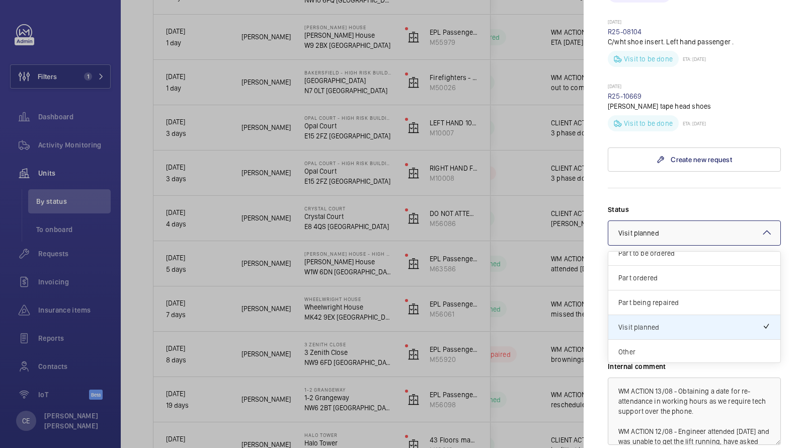
click at [645, 347] on span "Other" at bounding box center [694, 352] width 152 height 10
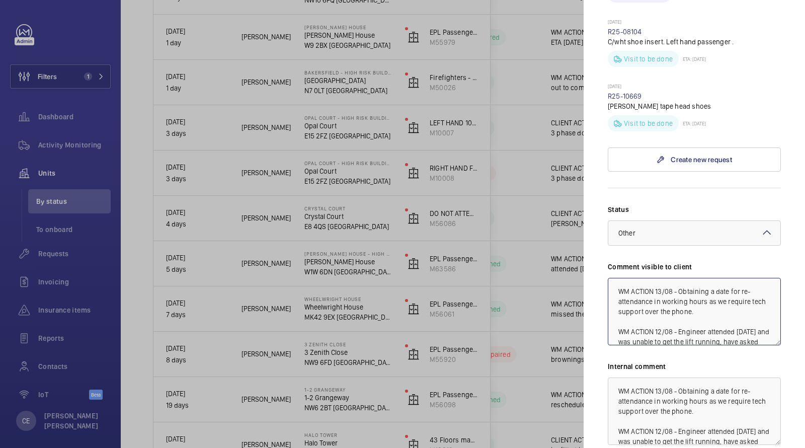
scroll to position [467, 0]
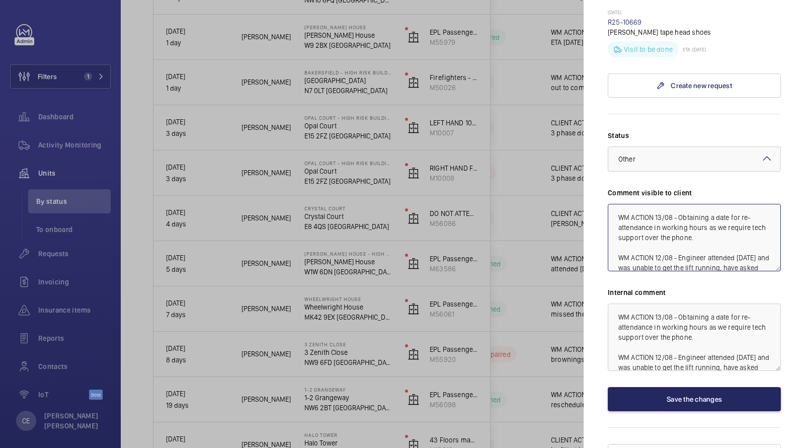
type textarea "WM ACTION 13/08 - Obtaining a date for re-attendance in working hours as we req…"
click at [651, 387] on button "Save the changes" at bounding box center [694, 399] width 173 height 24
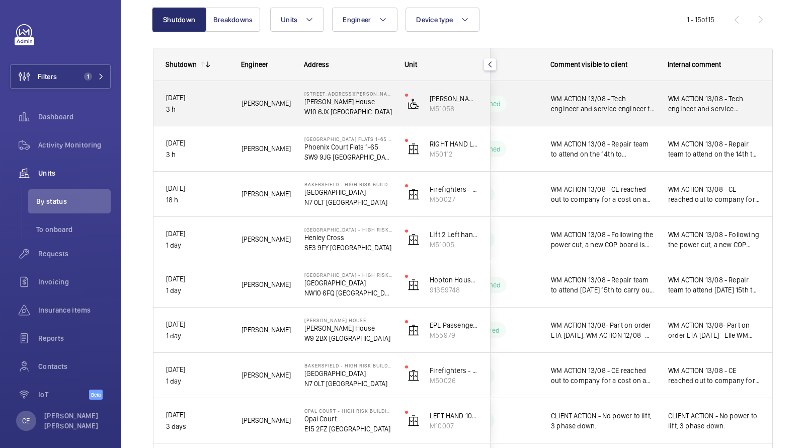
scroll to position [101, 0]
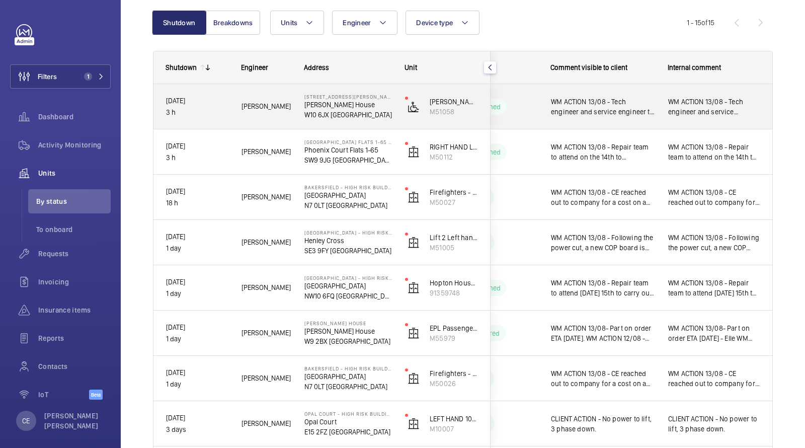
click at [629, 104] on span "WM ACTION 13/08 - Tech engineer and service engineer to attend [DATE]." at bounding box center [603, 107] width 104 height 20
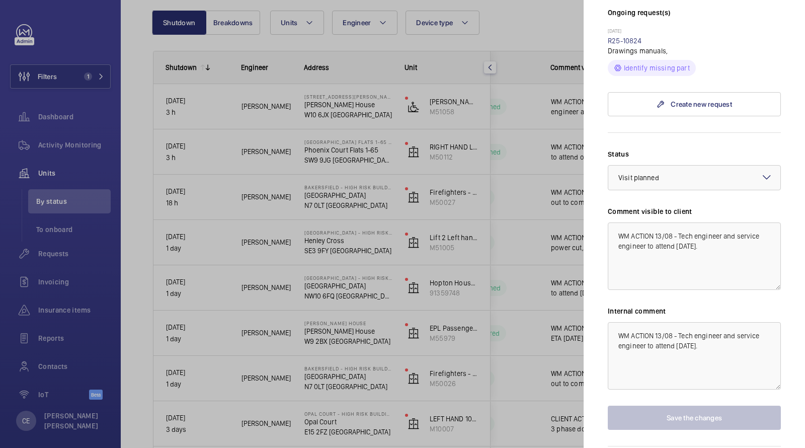
scroll to position [0, 0]
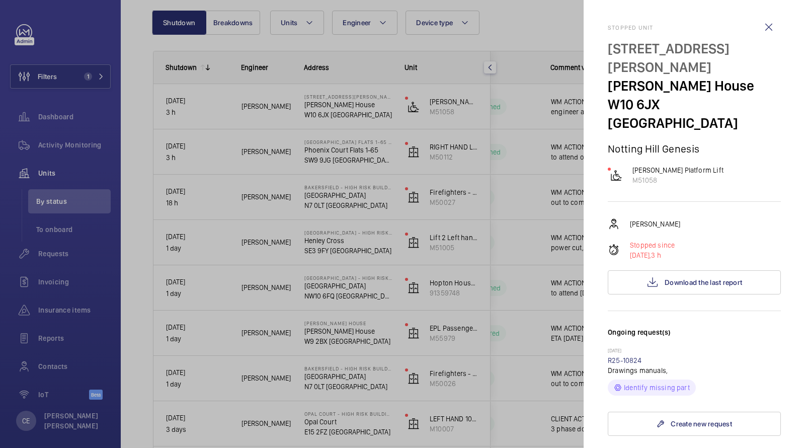
click at [773, 13] on div "Stopped [STREET_ADDRESS][PERSON_NAME][PERSON_NAME] LONDON Notting Hill Genesis …" at bounding box center [694, 224] width 173 height 448
click at [762, 32] on wm-front-icon-button at bounding box center [768, 27] width 24 height 24
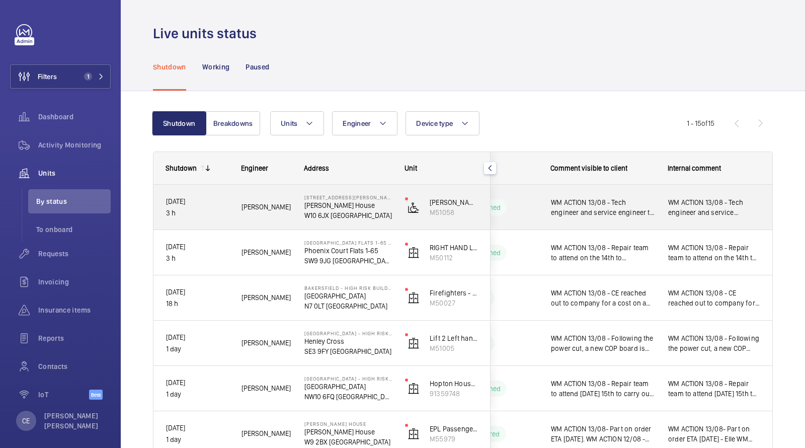
click at [597, 194] on div "WM ACTION 13/08 - Tech engineer and service engineer to attend [DATE]." at bounding box center [597, 207] width 116 height 43
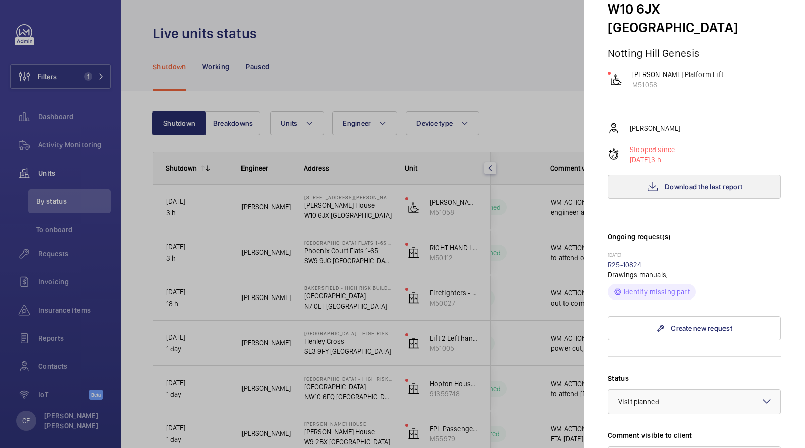
scroll to position [55, 0]
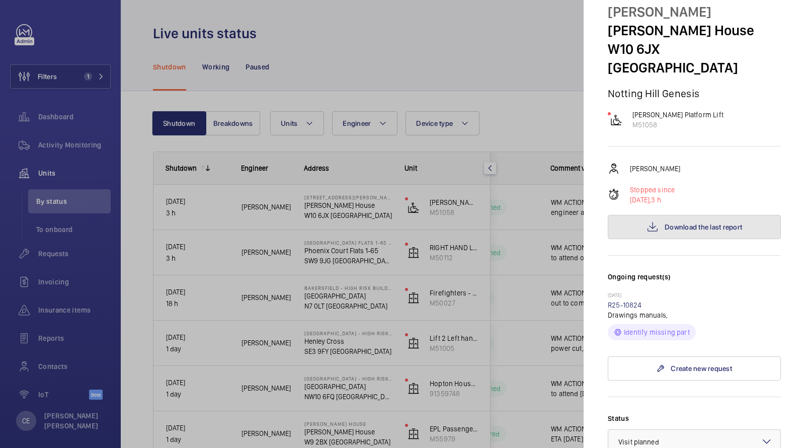
click at [681, 223] on span "Download the last report" at bounding box center [702, 227] width 77 height 8
click at [719, 215] on button "Download the last report" at bounding box center [694, 227] width 173 height 24
click at [62, 256] on div at bounding box center [402, 224] width 805 height 448
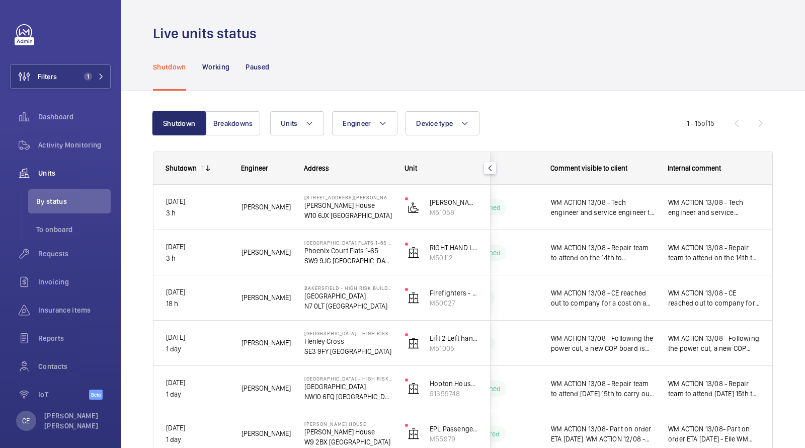
scroll to position [0, 0]
click at [57, 256] on div at bounding box center [402, 224] width 805 height 448
click at [52, 257] on span "Requests" at bounding box center [74, 253] width 72 height 10
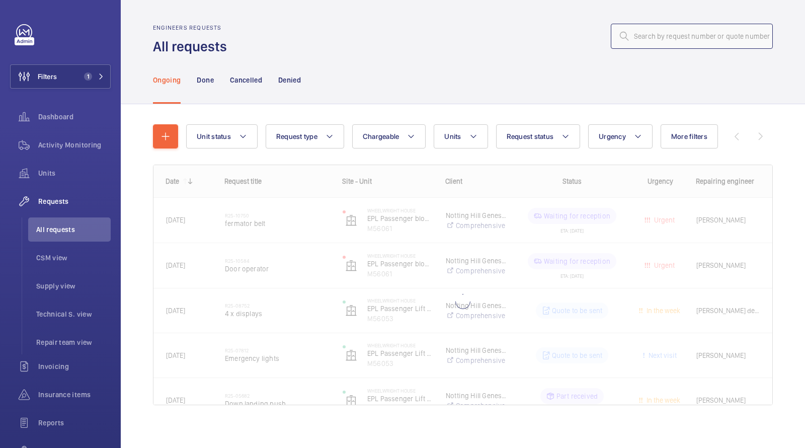
click at [642, 42] on input "text" at bounding box center [692, 36] width 162 height 25
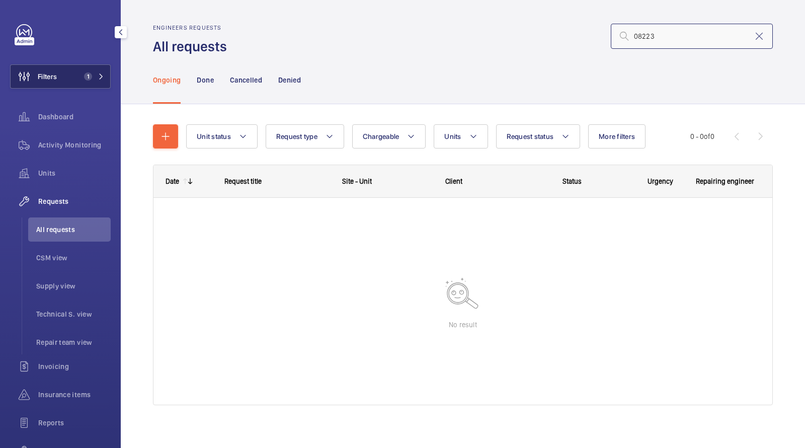
type input "08223"
click at [87, 81] on button "Filters 1" at bounding box center [60, 76] width 101 height 24
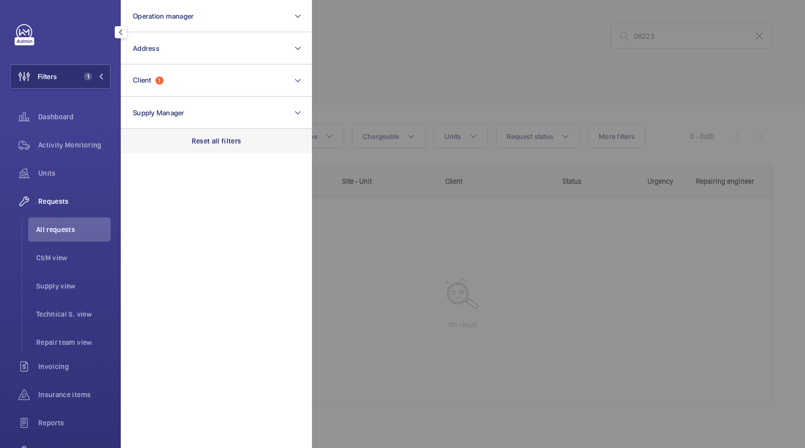
click at [221, 149] on div "Reset all filters" at bounding box center [216, 141] width 191 height 24
click at [406, 78] on div at bounding box center [714, 224] width 805 height 448
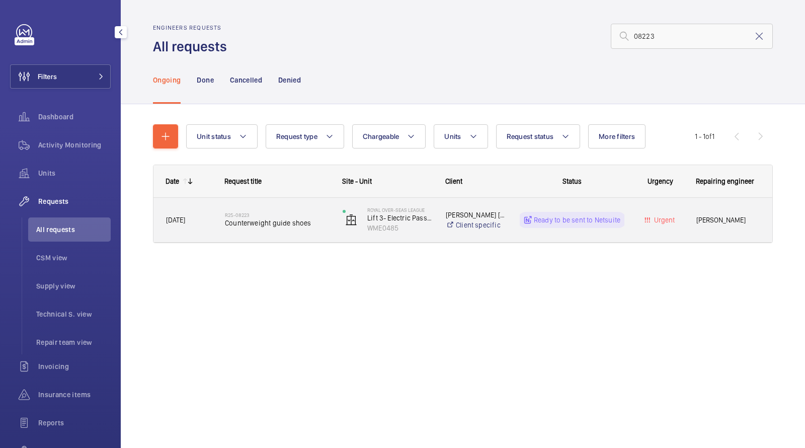
click at [284, 243] on div "Date Request title Site - Unit Client" at bounding box center [463, 215] width 620 height 103
click at [286, 237] on div "R25-08223 Counterweight guide shoes" at bounding box center [271, 219] width 117 height 45
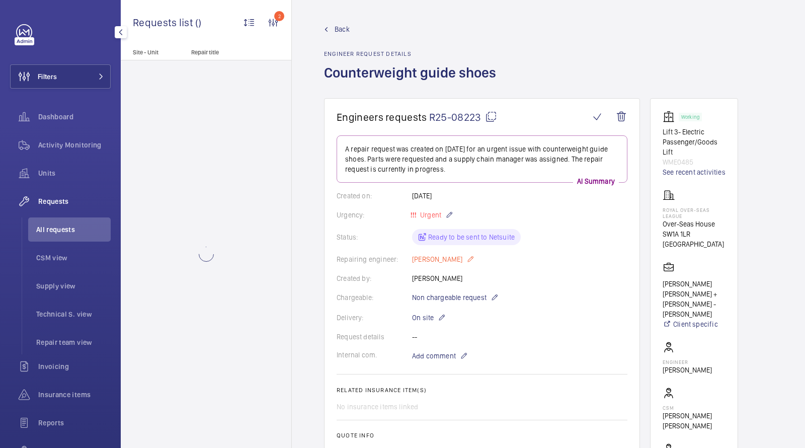
scroll to position [330, 0]
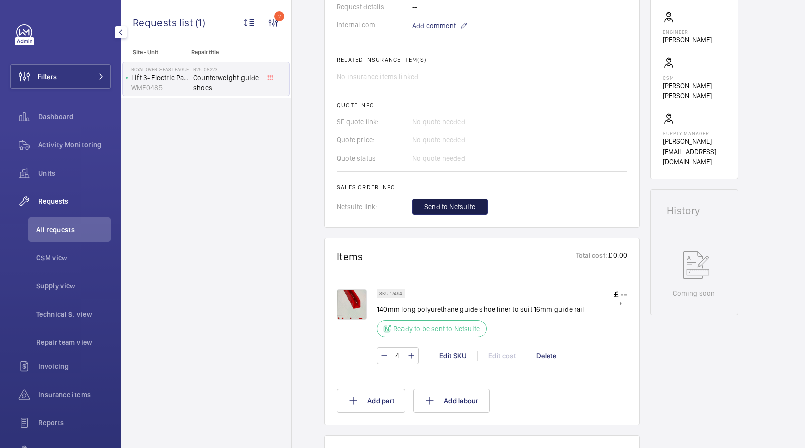
click at [439, 200] on button "Send to Netsuite" at bounding box center [449, 207] width 75 height 16
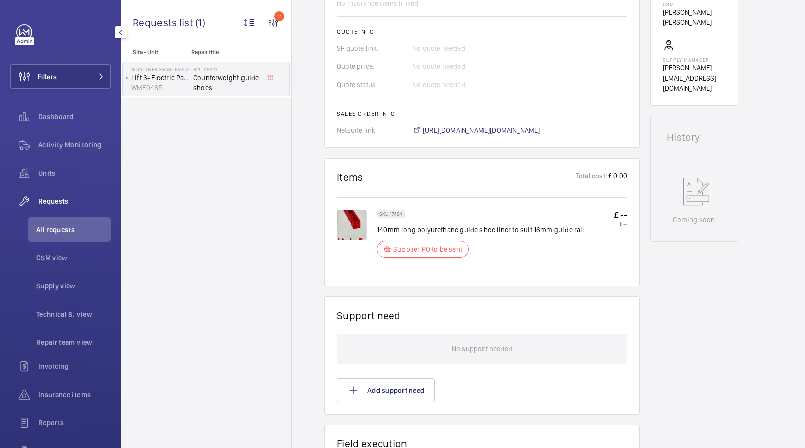
scroll to position [424, 0]
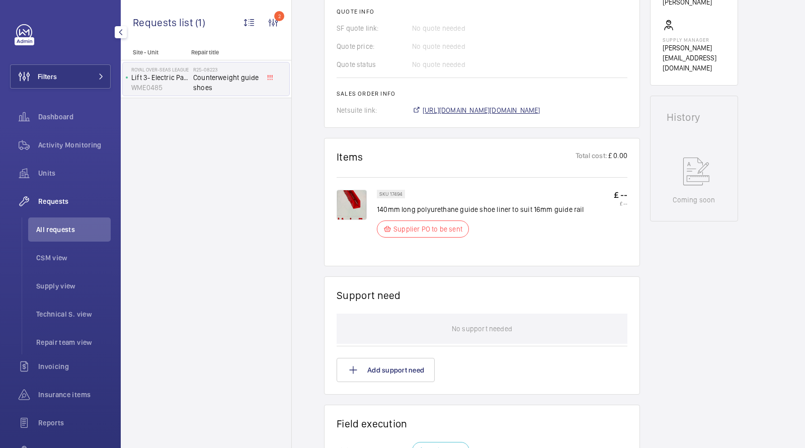
click at [445, 113] on span "[URL][DOMAIN_NAME][DOMAIN_NAME]" at bounding box center [482, 110] width 118 height 10
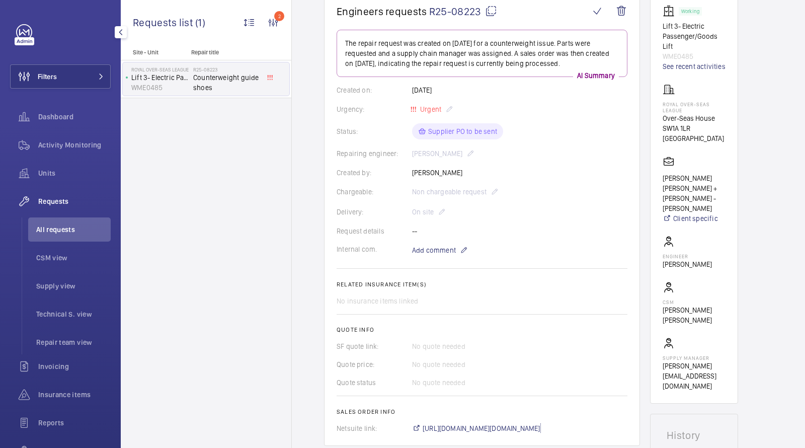
scroll to position [102, 0]
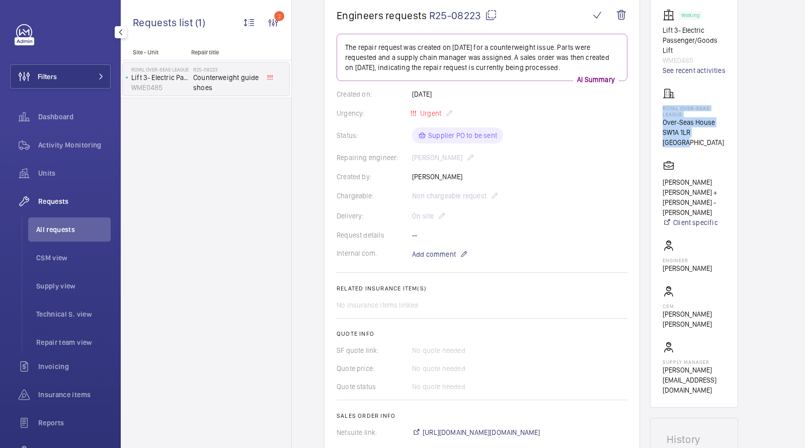
drag, startPoint x: 724, startPoint y: 133, endPoint x: 658, endPoint y: 109, distance: 70.8
click at [657, 109] on wm-front-card "Working Lift 3- Electric Passenger/Goods Lift WME0485 See recent activities Roy…" at bounding box center [694, 201] width 88 height 411
copy div "Royal Over-Seas League Over-Seas House SW1A 1LR [GEOGRAPHIC_DATA]"
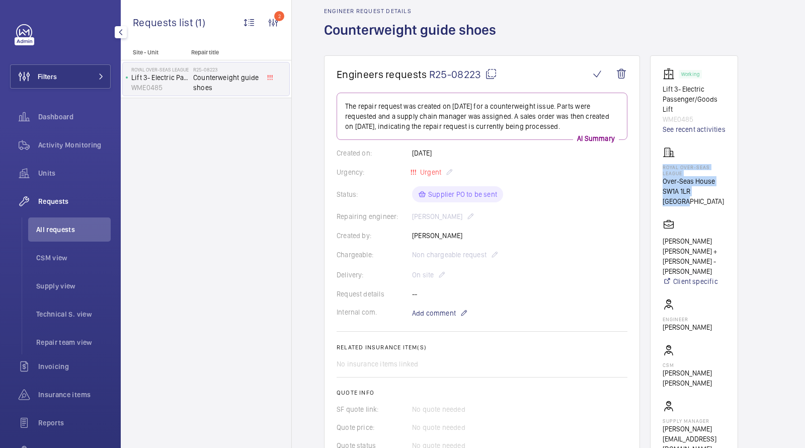
scroll to position [89, 0]
